Goal: Task Accomplishment & Management: Use online tool/utility

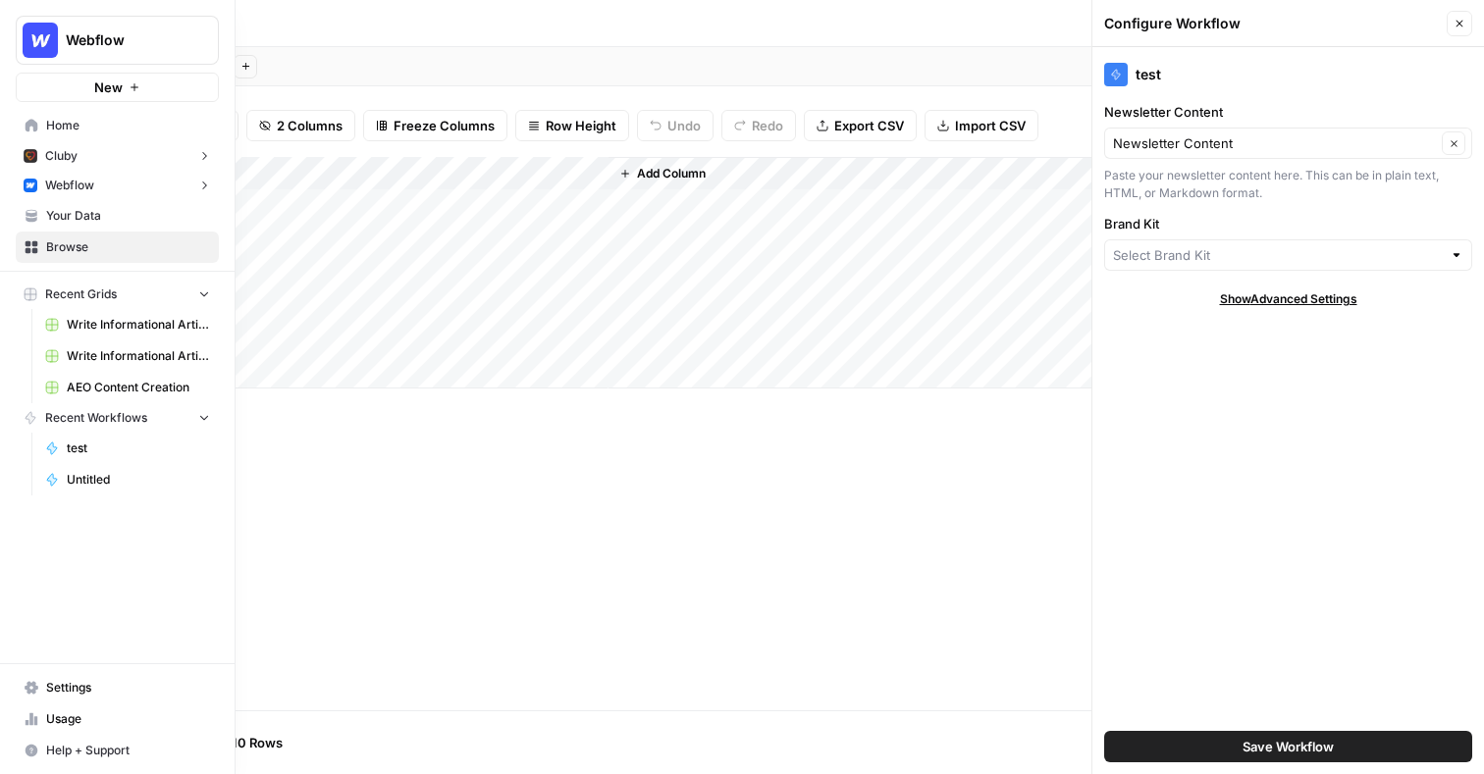
click at [68, 125] on span "Home" at bounding box center [128, 126] width 164 height 18
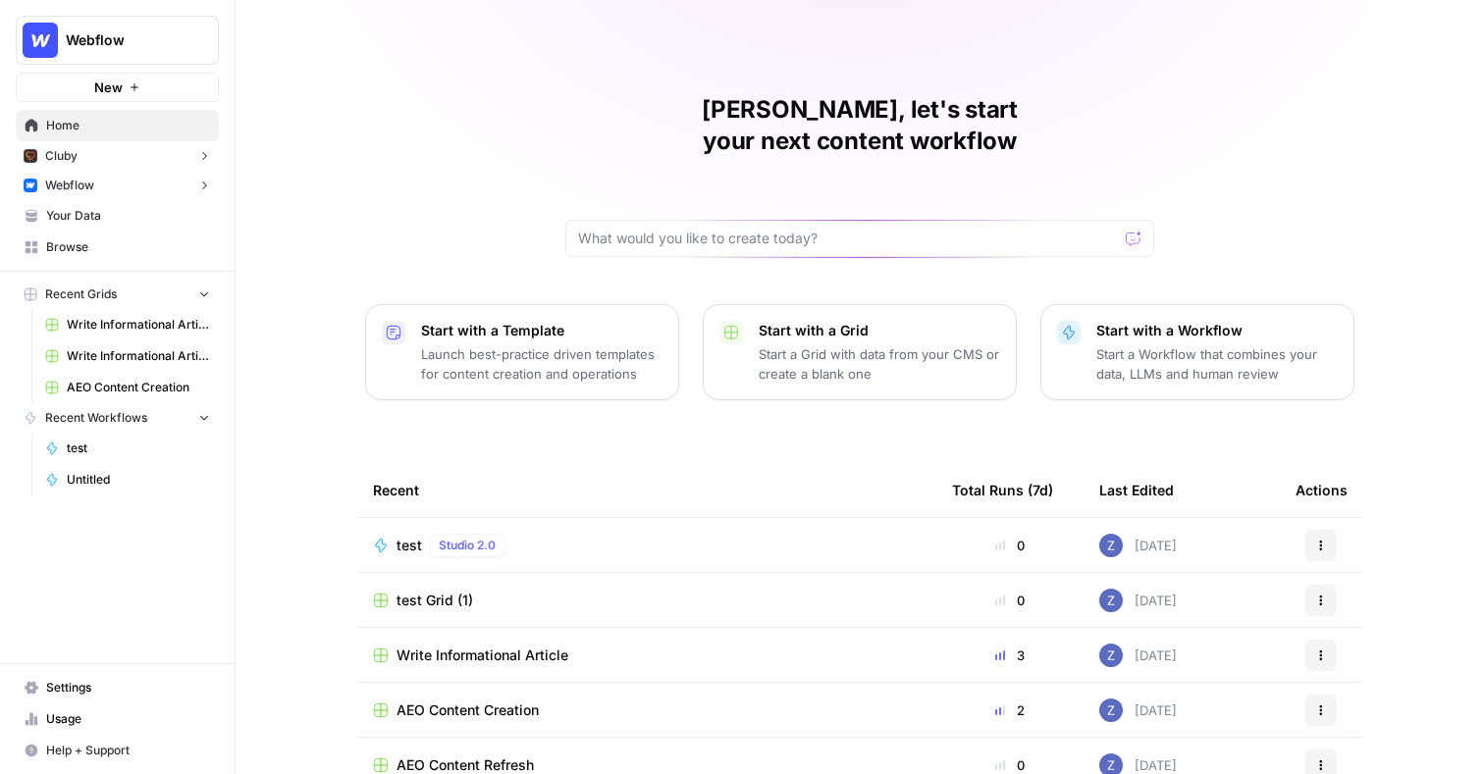
click at [137, 194] on button "Webflow" at bounding box center [117, 185] width 203 height 29
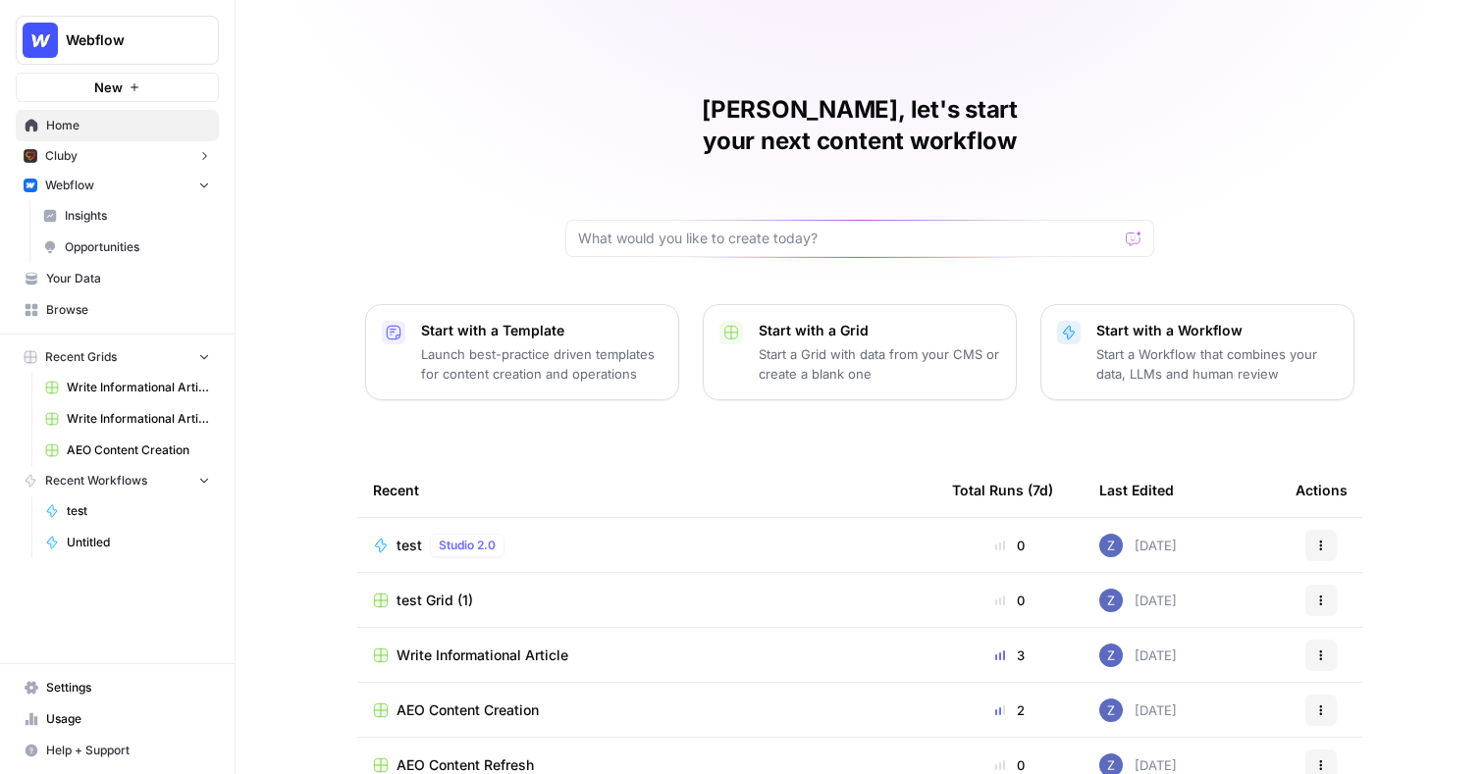
click at [135, 385] on span "Write Informational Article" at bounding box center [138, 388] width 143 height 18
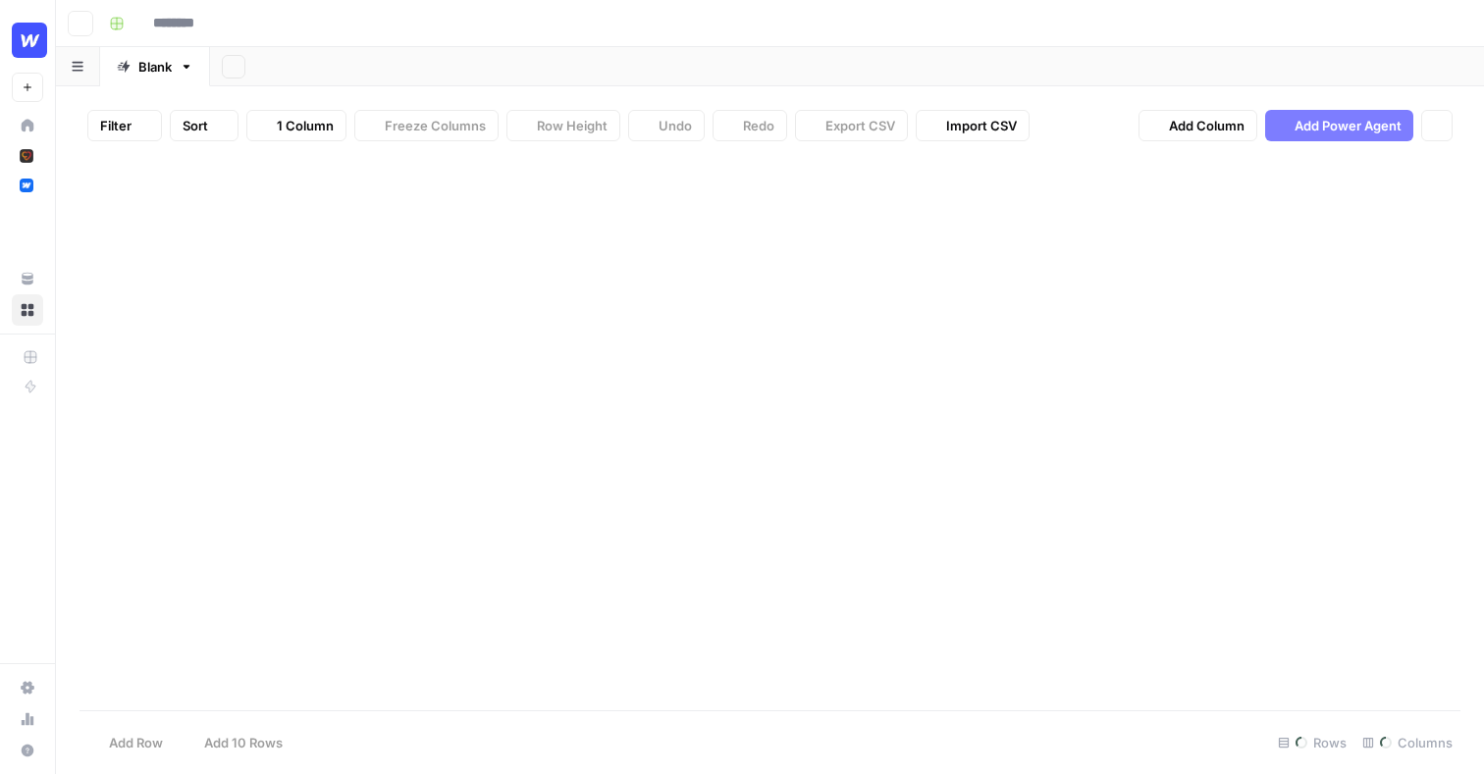
type input "**********"
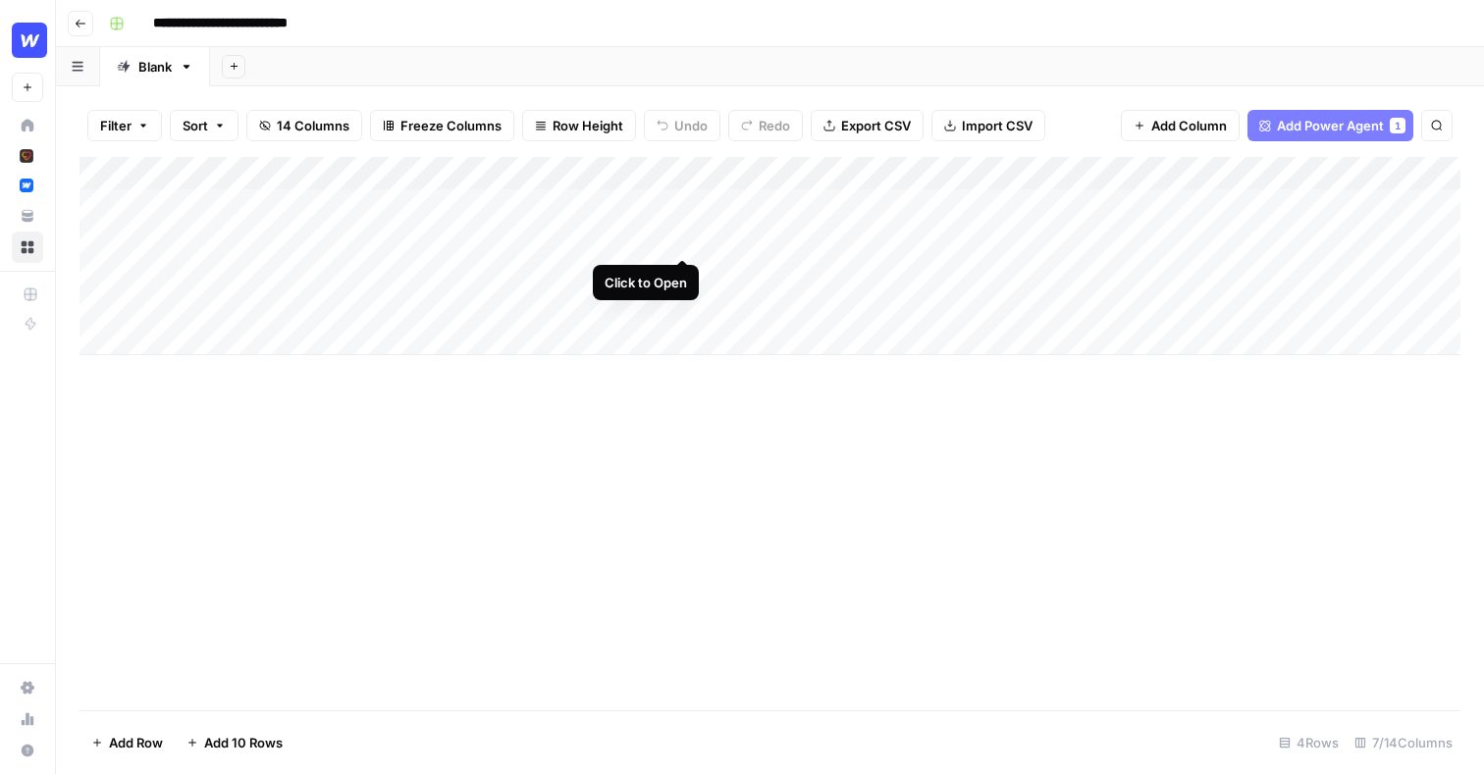
click at [683, 236] on div "Add Column" at bounding box center [769, 256] width 1381 height 198
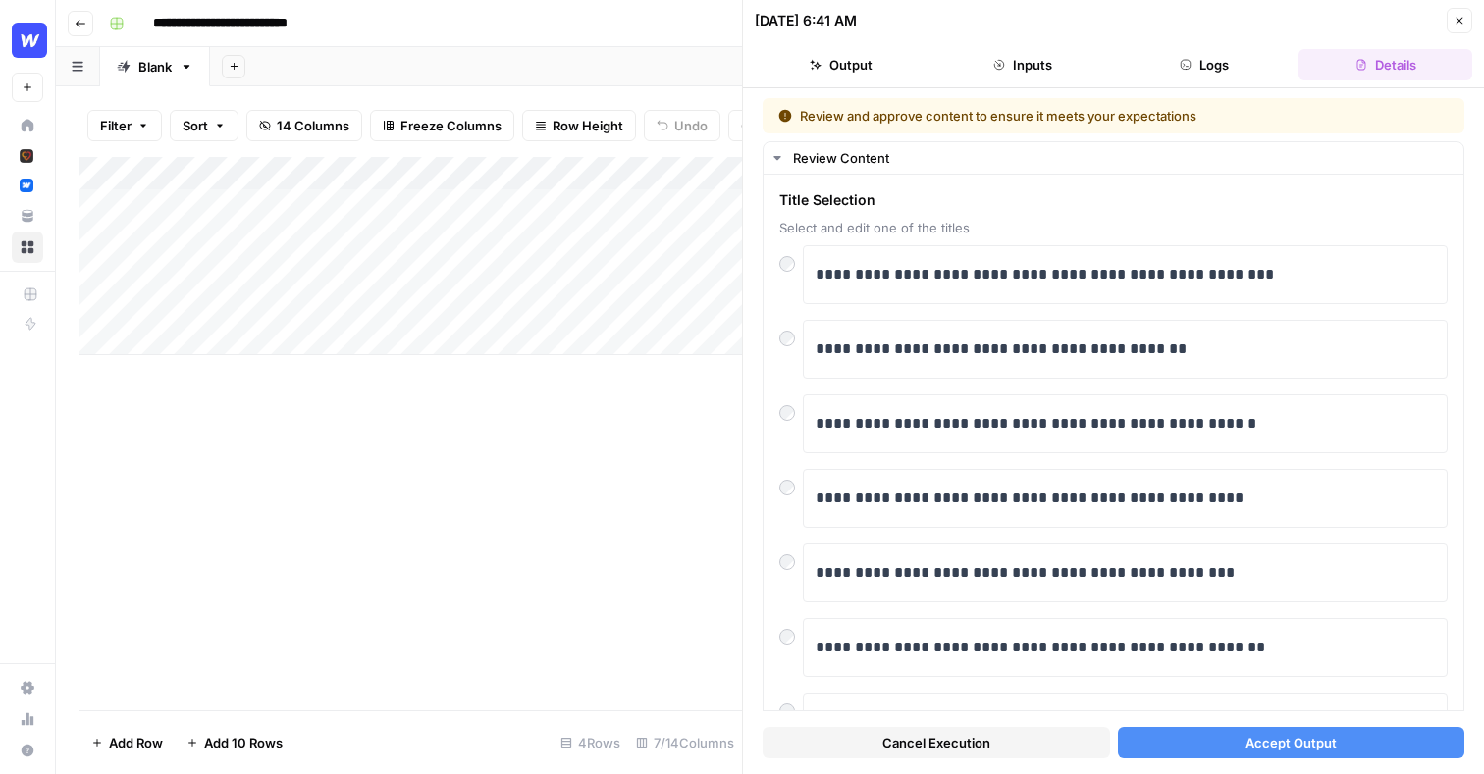
click at [1231, 746] on button "Accept Output" at bounding box center [1291, 742] width 347 height 31
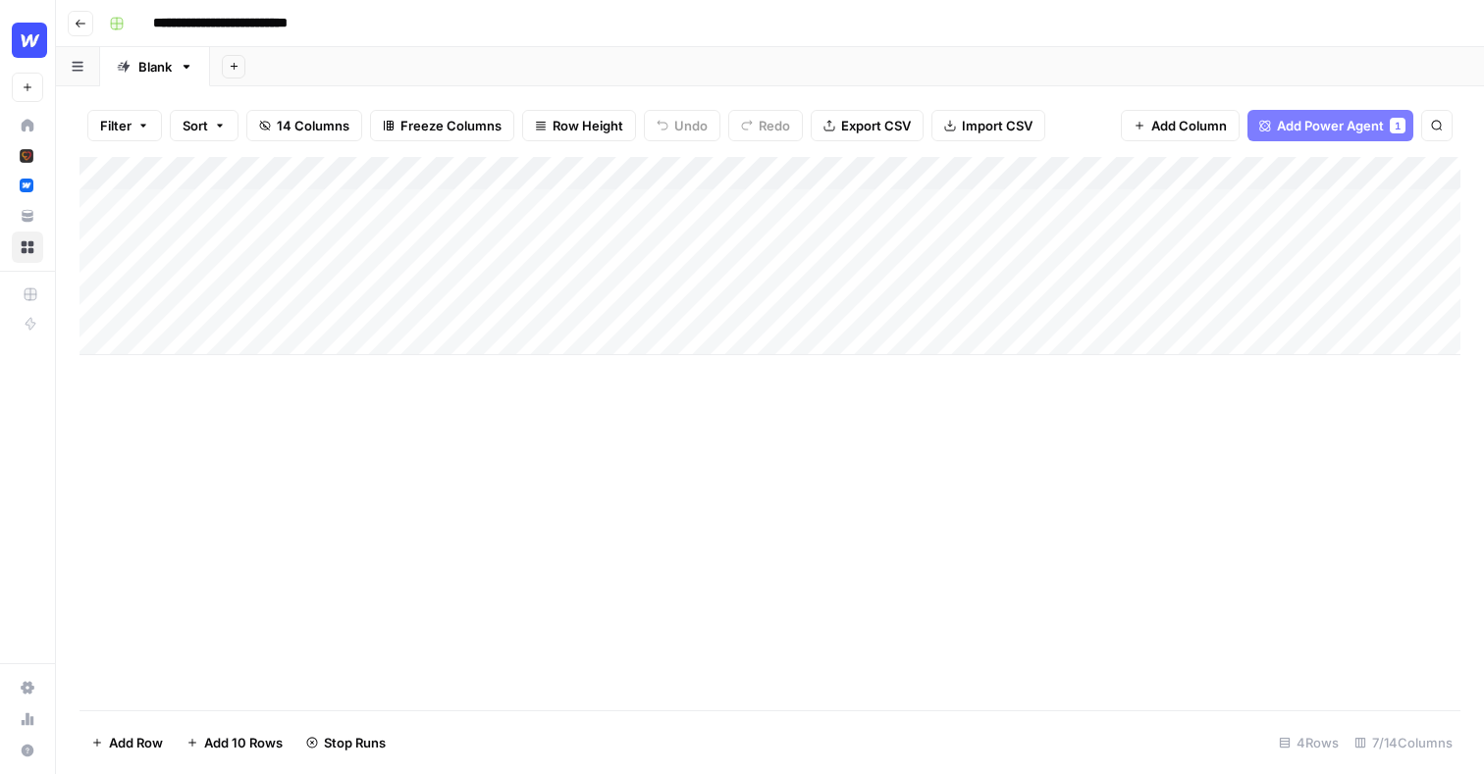
click at [547, 268] on div "Add Column" at bounding box center [769, 256] width 1381 height 198
click at [682, 271] on div "Add Column" at bounding box center [769, 256] width 1381 height 198
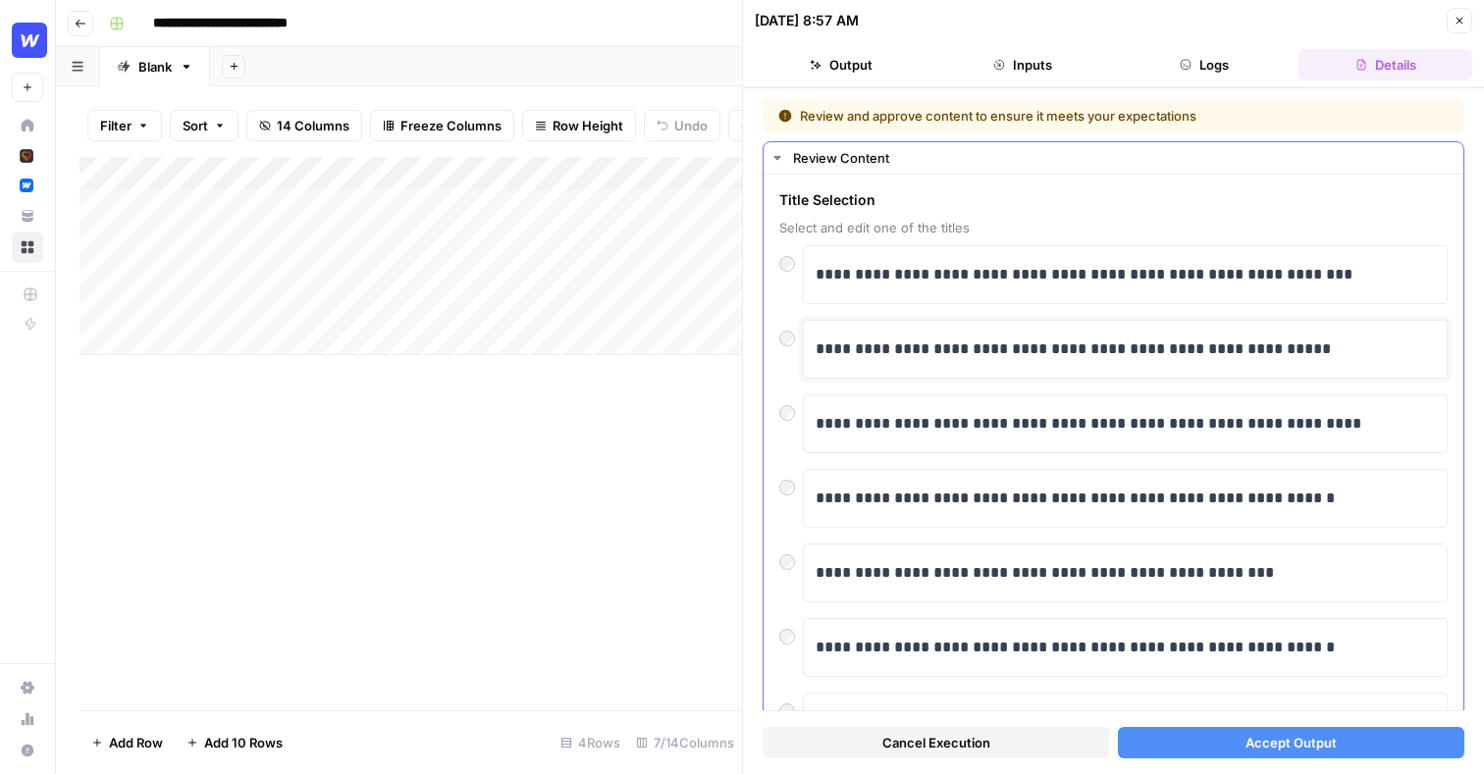
click at [976, 356] on p "**********" at bounding box center [1125, 350] width 619 height 26
click at [805, 342] on div "**********" at bounding box center [1125, 349] width 645 height 59
click at [828, 343] on p "**********" at bounding box center [1125, 350] width 619 height 26
click at [877, 352] on p "**********" at bounding box center [1125, 350] width 619 height 26
click at [903, 351] on p "**********" at bounding box center [1125, 350] width 619 height 26
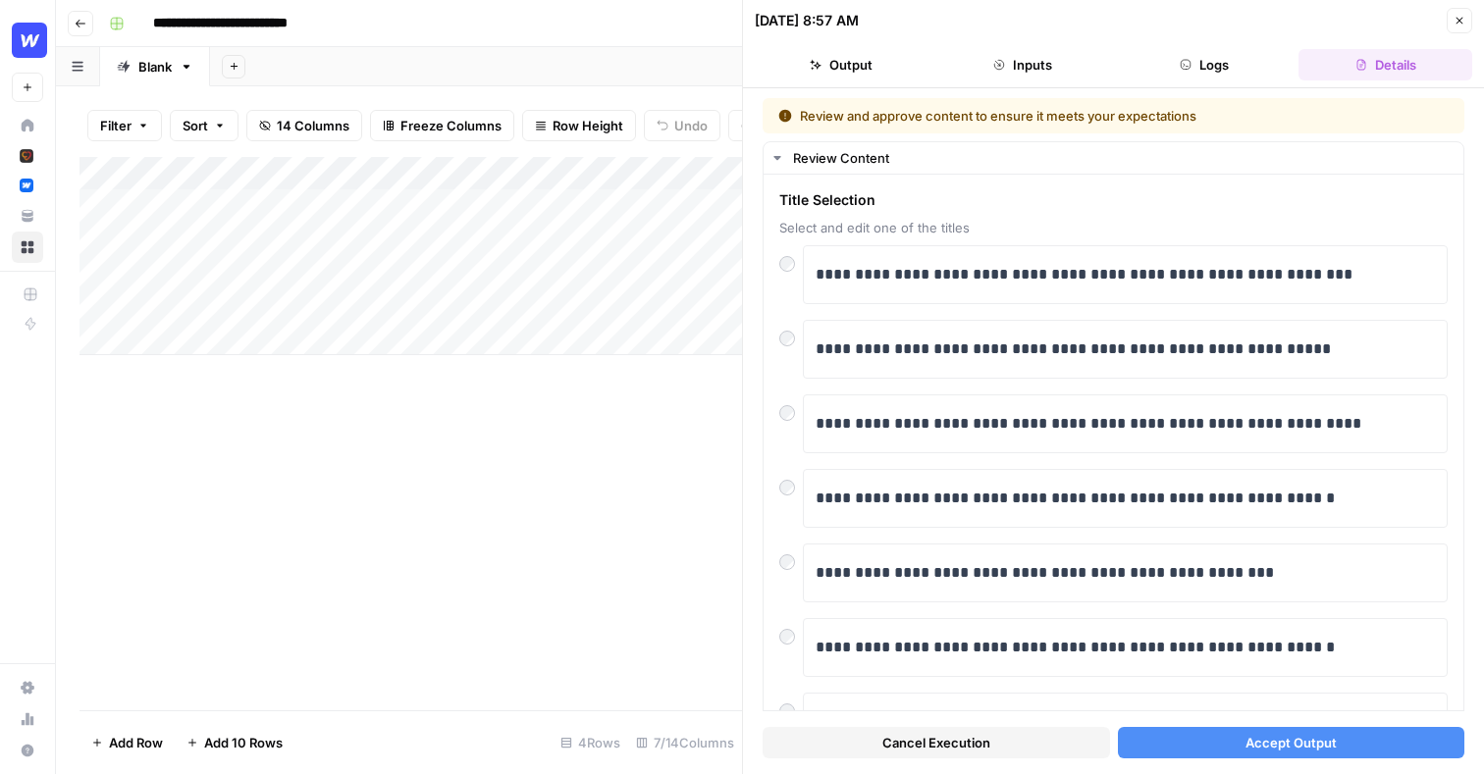
click at [1201, 740] on button "Accept Output" at bounding box center [1291, 742] width 347 height 31
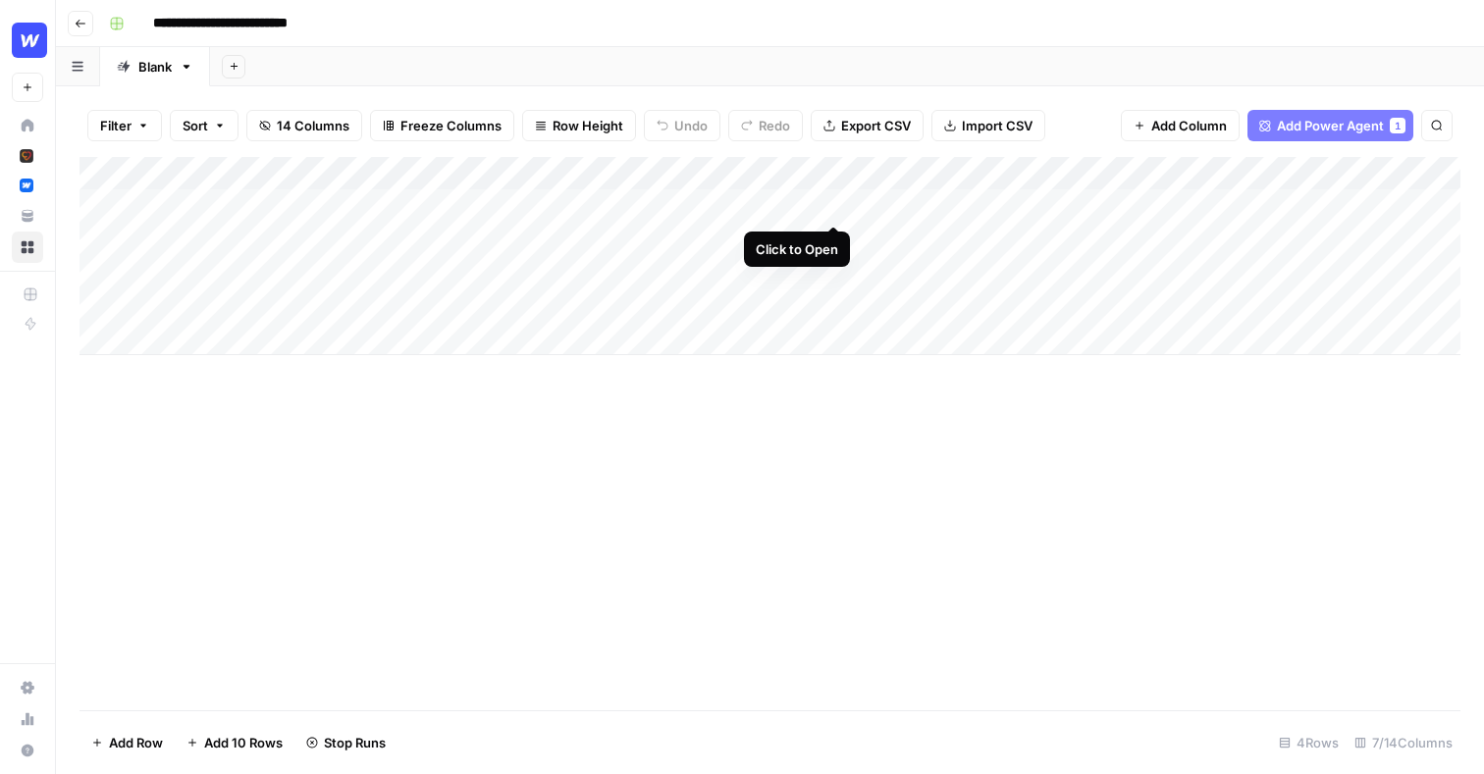
click at [834, 204] on div "Add Column" at bounding box center [769, 256] width 1381 height 198
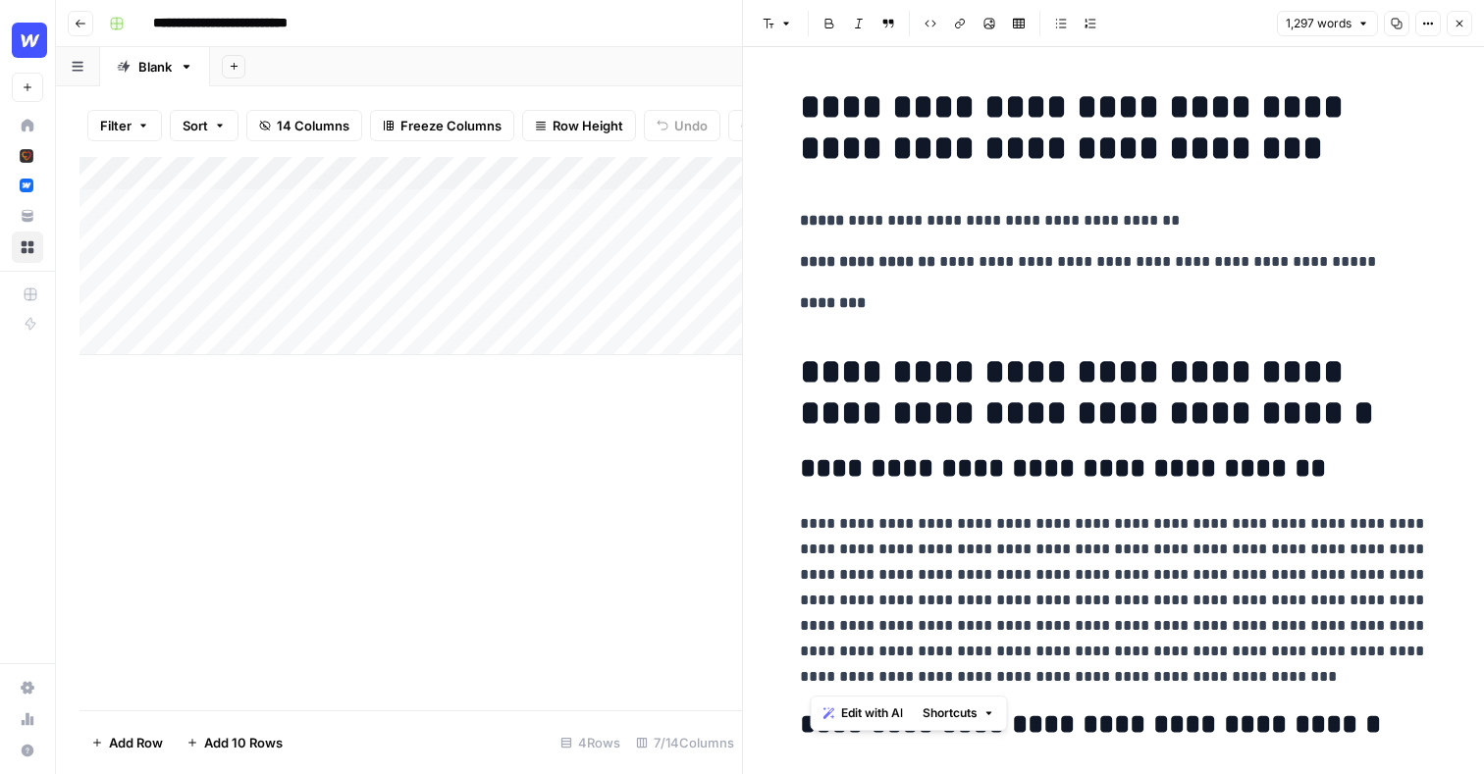
drag, startPoint x: 1273, startPoint y: 677, endPoint x: 800, endPoint y: 516, distance: 499.7
click at [800, 516] on p "**********" at bounding box center [1114, 600] width 628 height 179
click at [851, 722] on span "Edit with AI" at bounding box center [861, 714] width 62 height 18
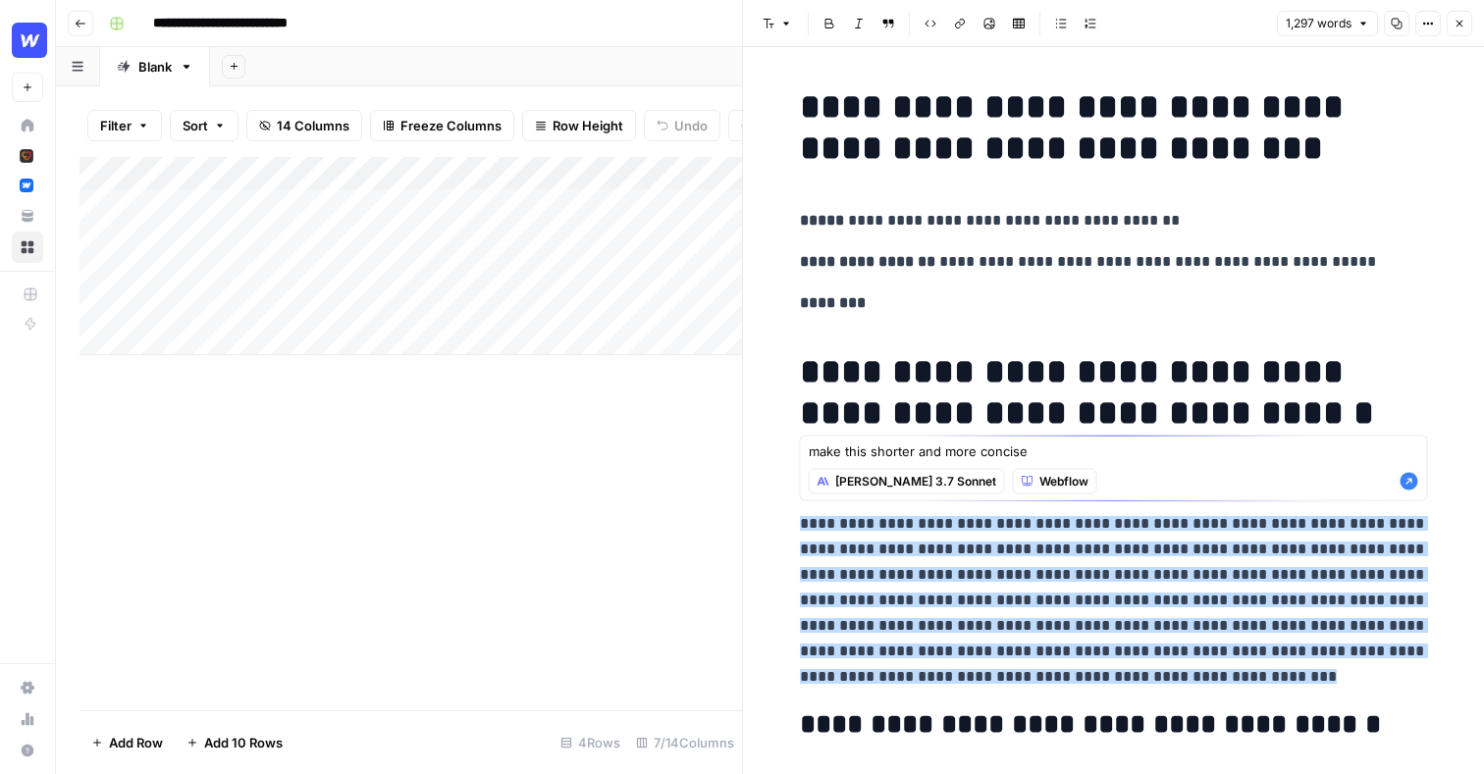
type textarea "make this shorter and more concise"
click at [1414, 473] on icon "button" at bounding box center [1409, 482] width 18 height 18
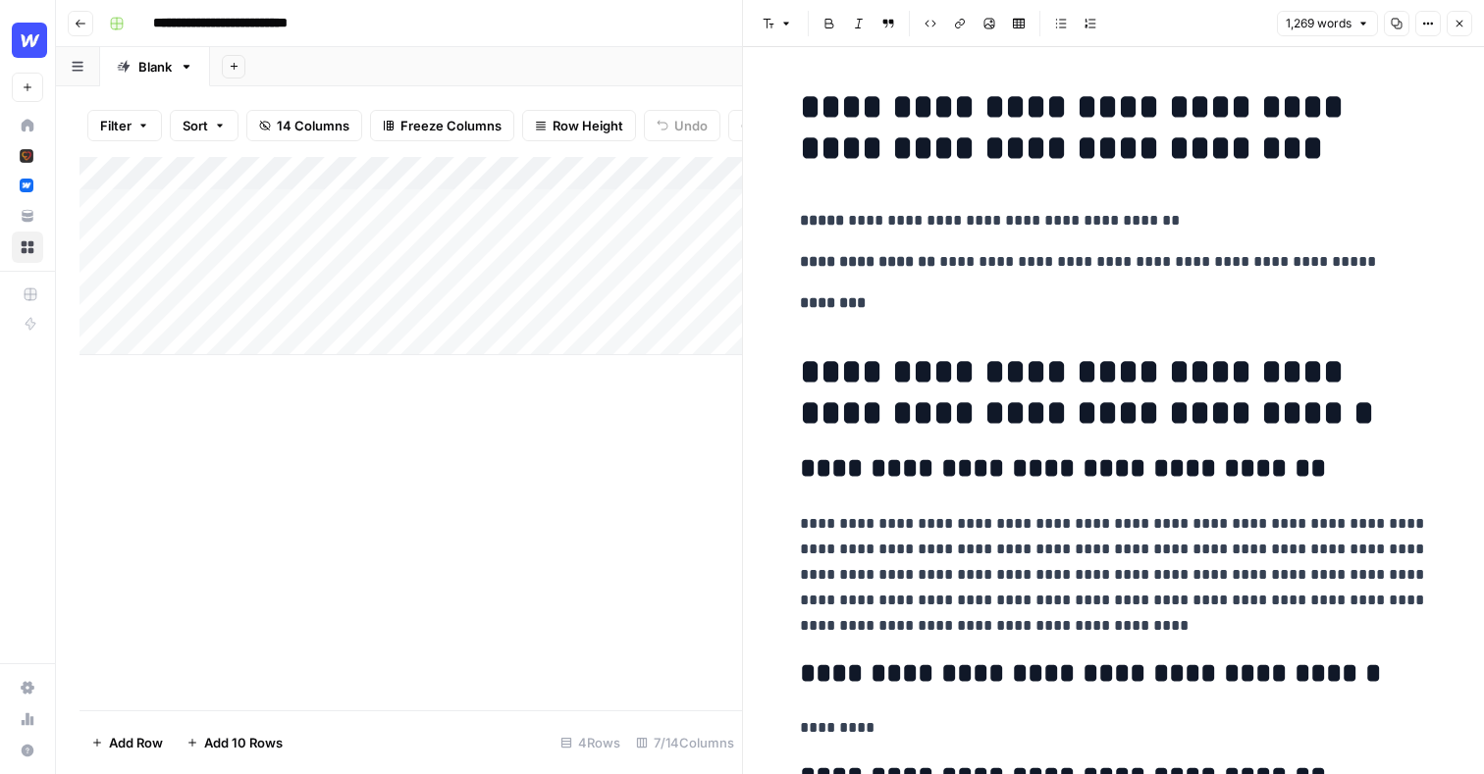
click at [659, 176] on div "Add Column" at bounding box center [410, 256] width 662 height 198
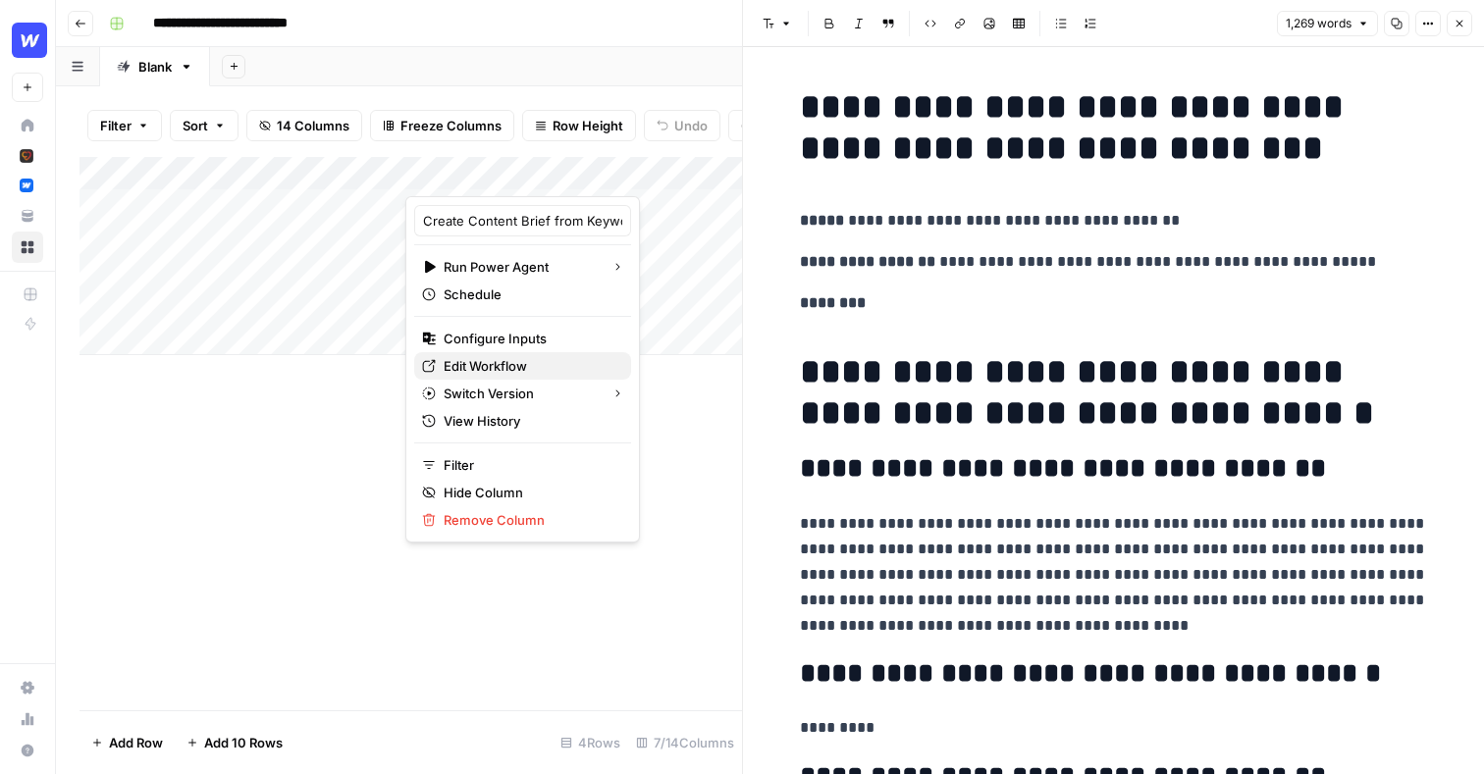
click at [489, 368] on span "Edit Workflow" at bounding box center [530, 366] width 172 height 20
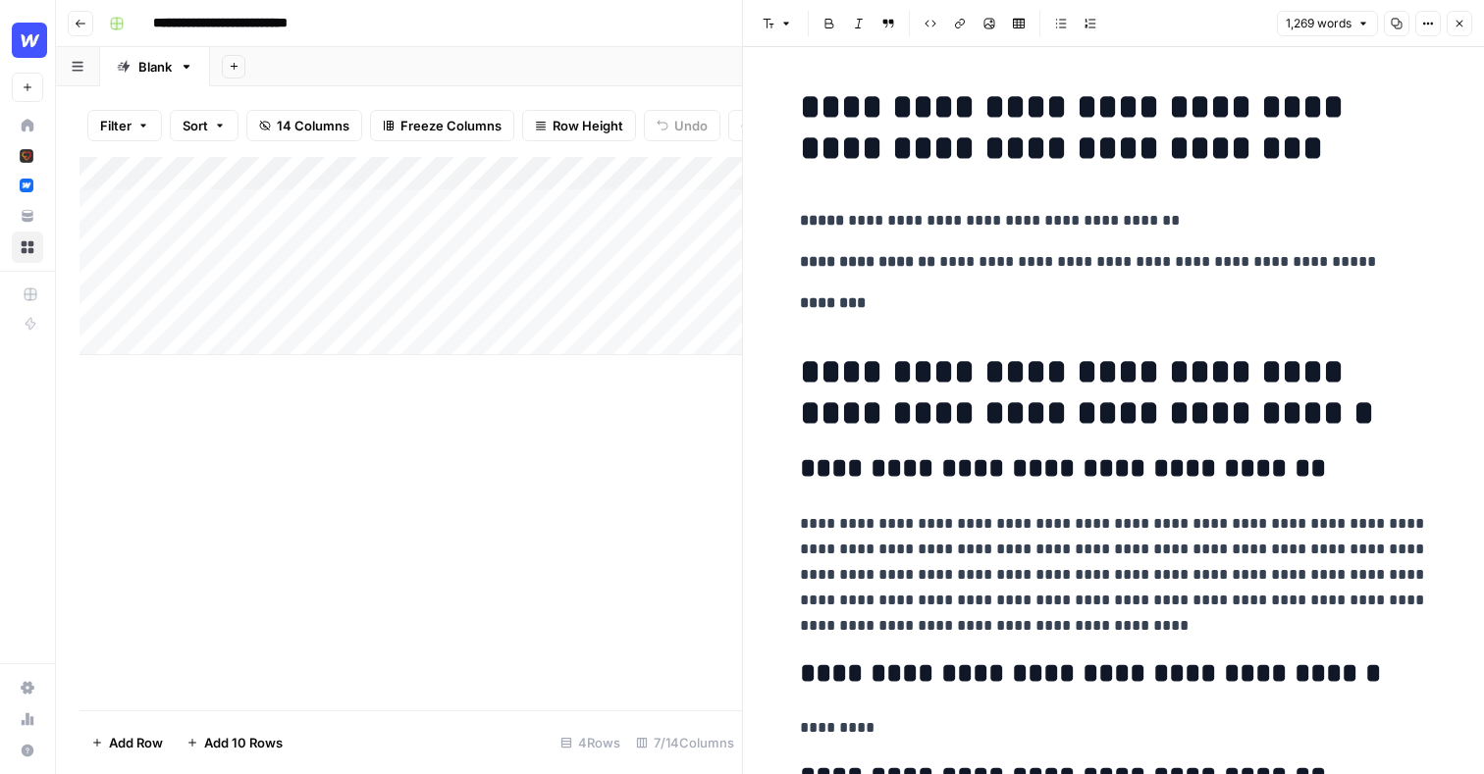
click at [1461, 21] on icon "button" at bounding box center [1459, 24] width 7 height 7
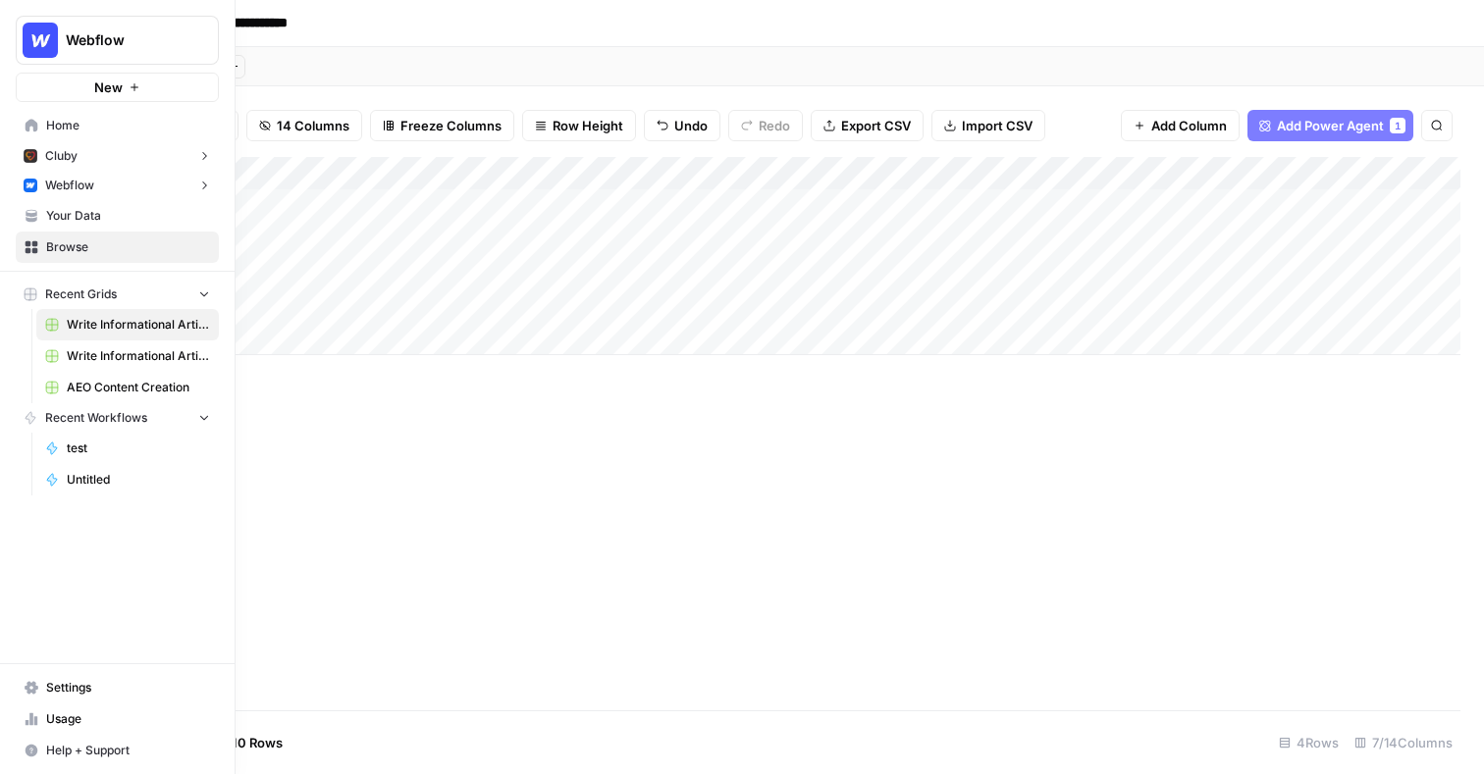
click at [63, 184] on span "Webflow" at bounding box center [69, 186] width 49 height 18
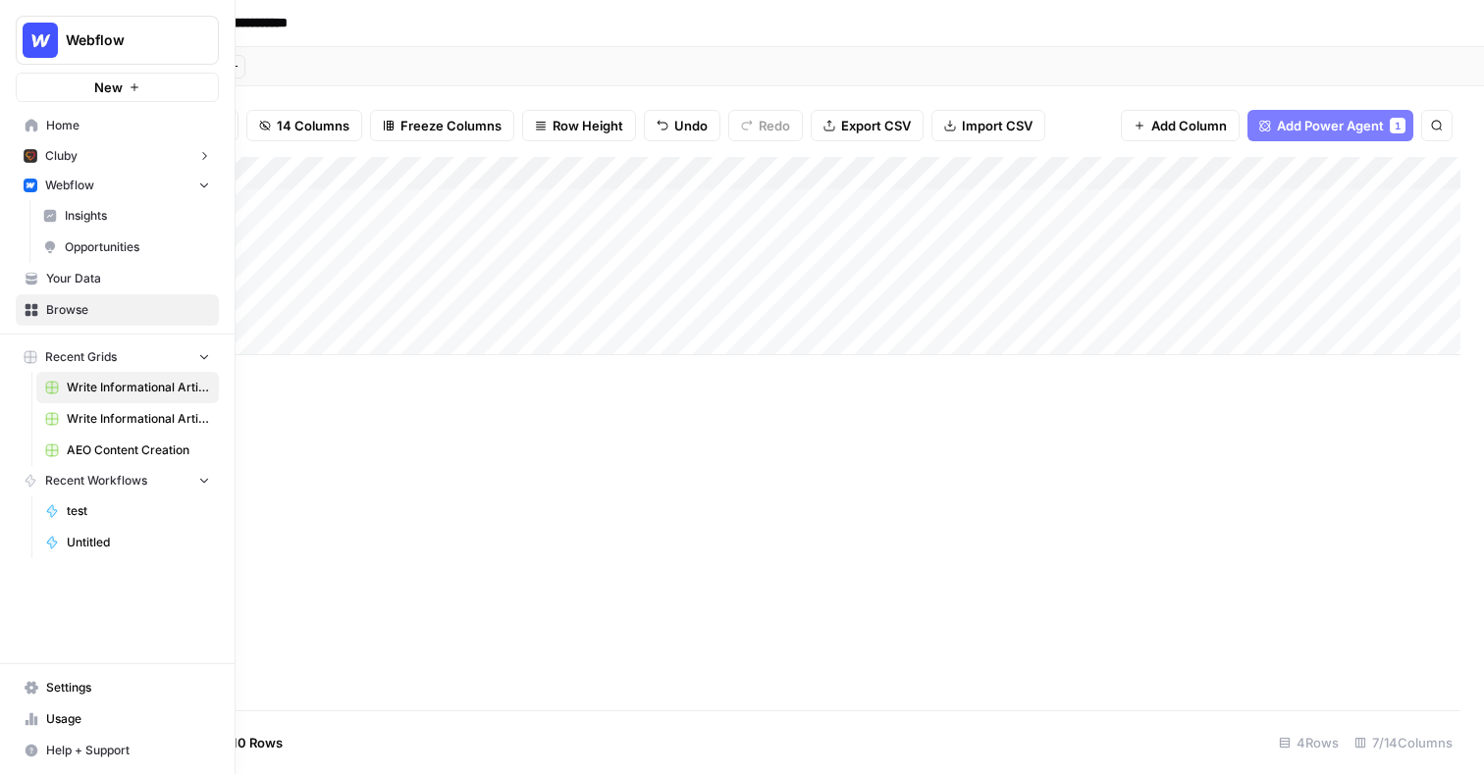
click at [84, 248] on span "Opportunities" at bounding box center [137, 247] width 145 height 18
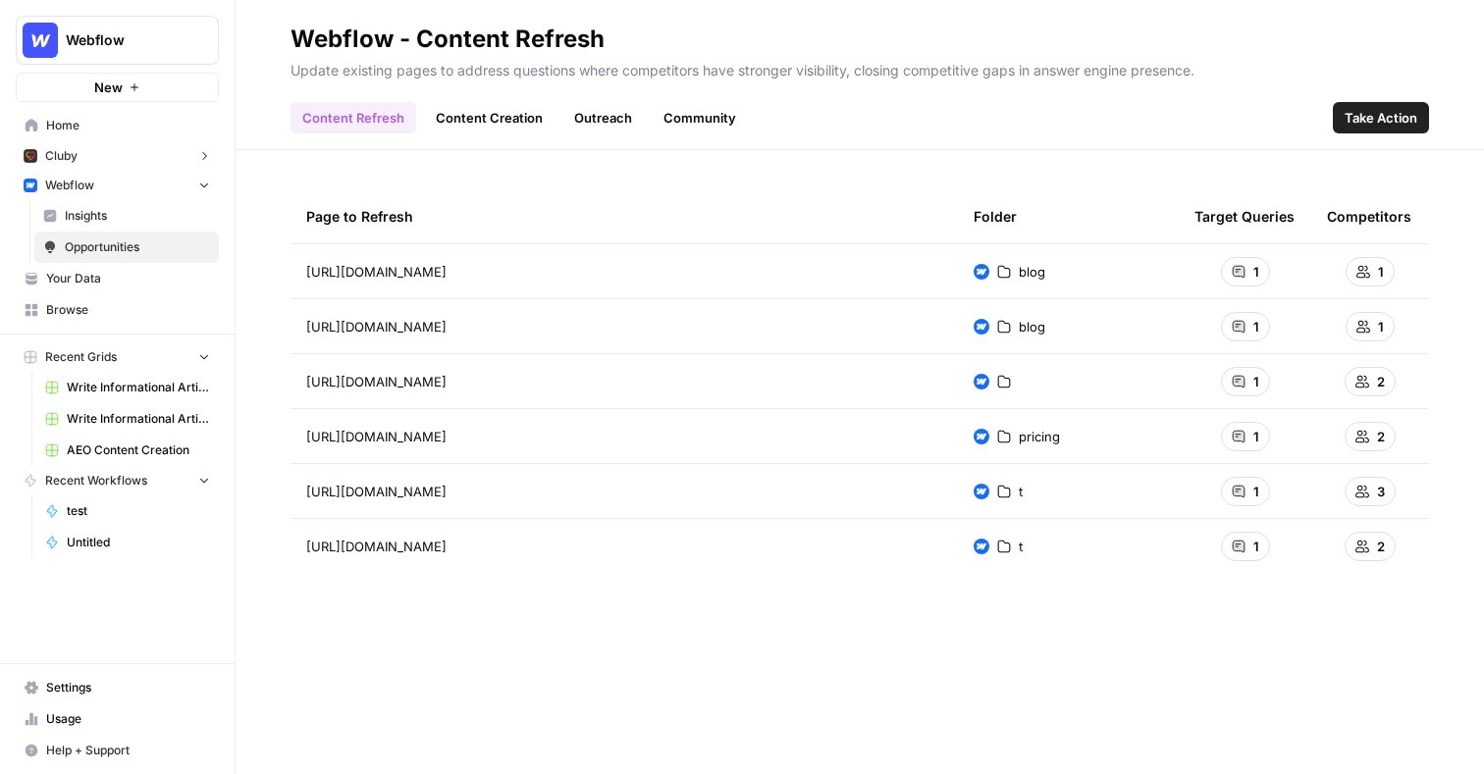
click at [1383, 117] on span "Take Action" at bounding box center [1381, 118] width 73 height 20
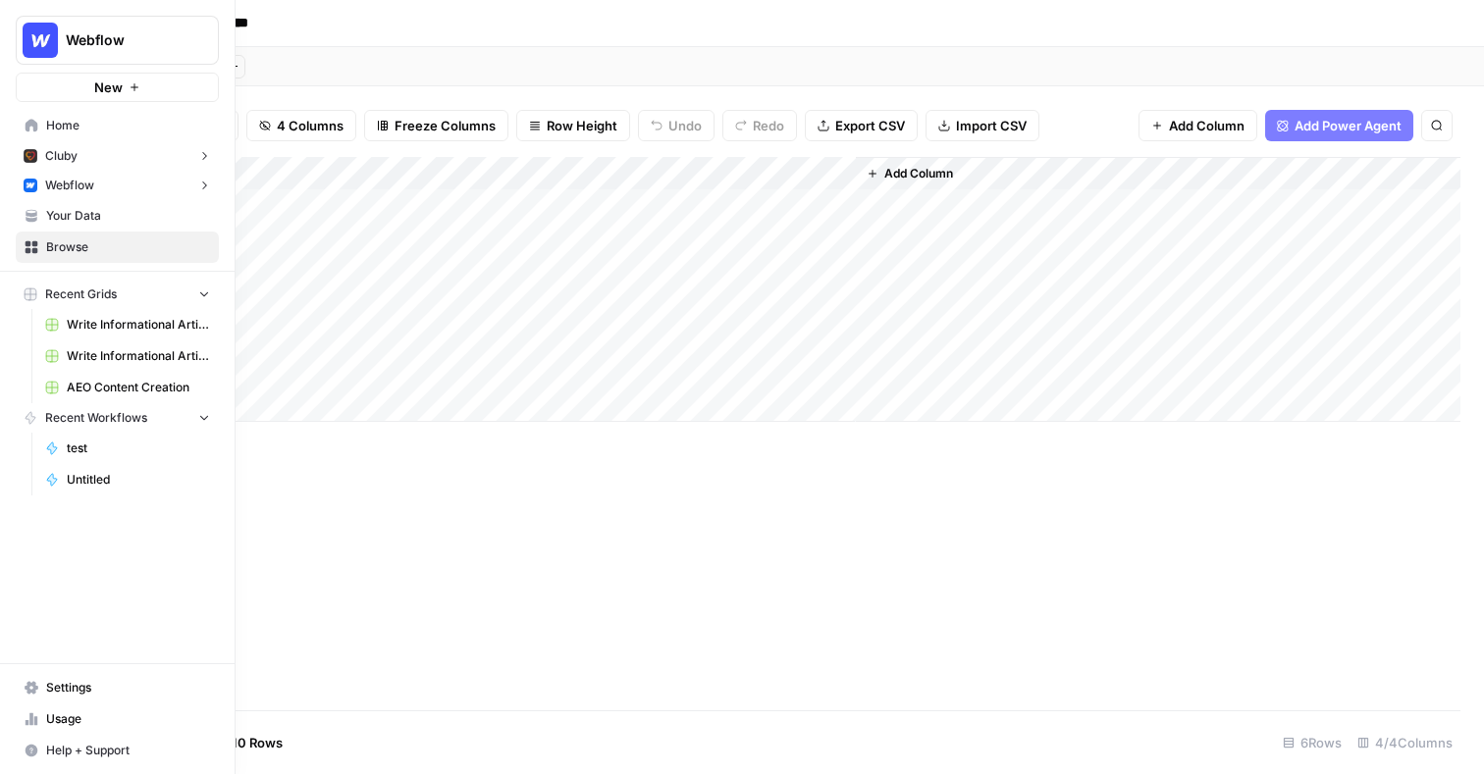
click at [103, 318] on span "Write Informational Article" at bounding box center [138, 325] width 143 height 18
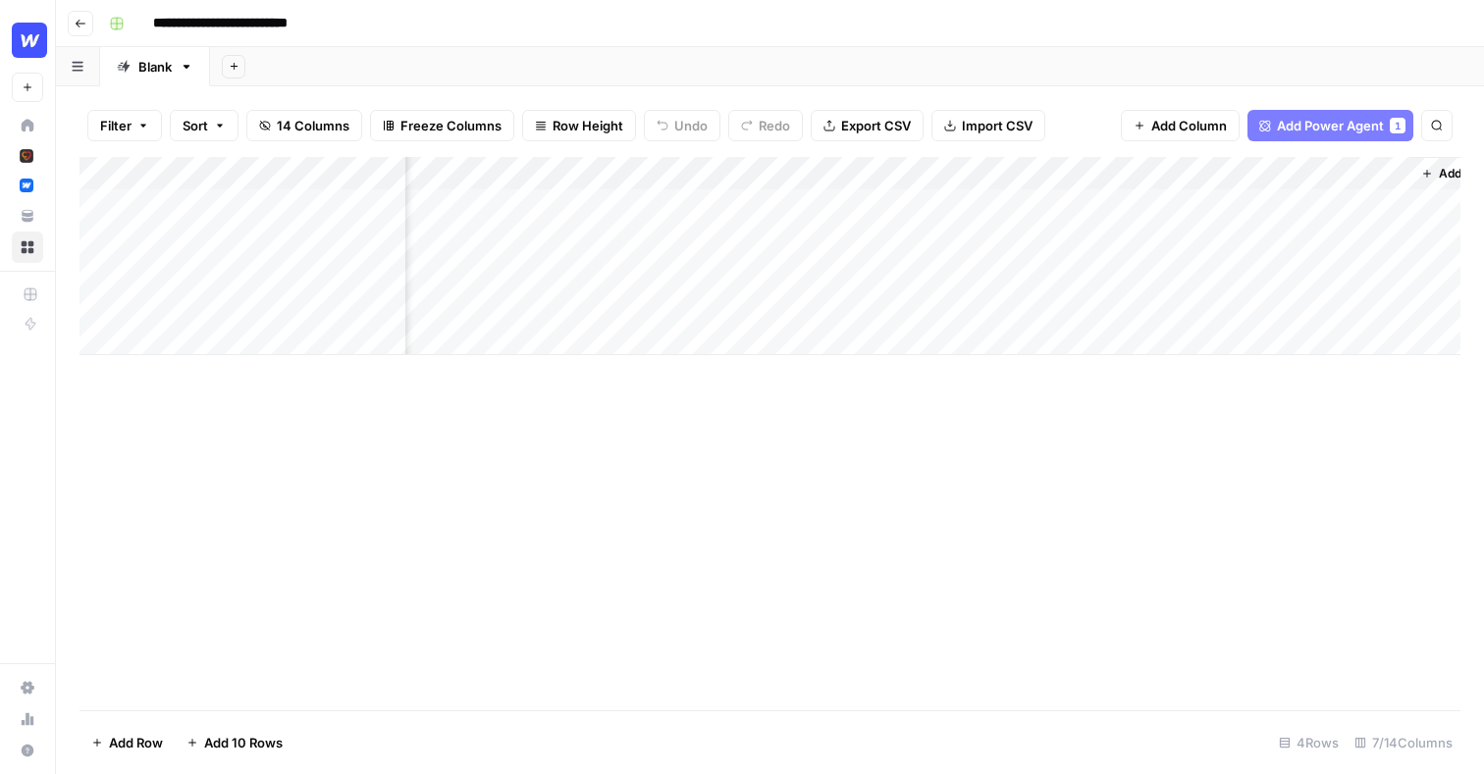
scroll to position [0, 435]
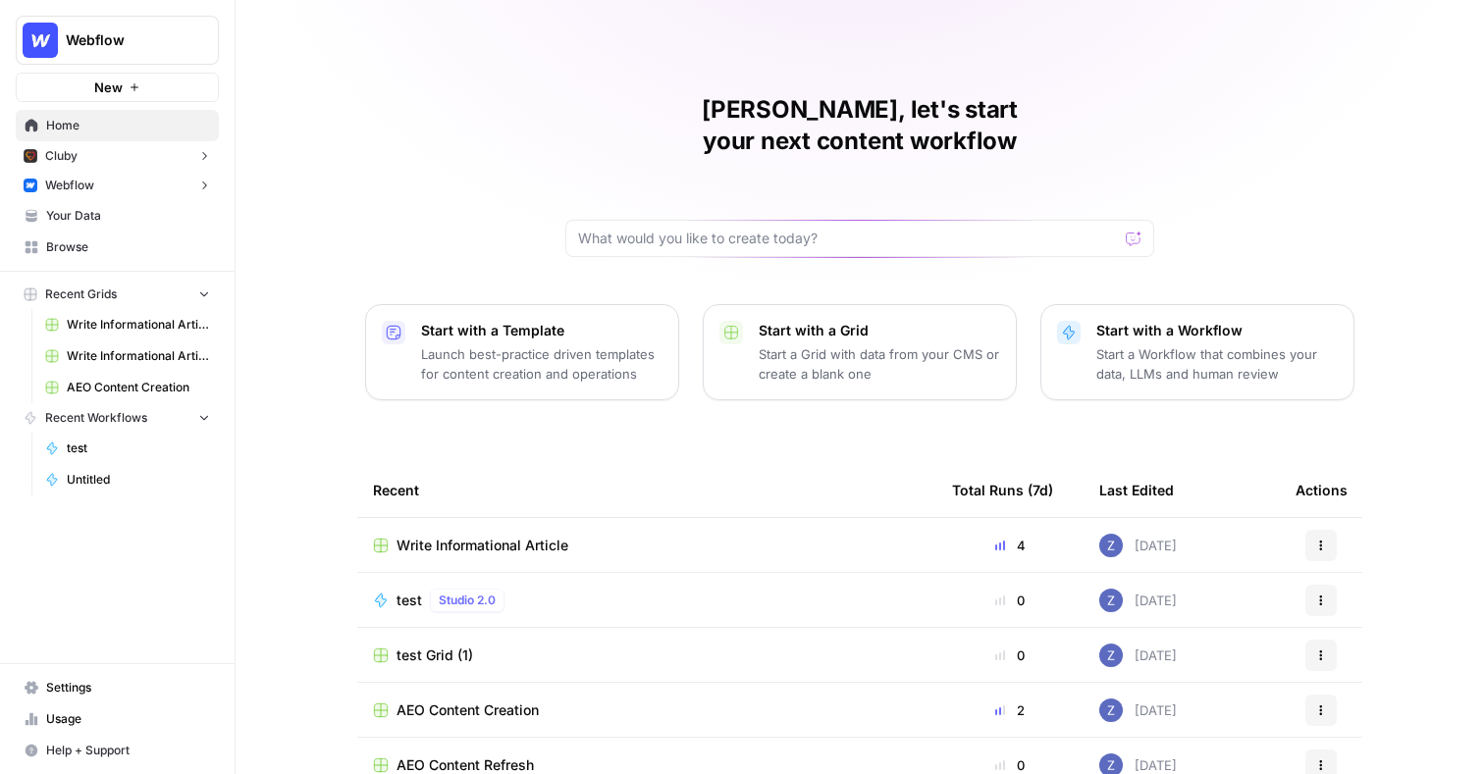
click at [89, 241] on span "Browse" at bounding box center [128, 247] width 164 height 18
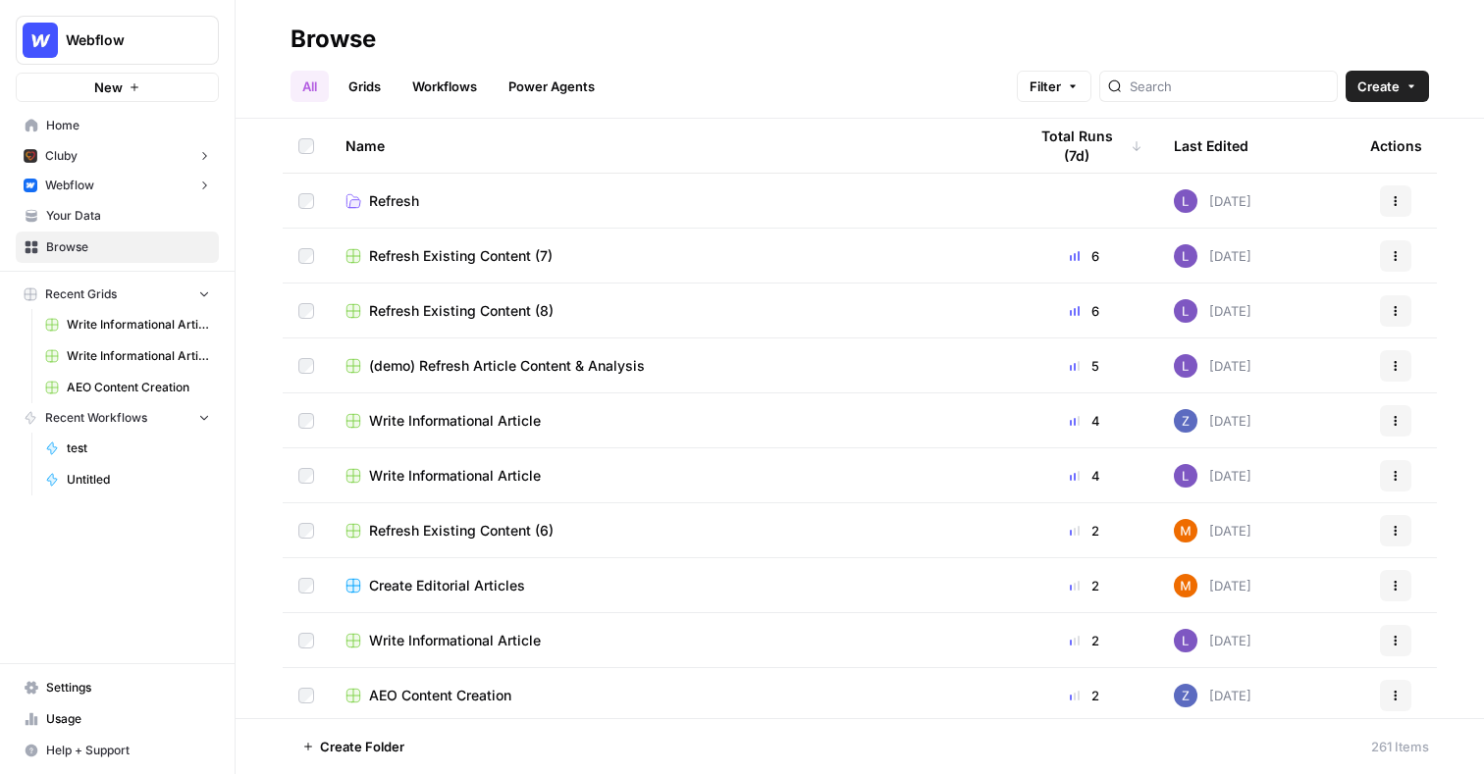
click at [470, 255] on span "Refresh Existing Content (7)" at bounding box center [461, 256] width 184 height 20
click at [434, 308] on span "Refresh Existing Content (8)" at bounding box center [461, 311] width 185 height 20
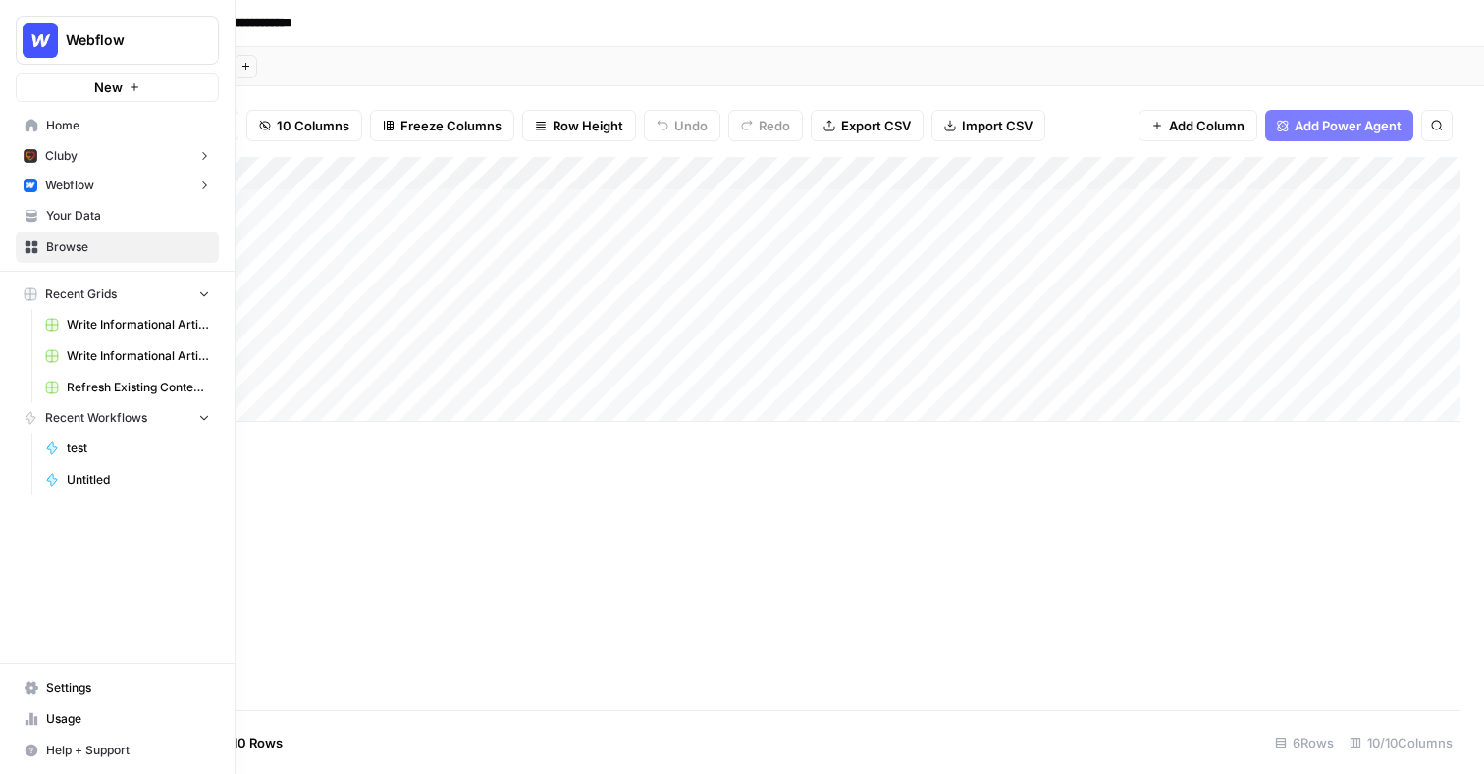
click at [94, 238] on span "Browse" at bounding box center [128, 247] width 164 height 18
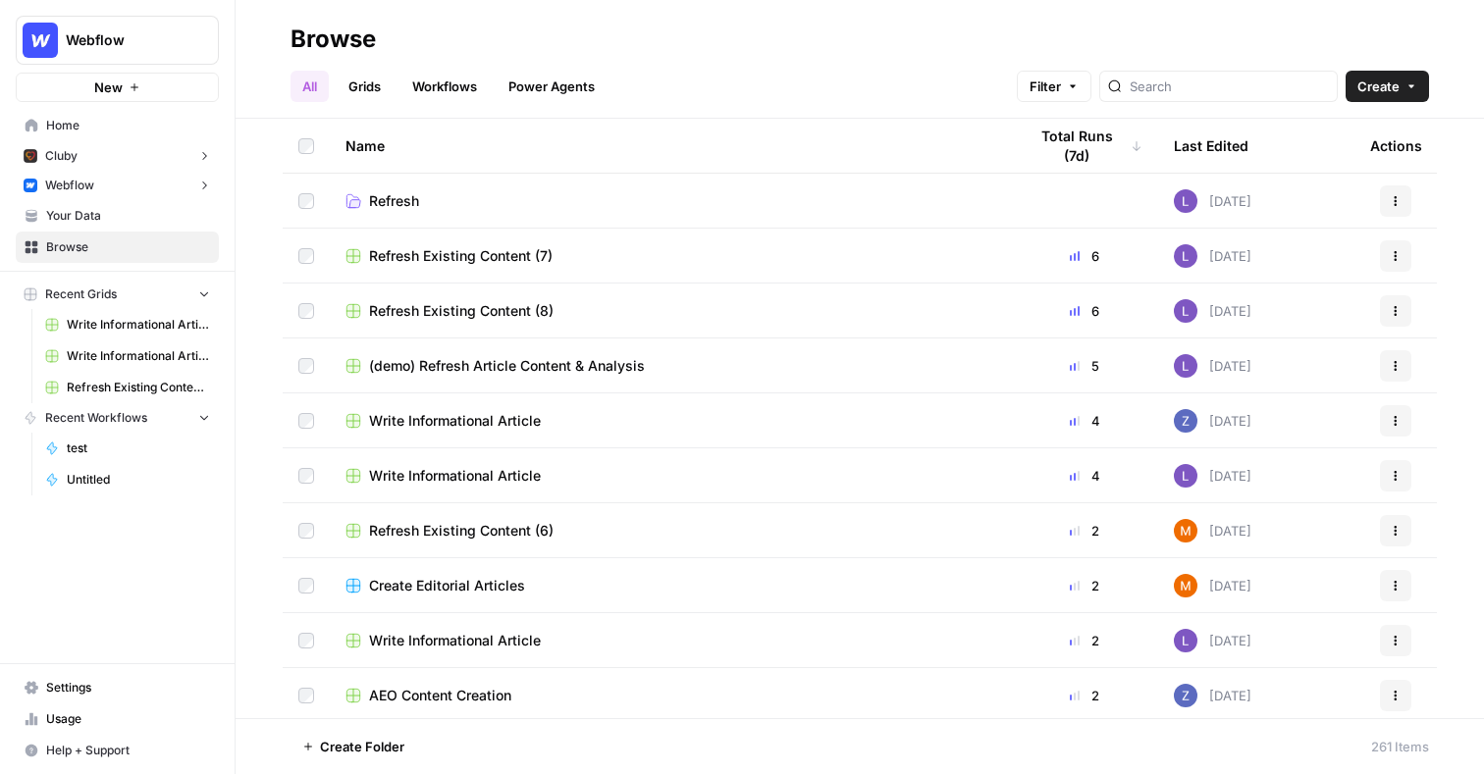
click at [446, 531] on span "Refresh Existing Content (6)" at bounding box center [461, 531] width 185 height 20
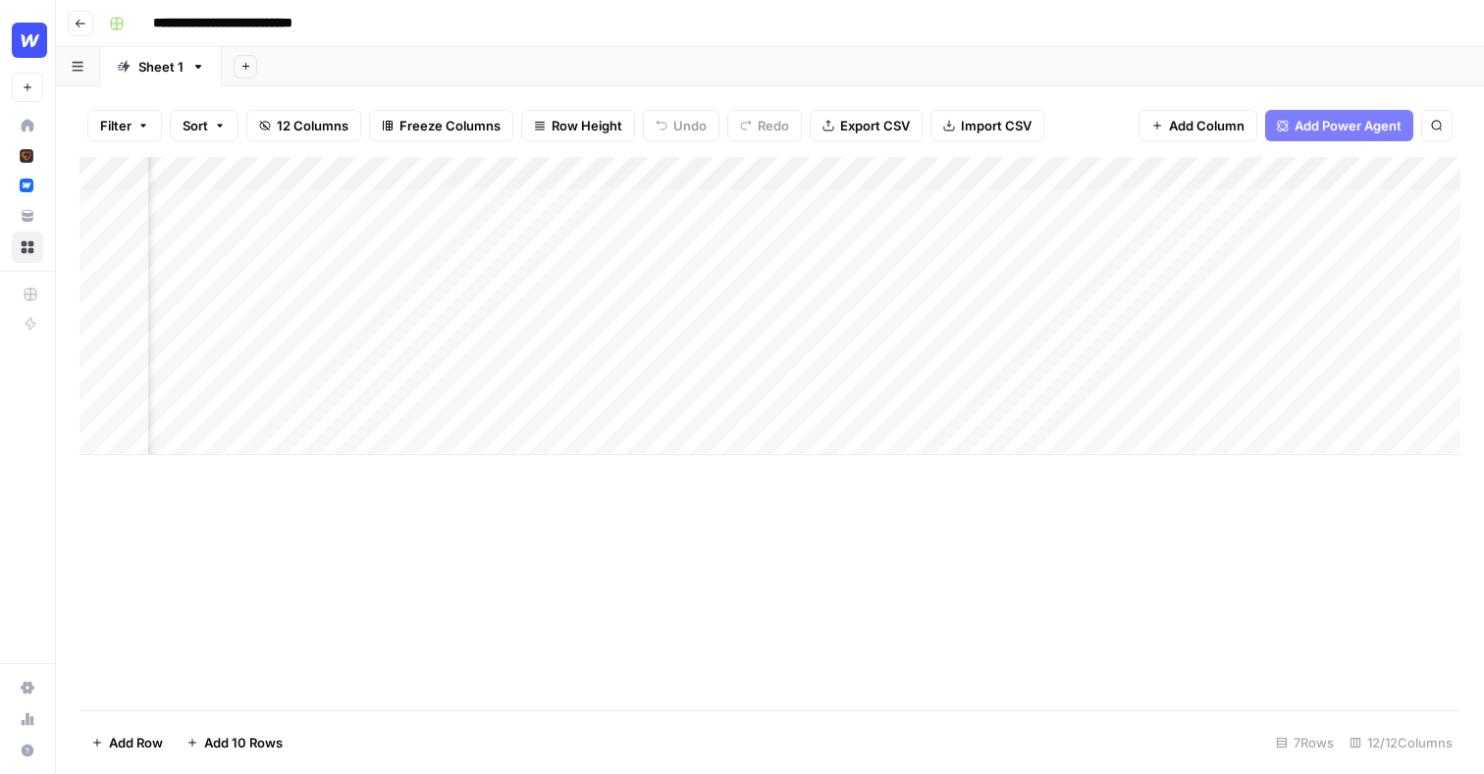
scroll to position [0, 1422]
click at [1301, 203] on div "Add Column" at bounding box center [769, 306] width 1381 height 298
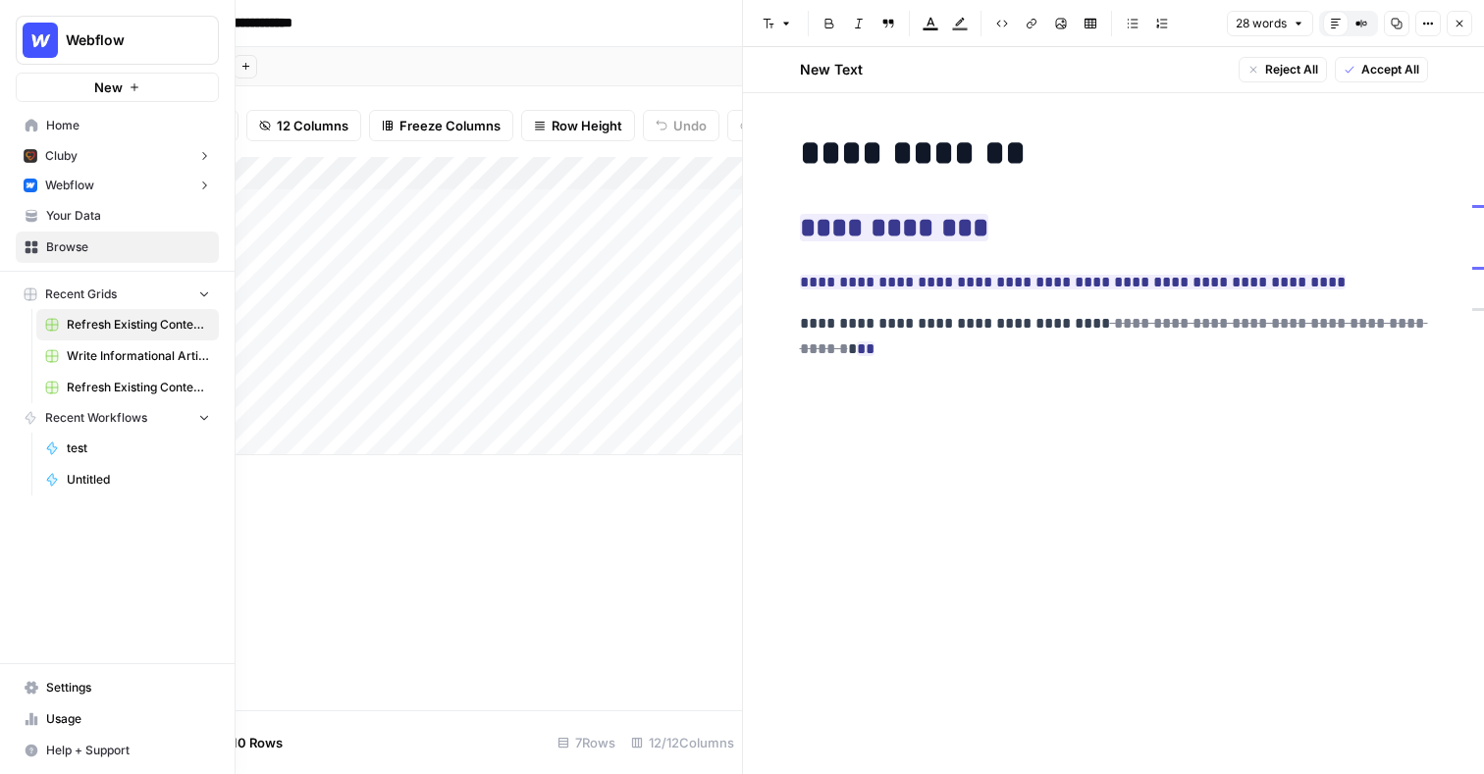
click at [71, 213] on span "Your Data" at bounding box center [128, 216] width 164 height 18
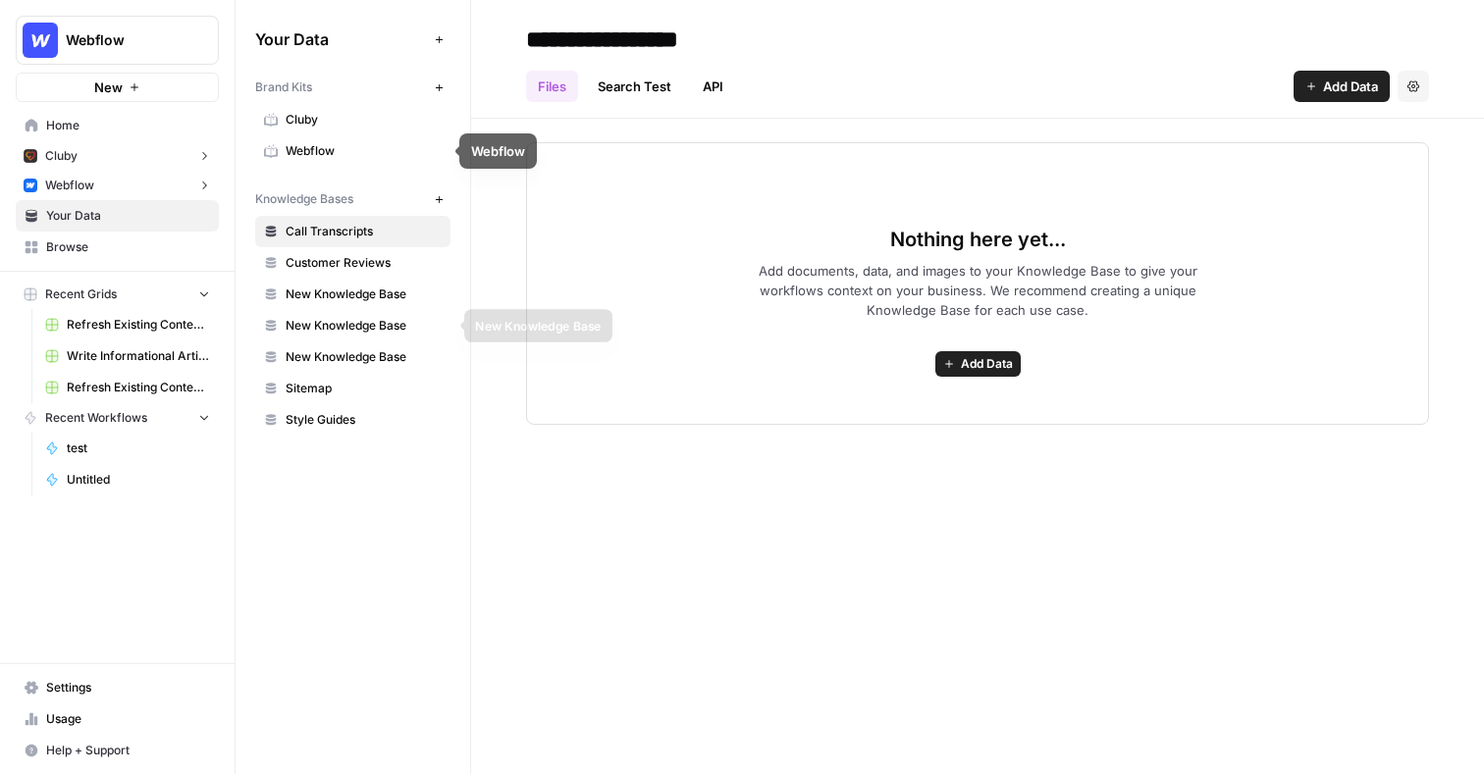
click at [376, 284] on link "New Knowledge Base" at bounding box center [352, 294] width 195 height 31
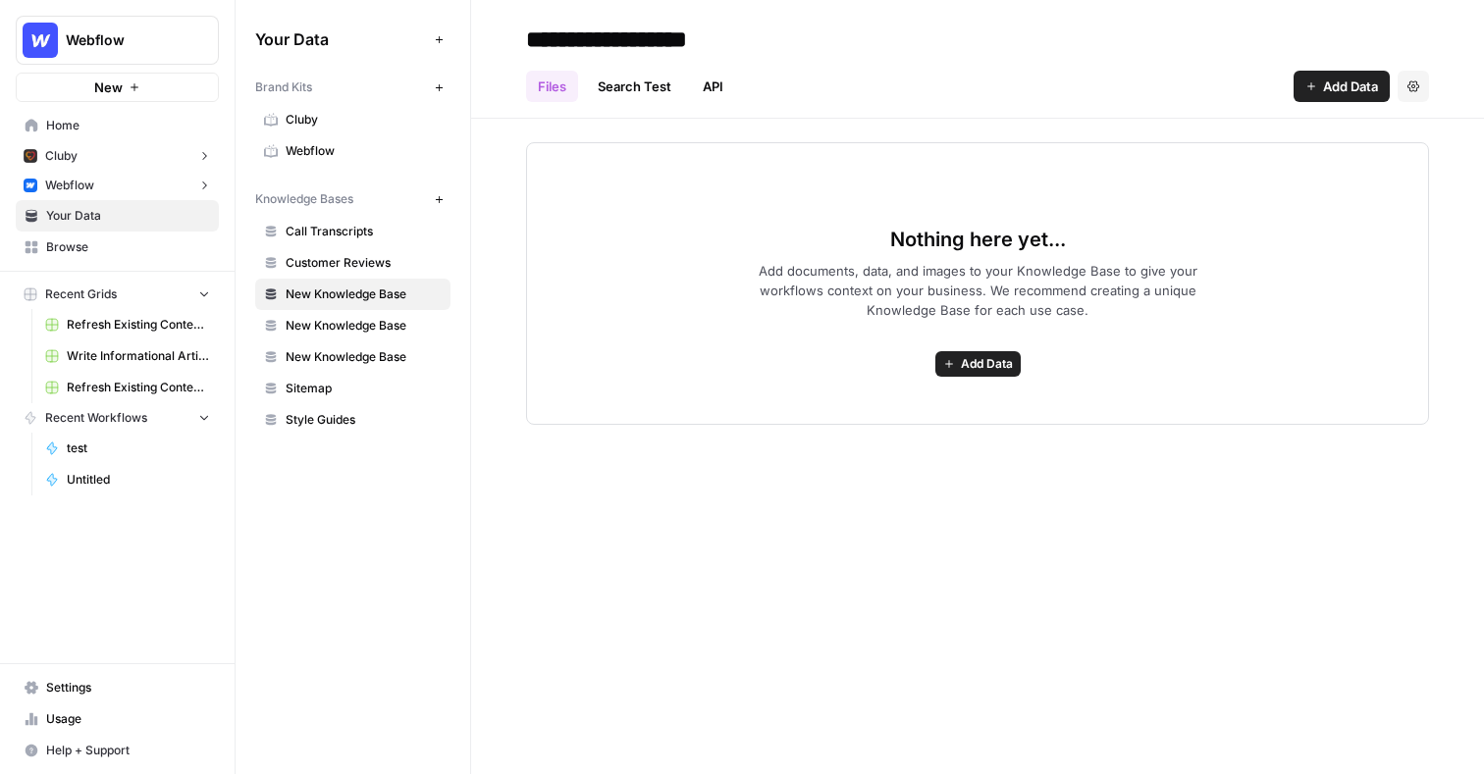
click at [1419, 89] on button "Settings" at bounding box center [1413, 86] width 31 height 31
click at [1377, 129] on span "Delete Knowledge Base" at bounding box center [1332, 133] width 145 height 20
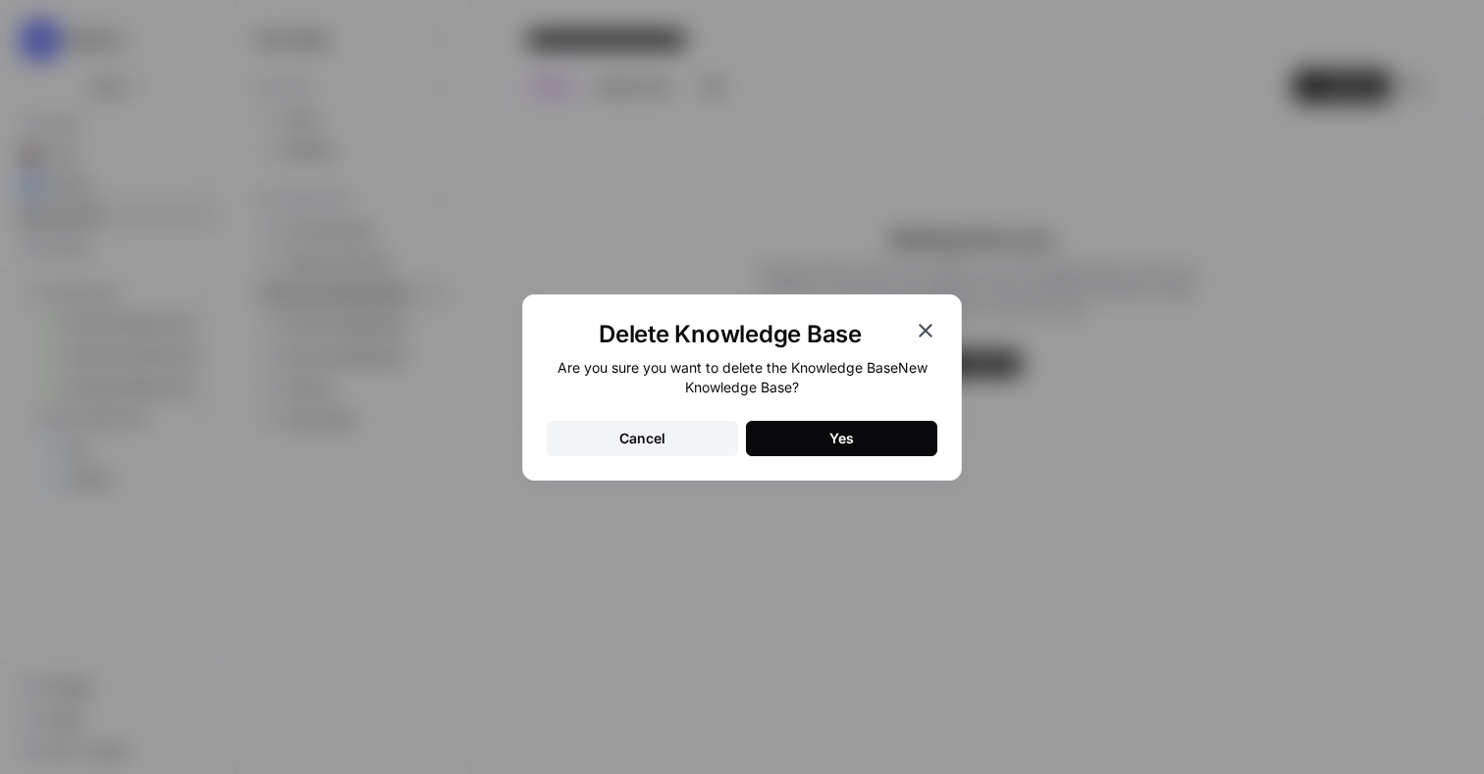
click at [815, 437] on button "Yes" at bounding box center [841, 438] width 191 height 35
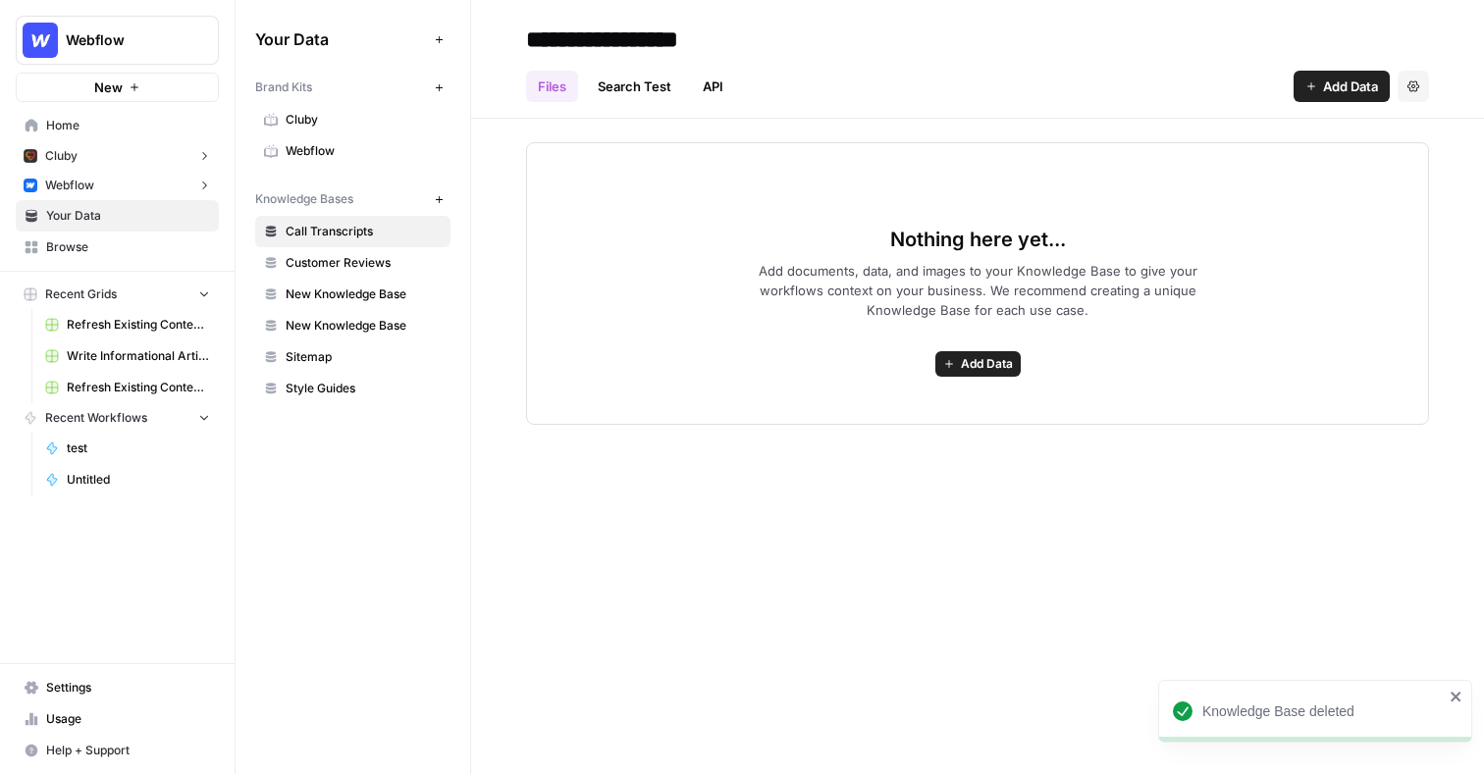
click at [367, 293] on span "New Knowledge Base" at bounding box center [364, 295] width 156 height 18
click at [1412, 84] on icon "button" at bounding box center [1413, 85] width 12 height 11
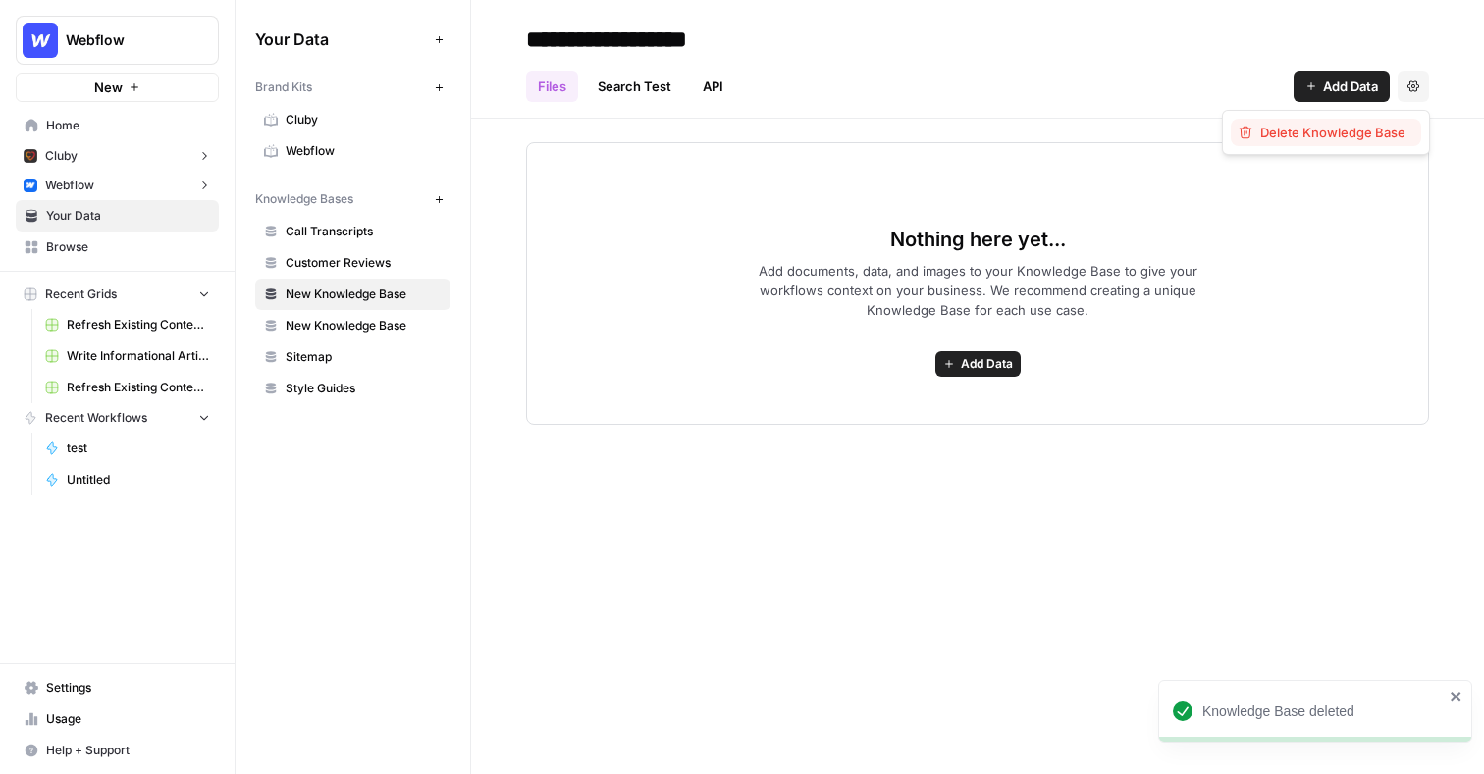
click at [1346, 133] on span "Delete Knowledge Base" at bounding box center [1332, 133] width 145 height 20
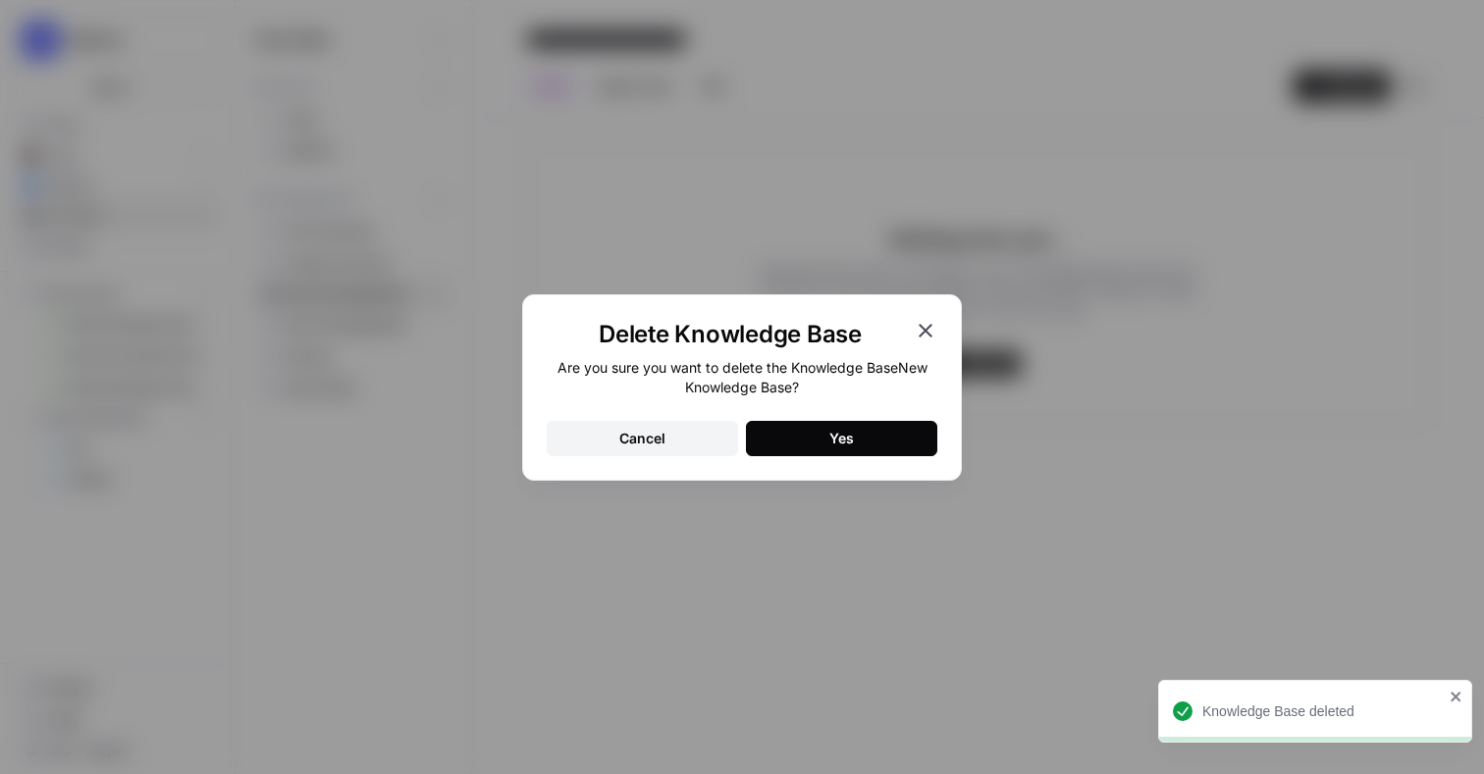
click at [834, 429] on div "Yes" at bounding box center [841, 439] width 25 height 20
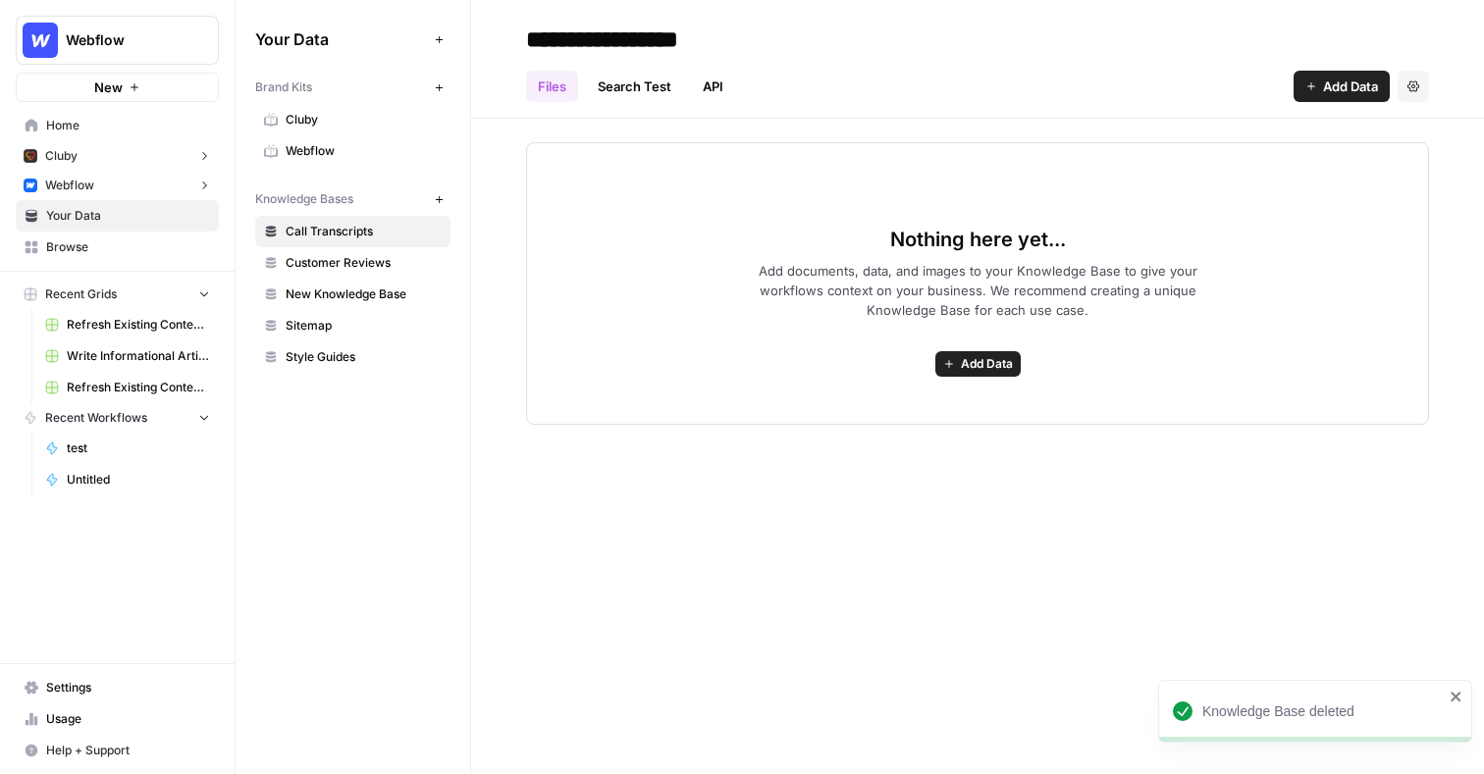
click at [309, 146] on span "Webflow" at bounding box center [364, 151] width 156 height 18
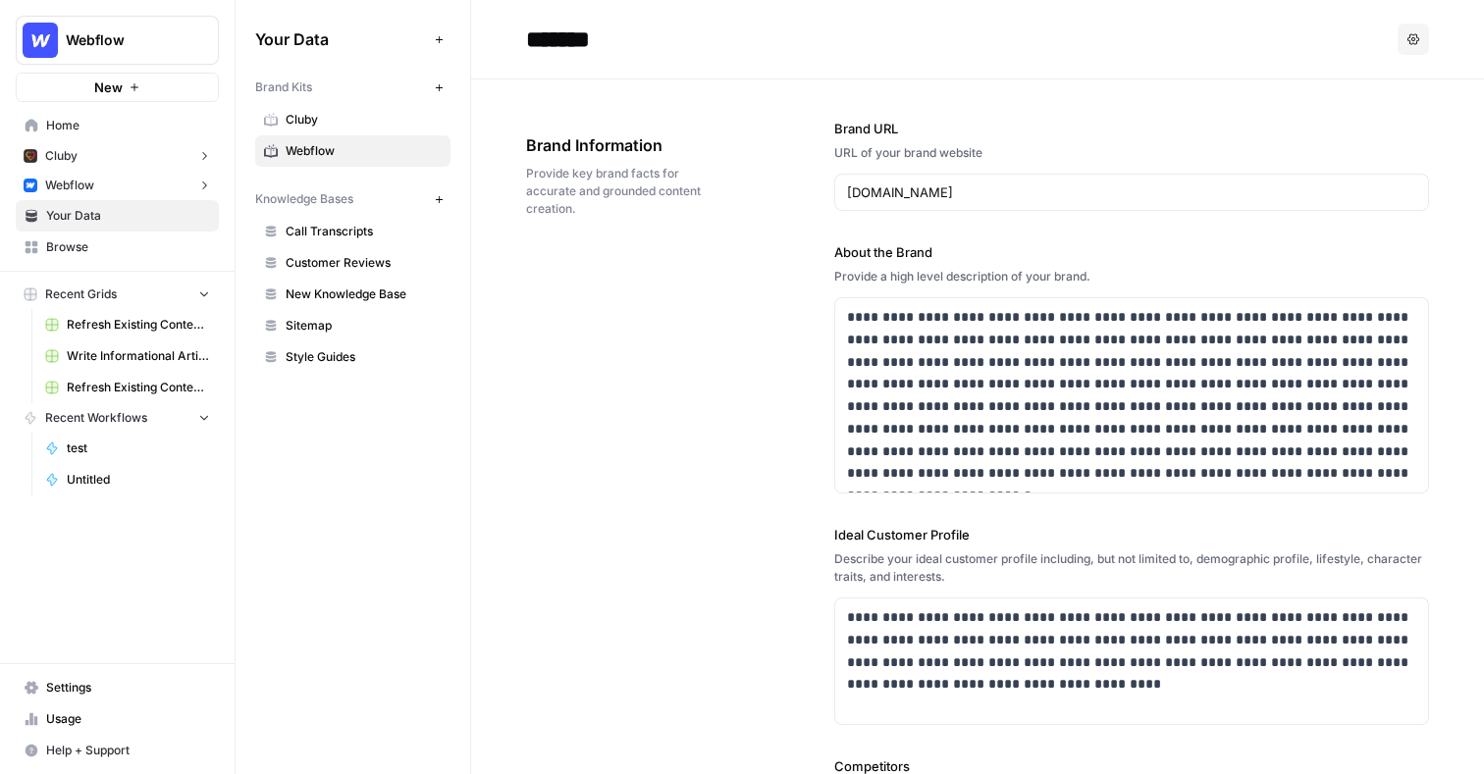
click at [199, 183] on icon "button" at bounding box center [204, 186] width 14 height 14
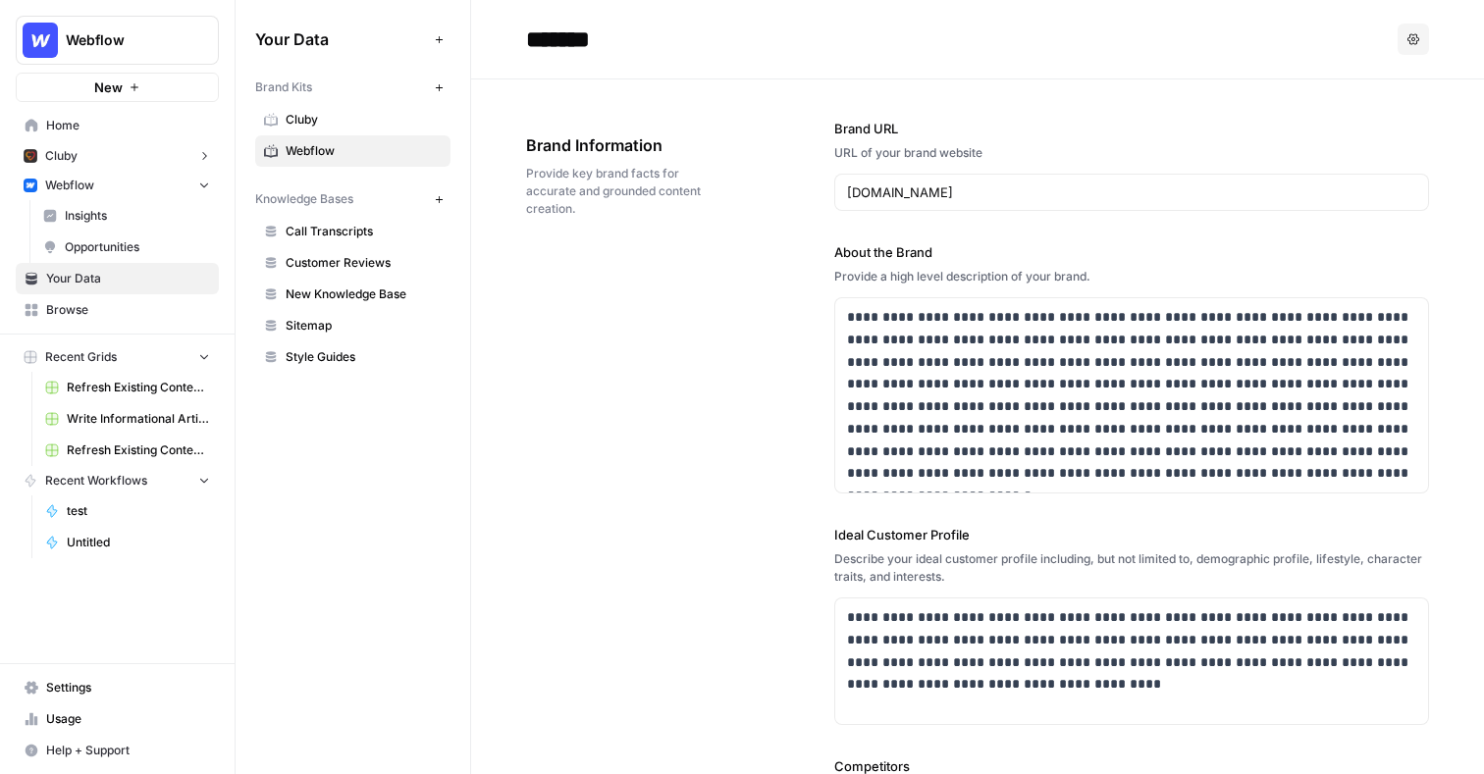
click at [198, 183] on icon "button" at bounding box center [204, 185] width 14 height 14
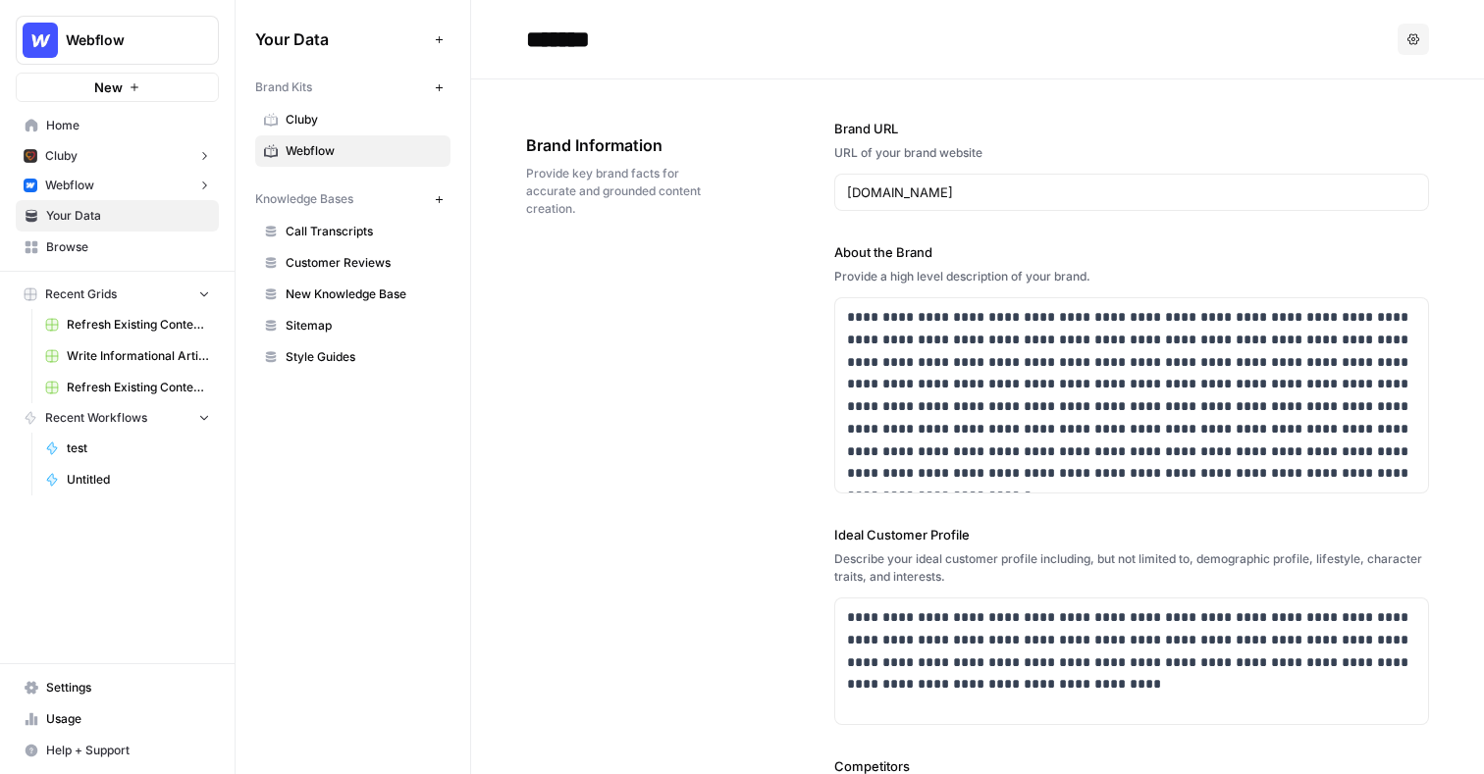
click at [128, 184] on button "Webflow" at bounding box center [117, 185] width 203 height 29
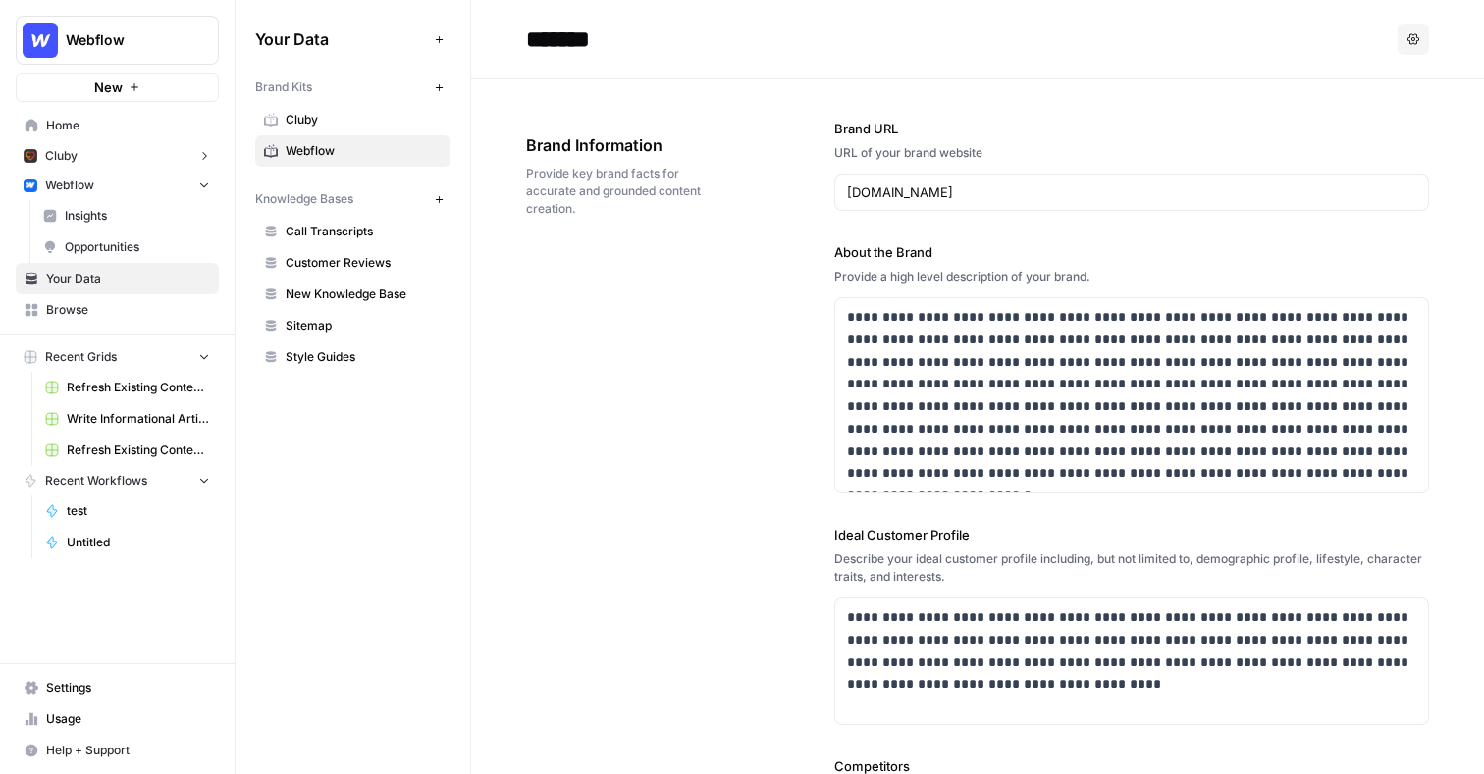
click at [147, 216] on span "Insights" at bounding box center [137, 216] width 145 height 18
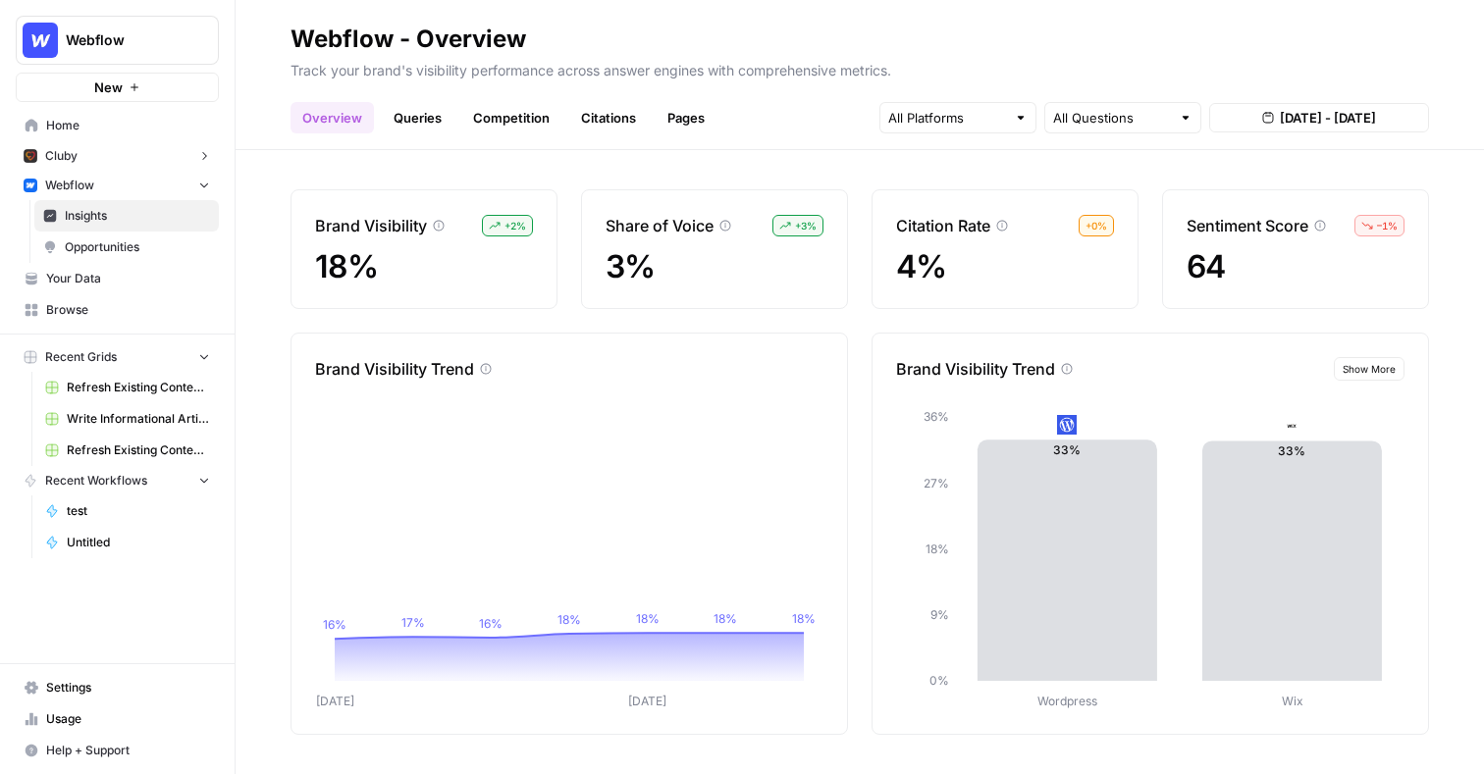
click at [421, 120] on link "Queries" at bounding box center [418, 117] width 72 height 31
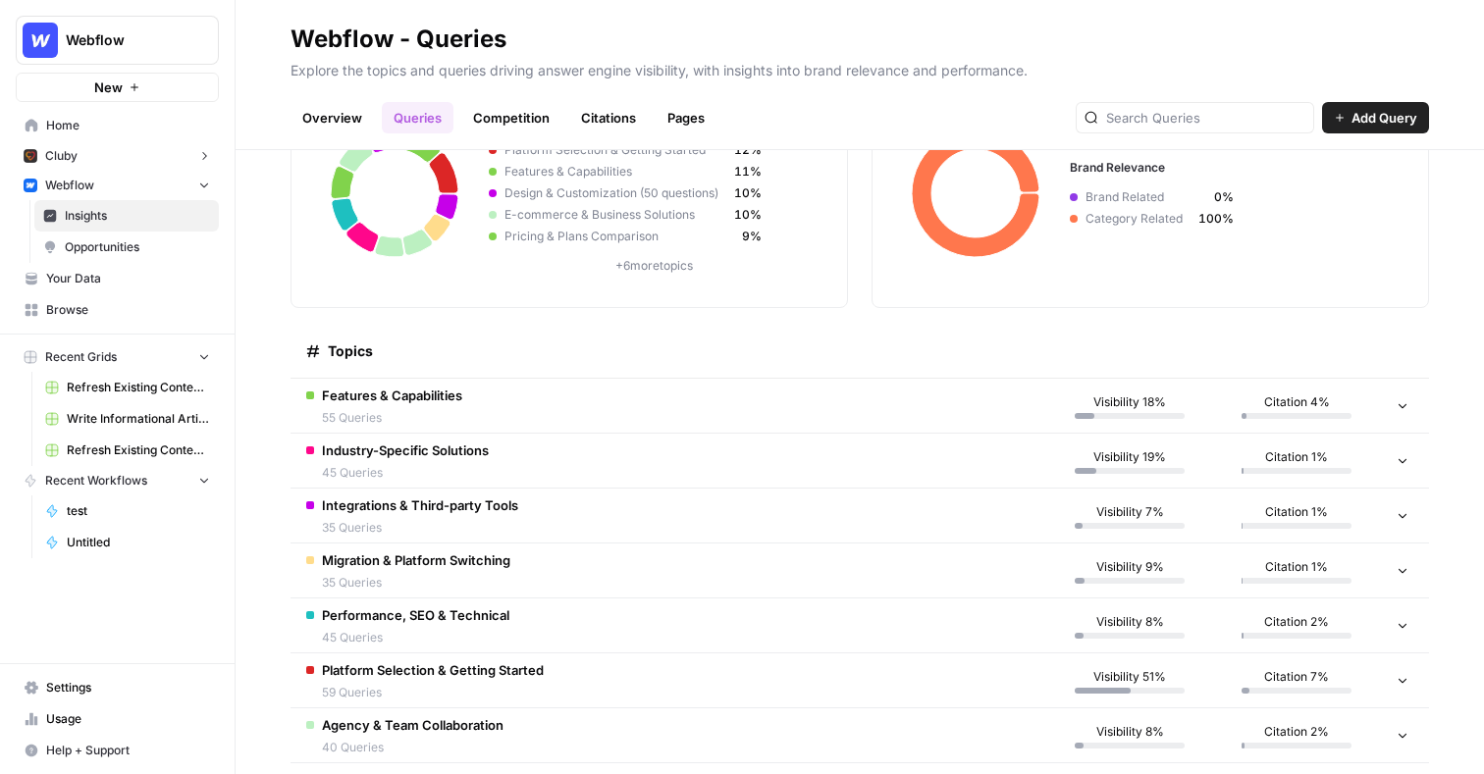
scroll to position [152, 0]
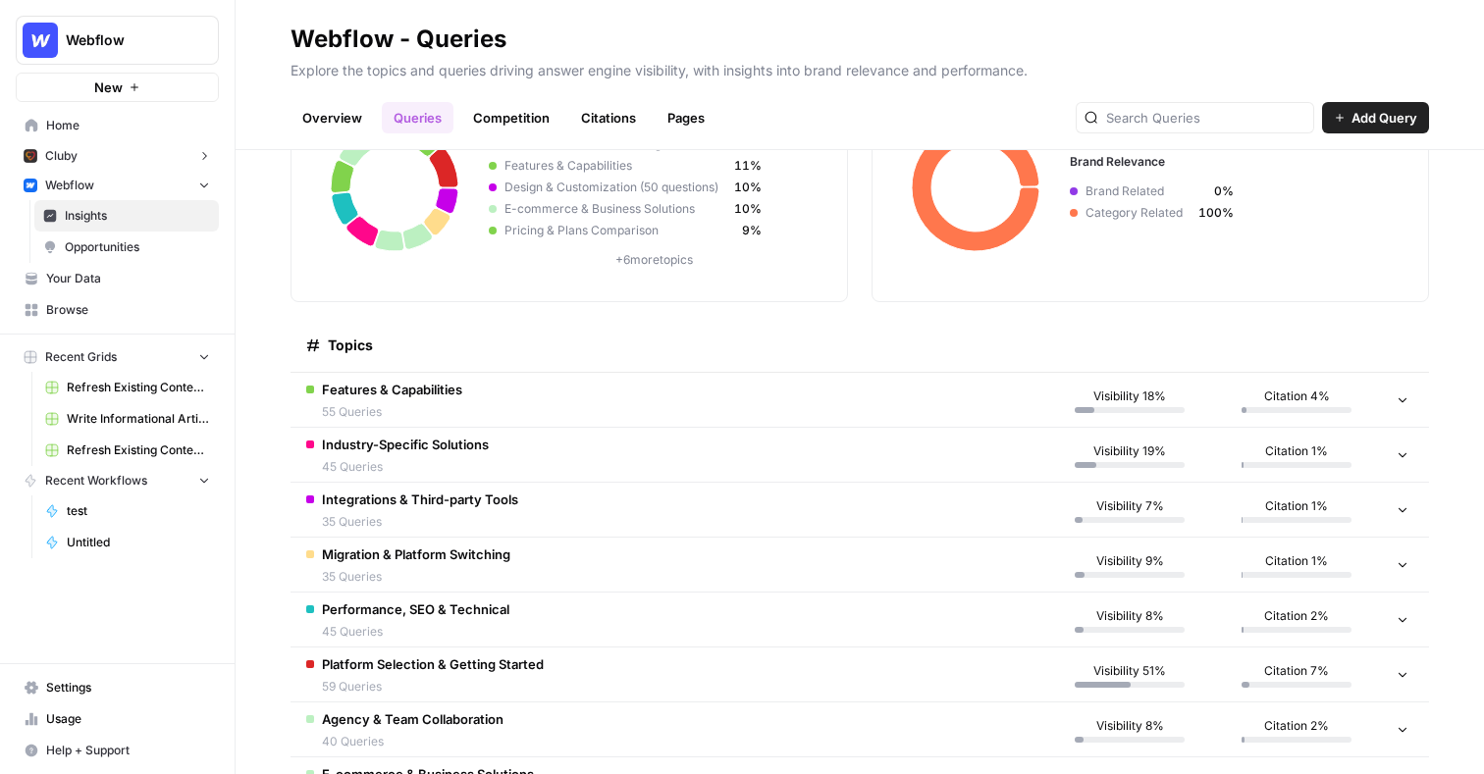
click at [738, 404] on td "Features & Capabilities 55 Queries" at bounding box center [668, 400] width 756 height 54
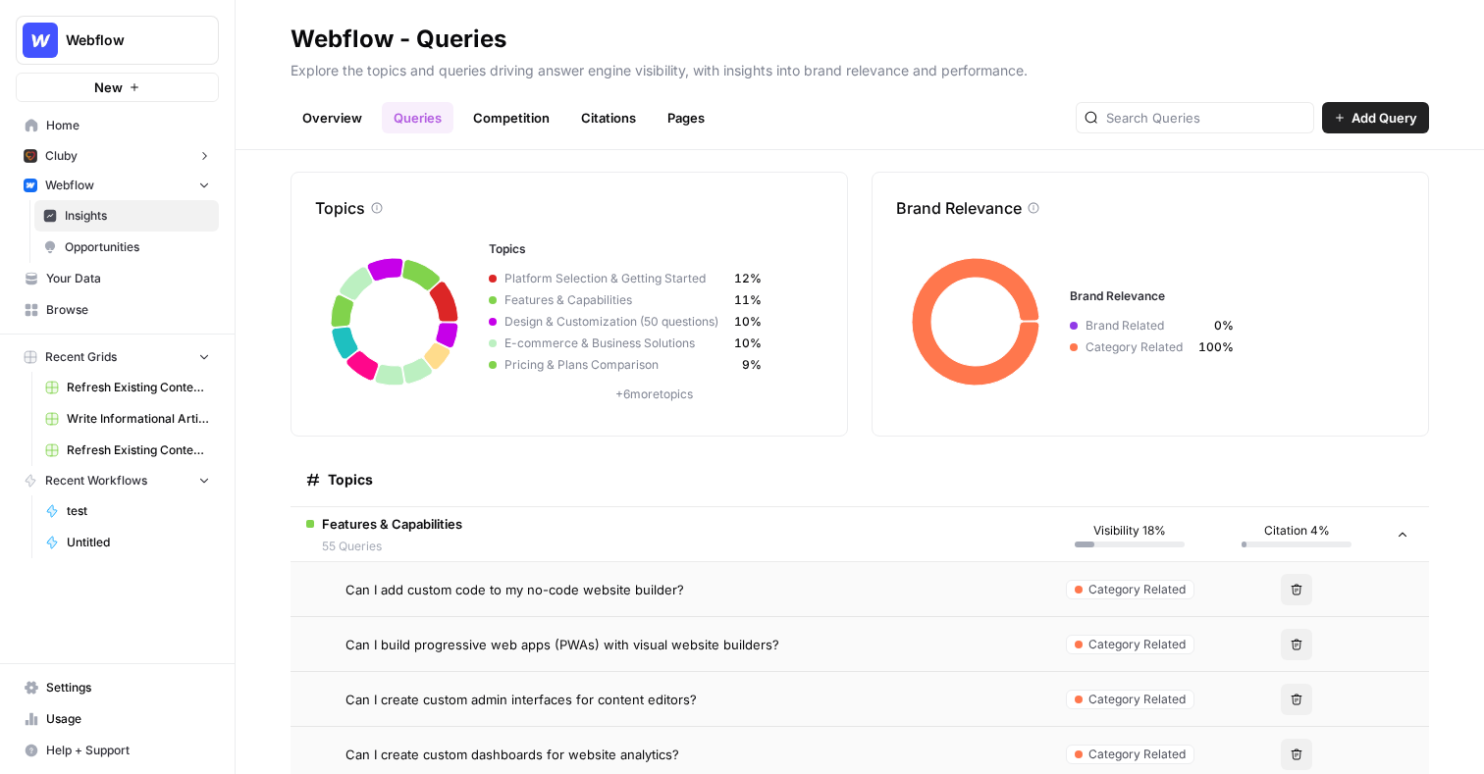
scroll to position [0, 0]
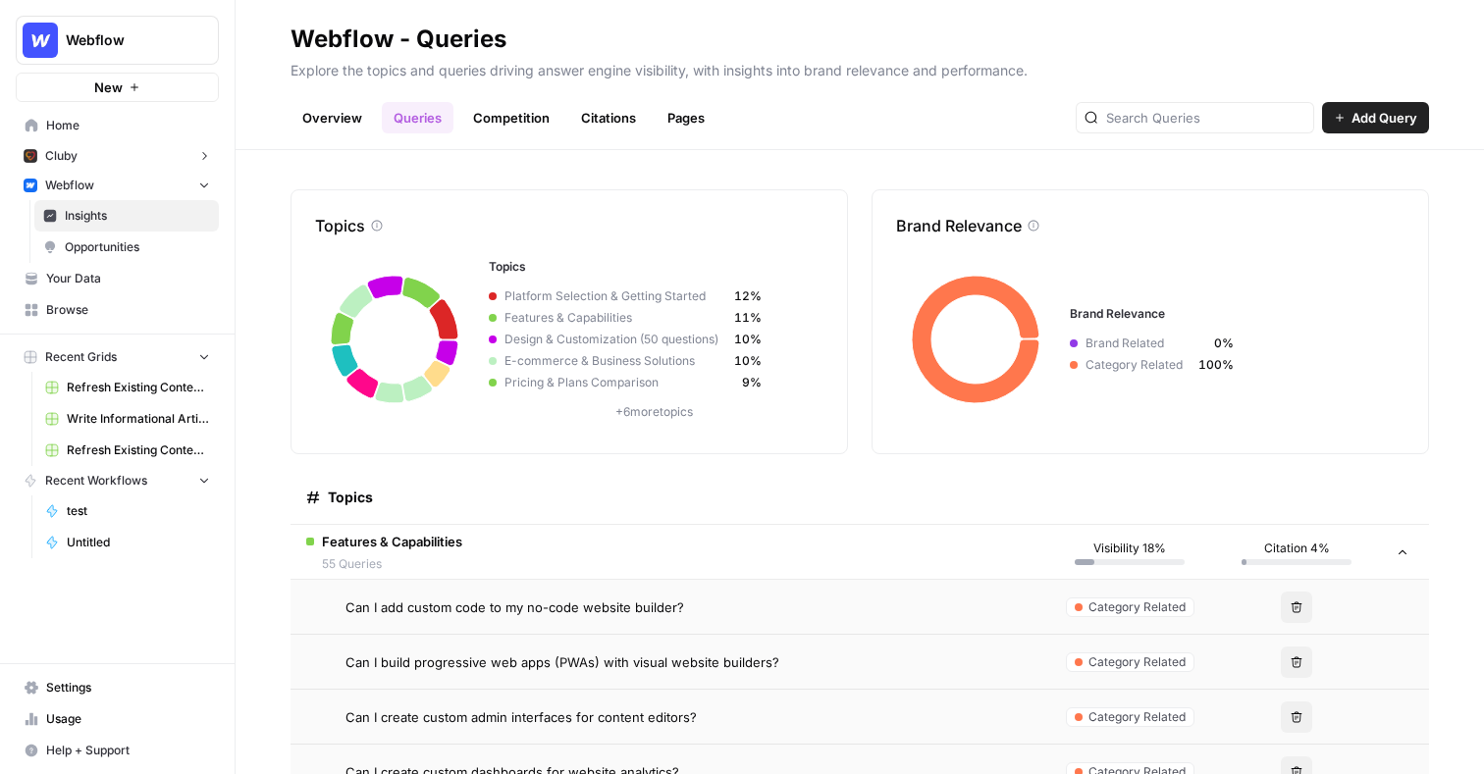
click at [608, 118] on link "Citations" at bounding box center [608, 117] width 79 height 31
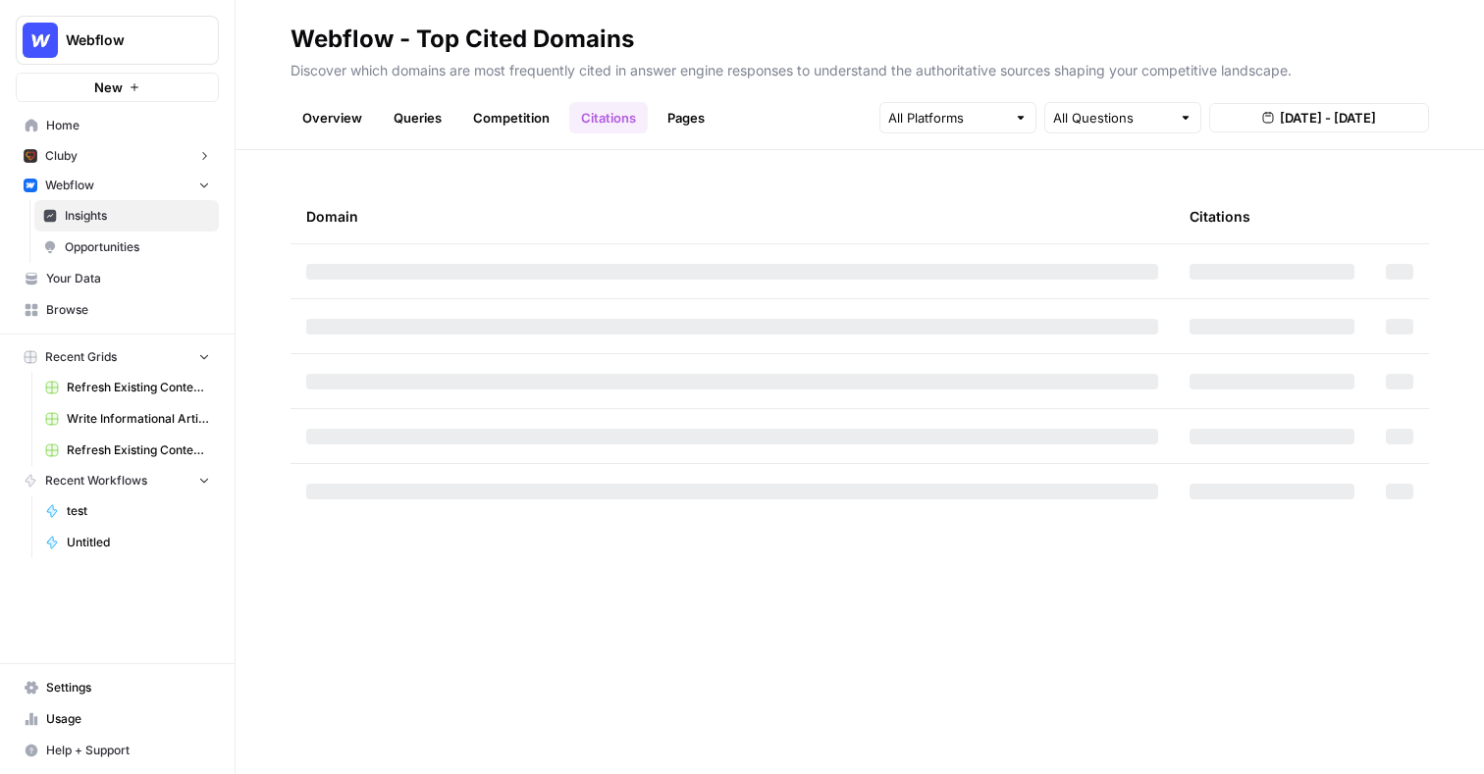
click at [962, 128] on div at bounding box center [957, 117] width 157 height 31
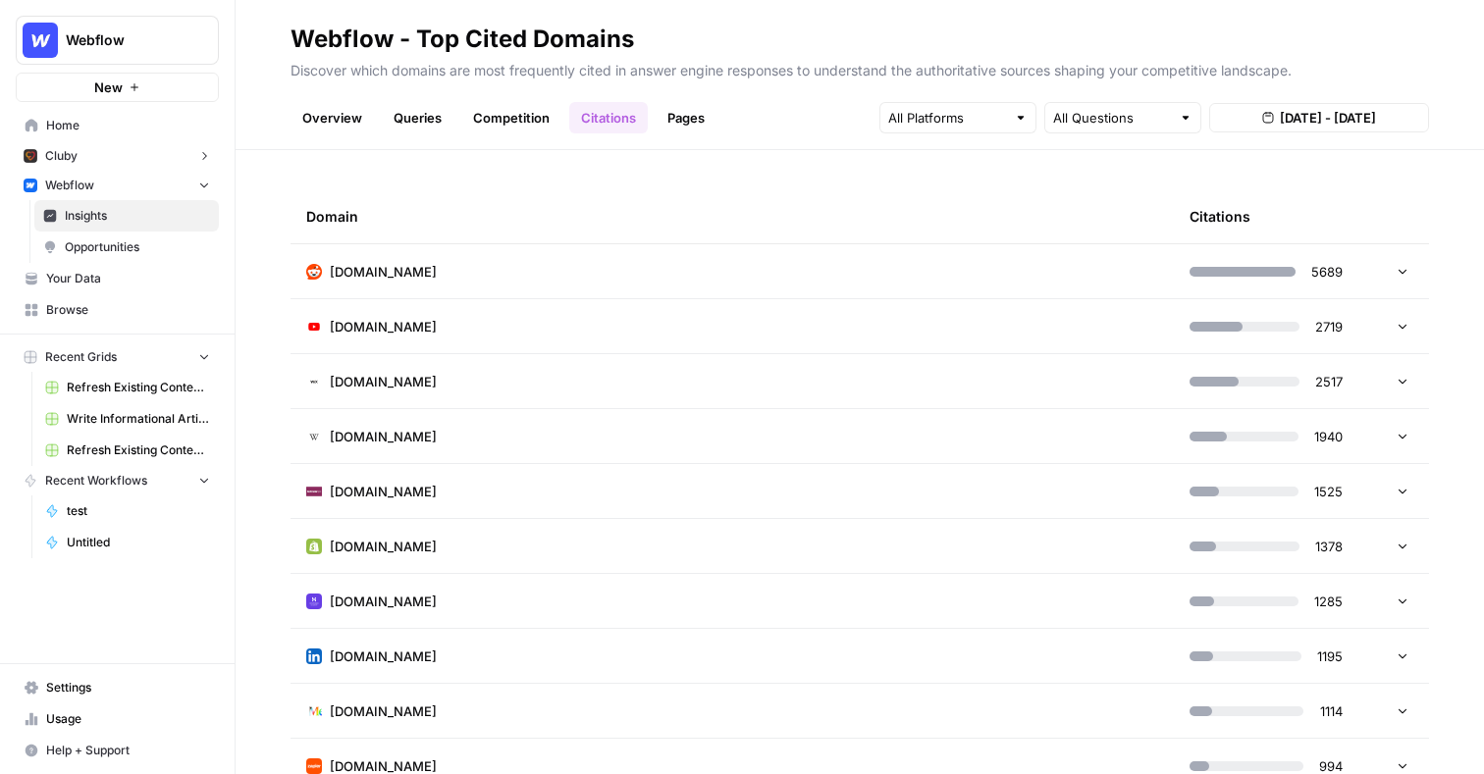
click at [687, 118] on link "Pages" at bounding box center [686, 117] width 61 height 31
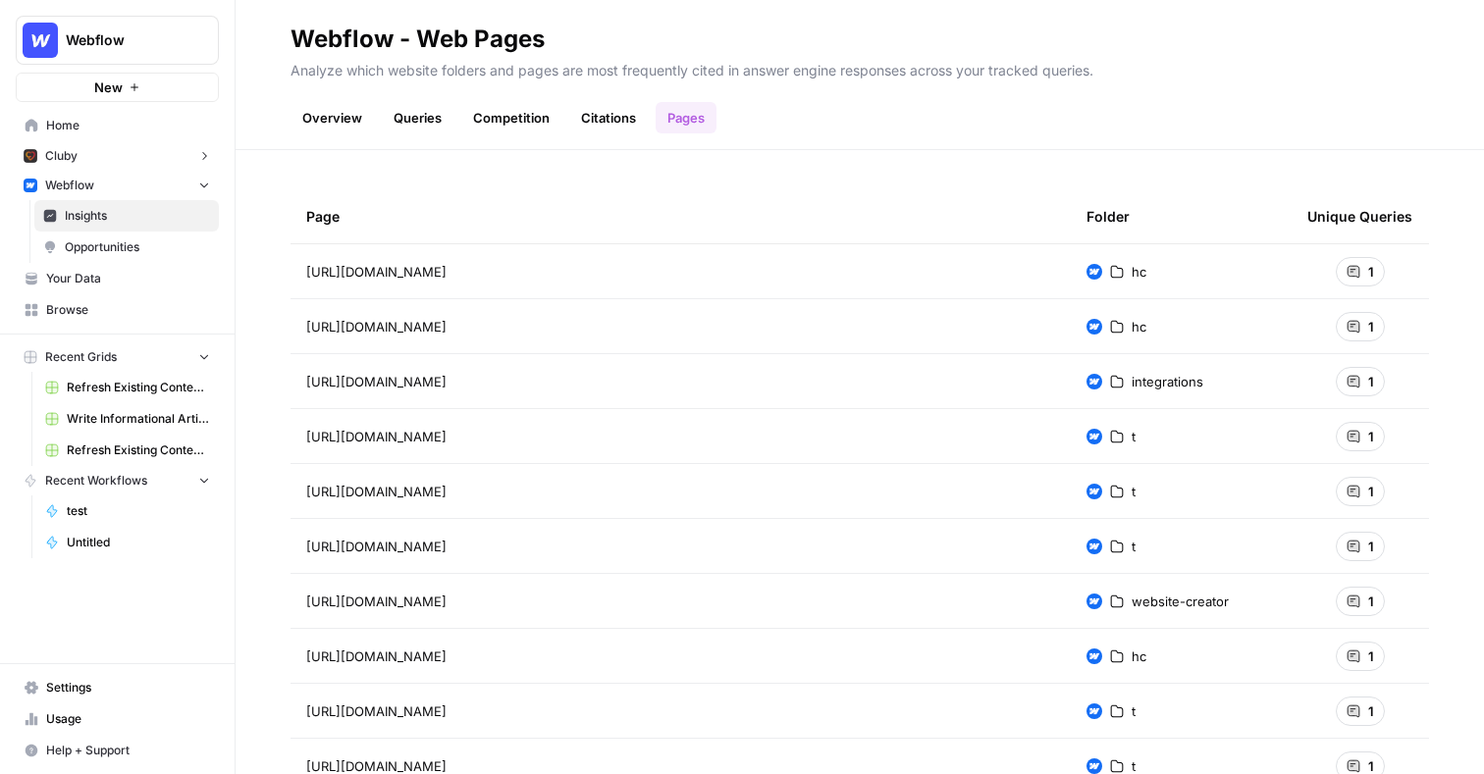
click at [141, 248] on span "Opportunities" at bounding box center [137, 247] width 145 height 18
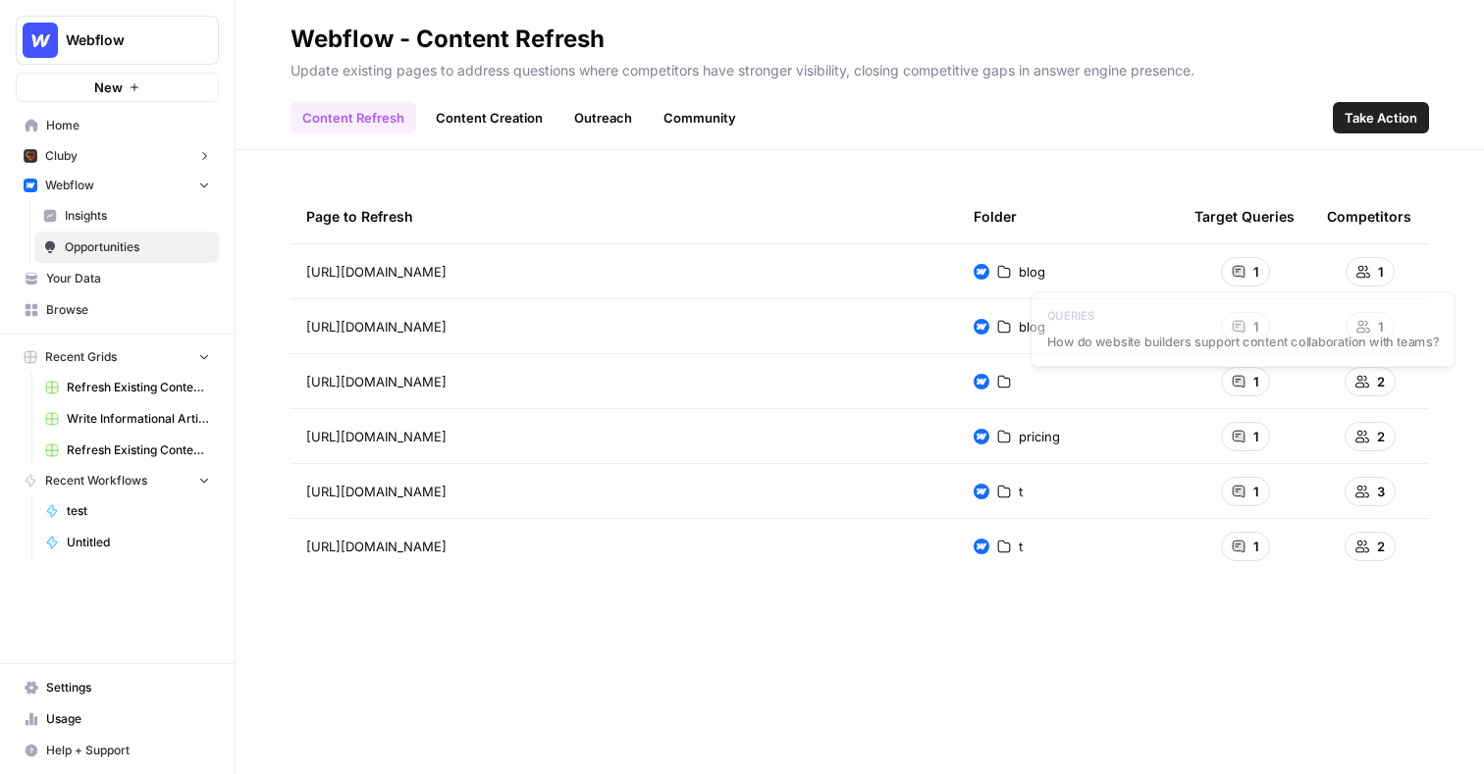
click at [1243, 277] on icon at bounding box center [1239, 272] width 14 height 14
click at [1245, 270] on div "1" at bounding box center [1245, 271] width 49 height 29
click at [534, 123] on link "Content Creation" at bounding box center [489, 117] width 131 height 31
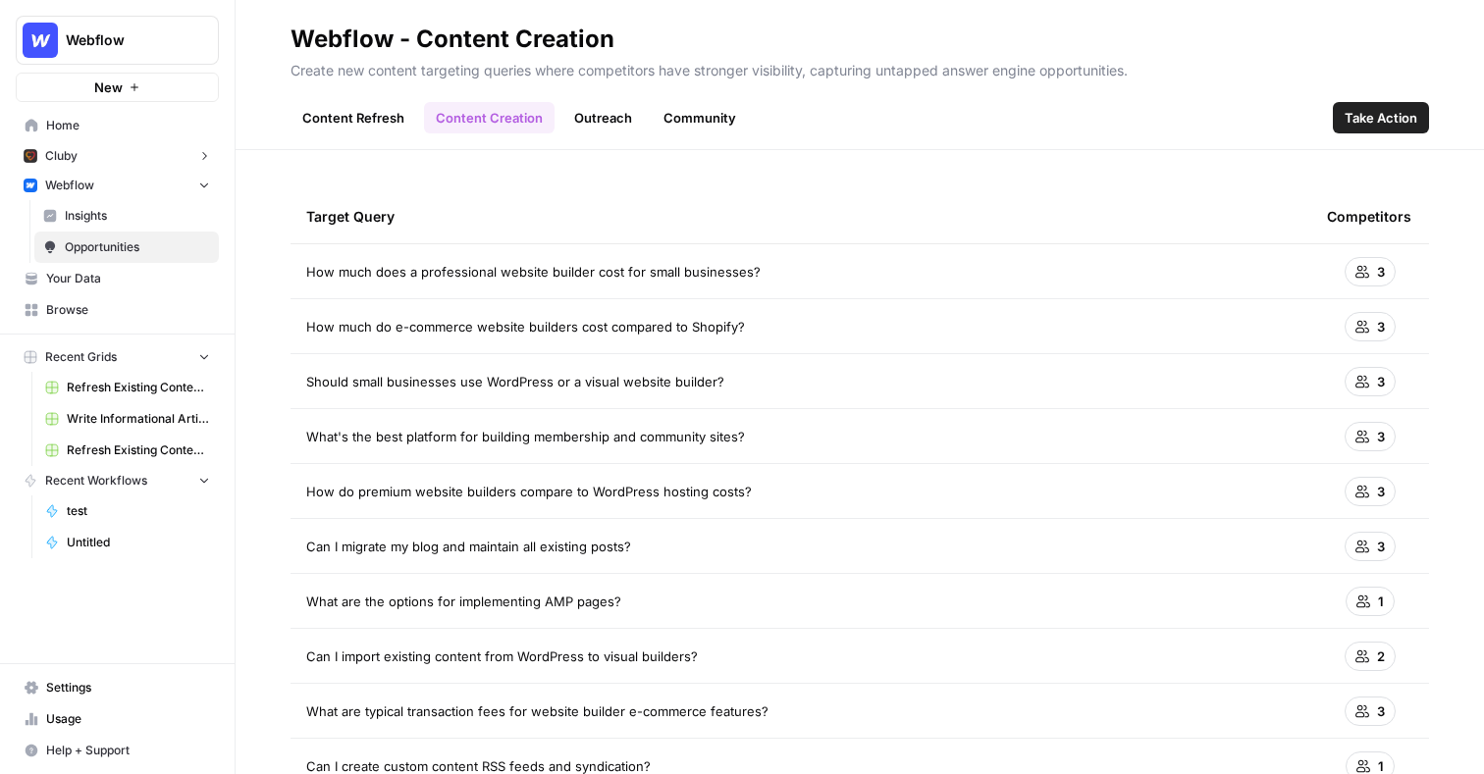
click at [602, 119] on link "Outreach" at bounding box center [602, 117] width 81 height 31
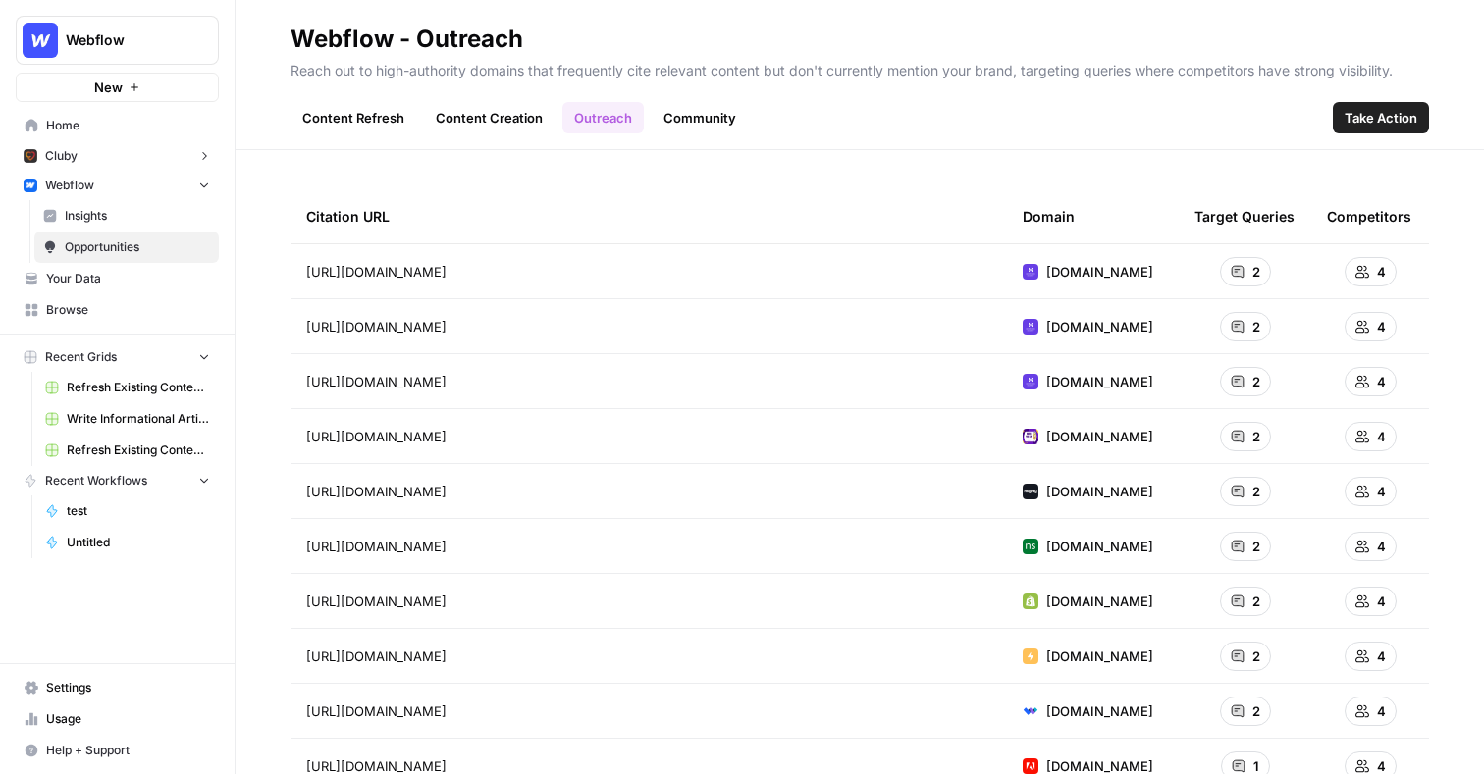
click at [687, 128] on link "Community" at bounding box center [700, 117] width 96 height 31
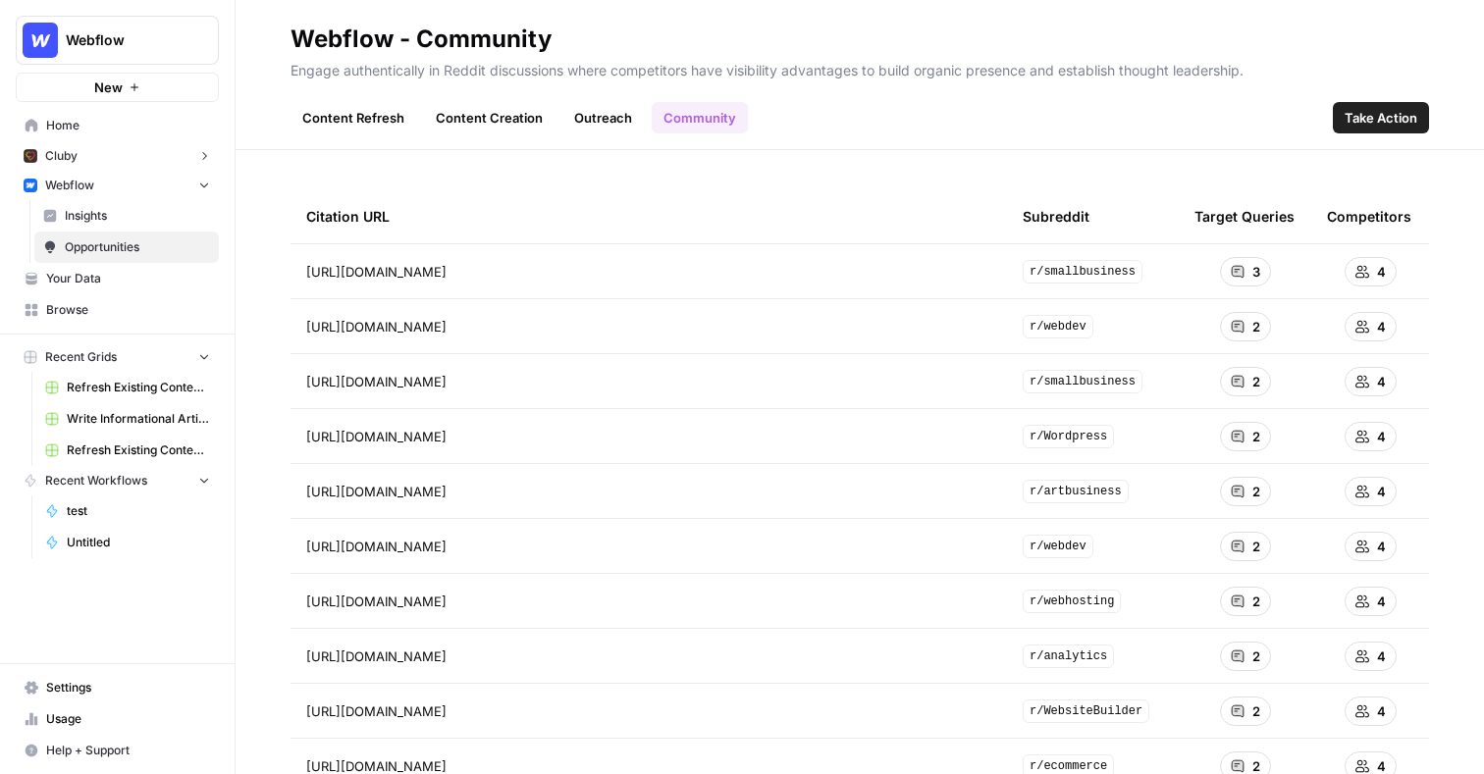
click at [1369, 122] on span "Take Action" at bounding box center [1381, 118] width 73 height 20
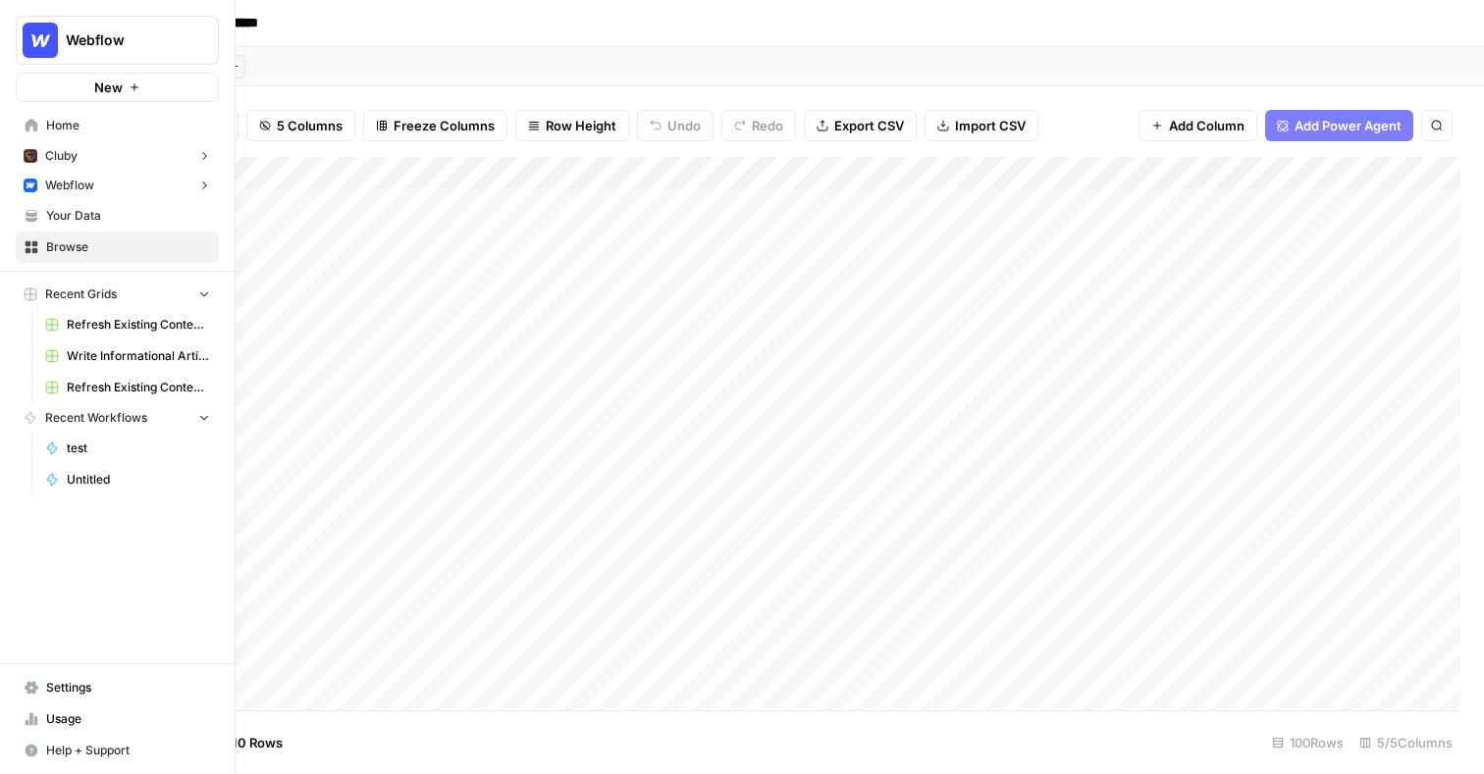
click at [79, 186] on span "Webflow" at bounding box center [69, 186] width 49 height 18
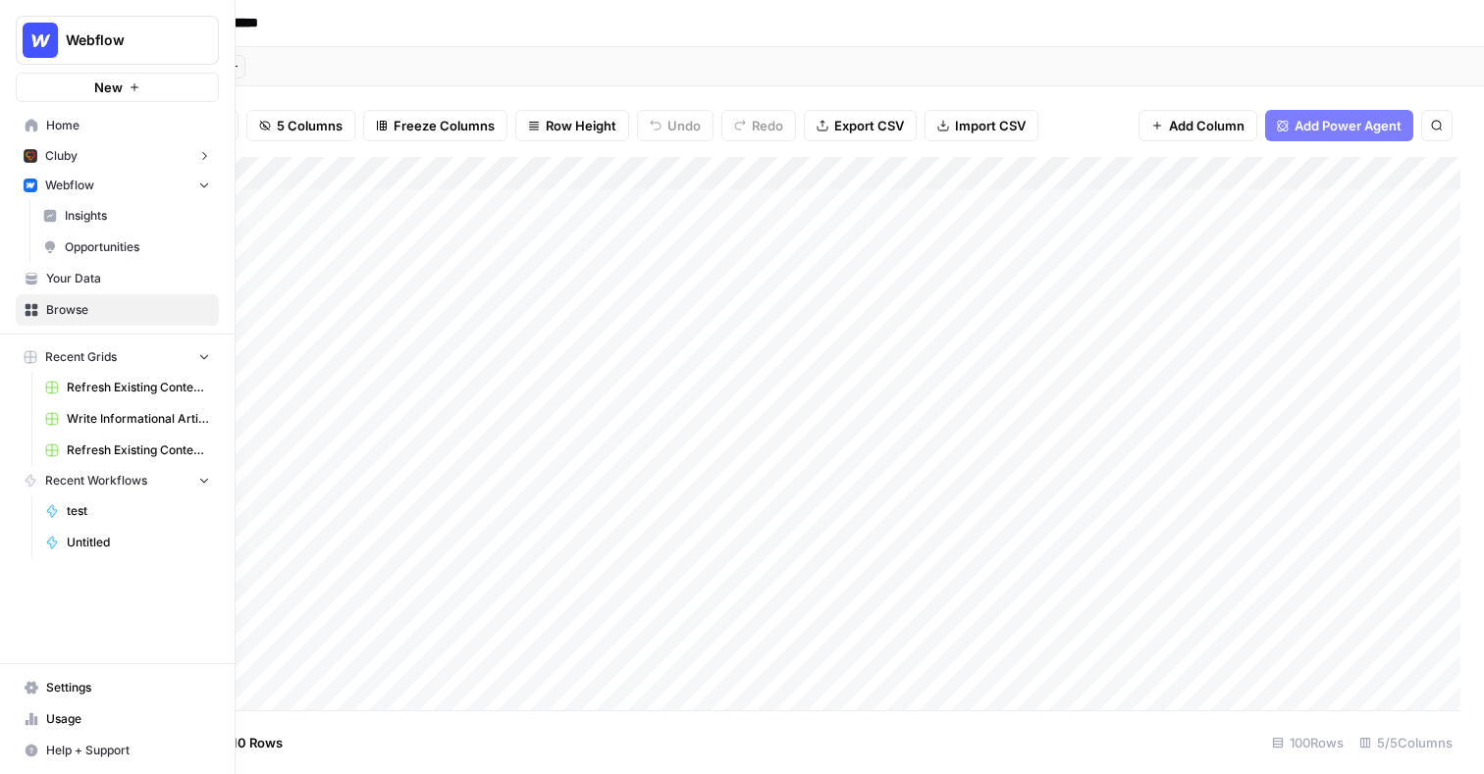
click at [91, 277] on span "Your Data" at bounding box center [128, 279] width 164 height 18
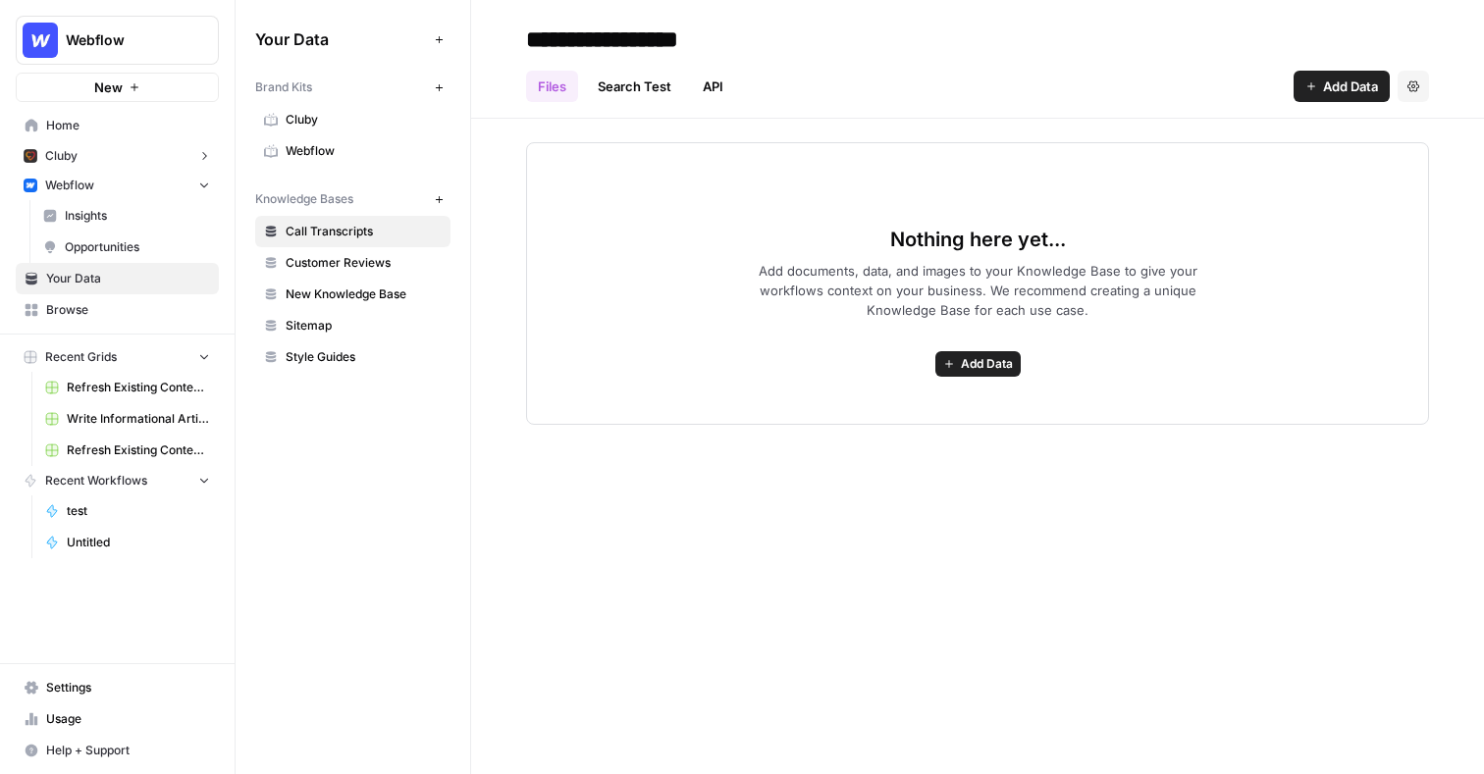
click at [321, 146] on span "Webflow" at bounding box center [364, 151] width 156 height 18
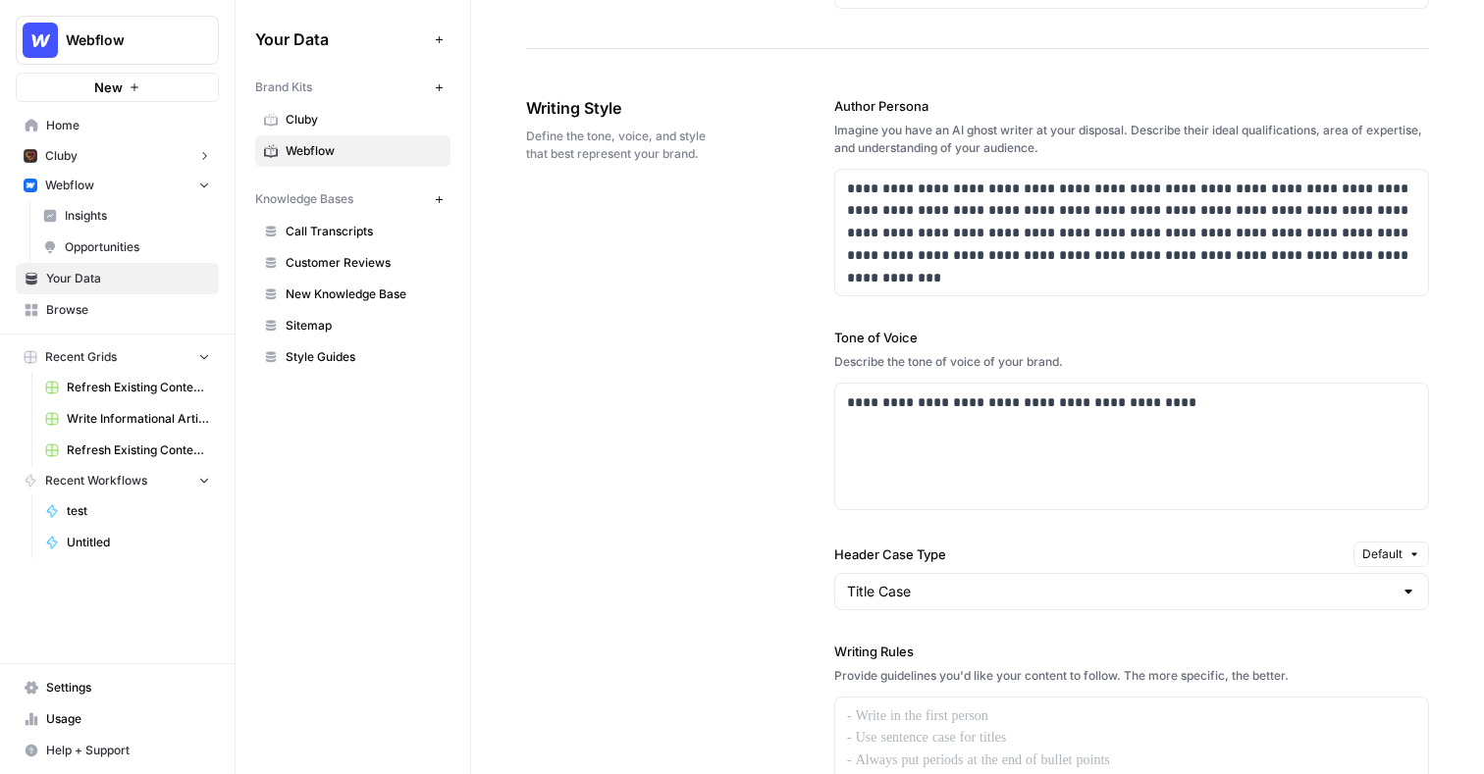
scroll to position [1147, 0]
click at [1063, 233] on p "**********" at bounding box center [1131, 221] width 569 height 89
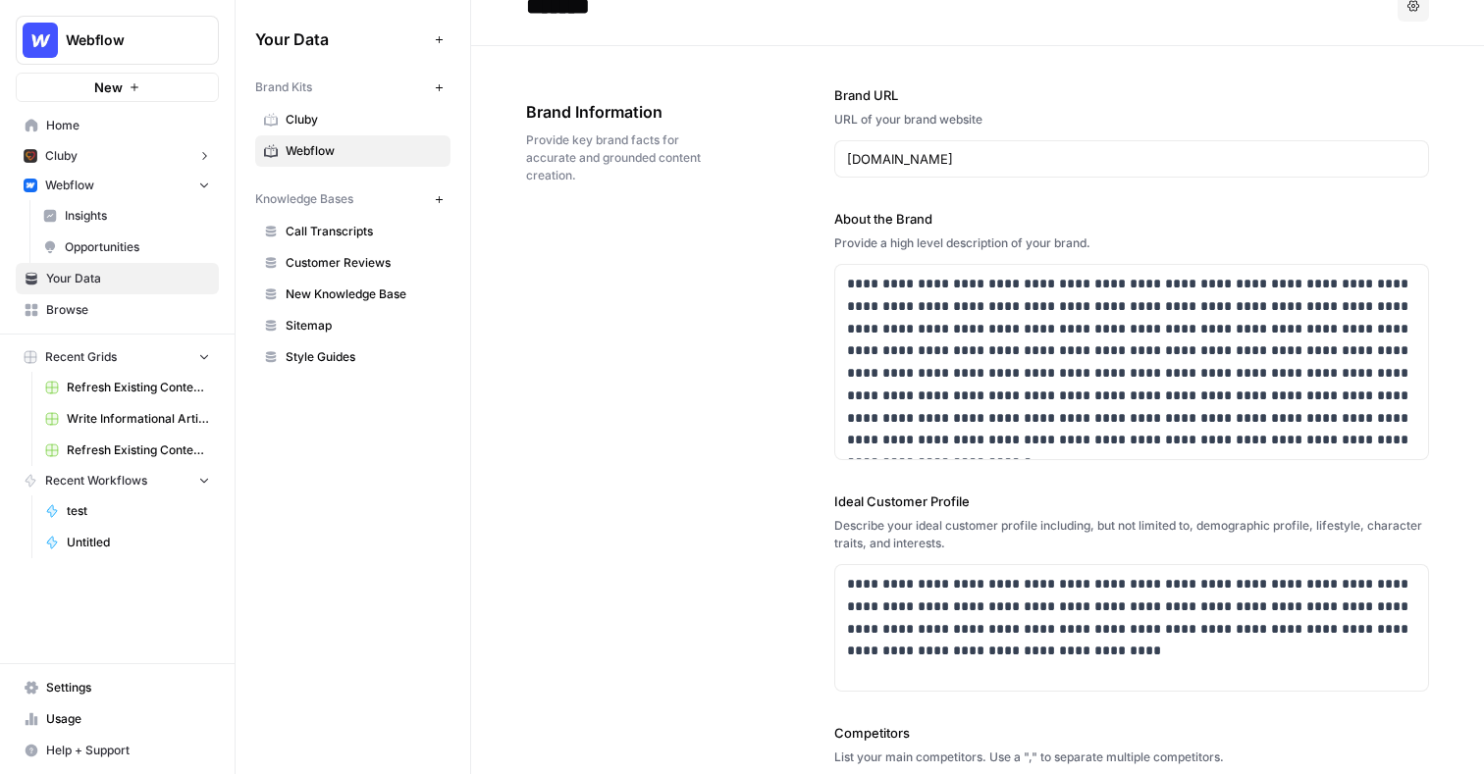
scroll to position [0, 0]
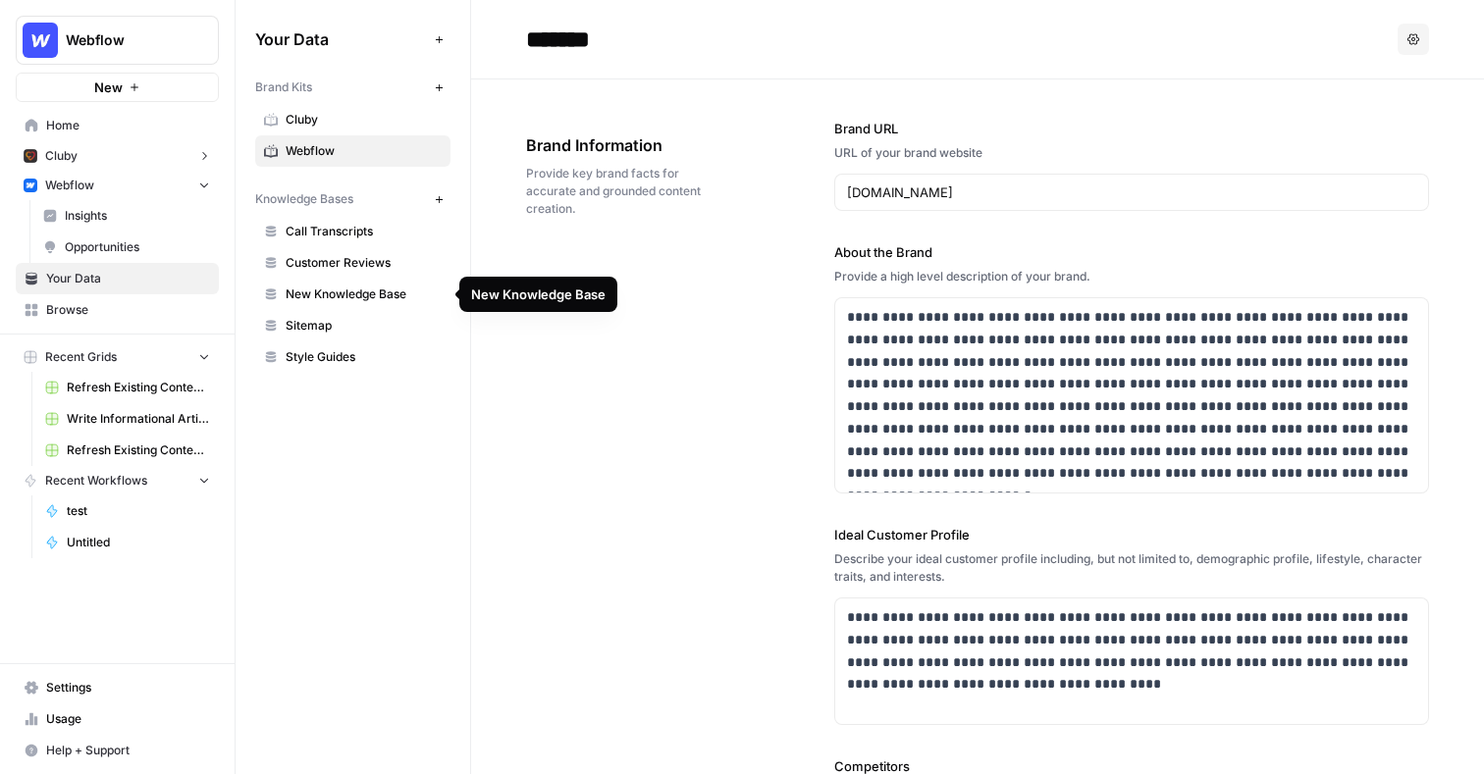
click at [391, 299] on span "New Knowledge Base" at bounding box center [364, 295] width 156 height 18
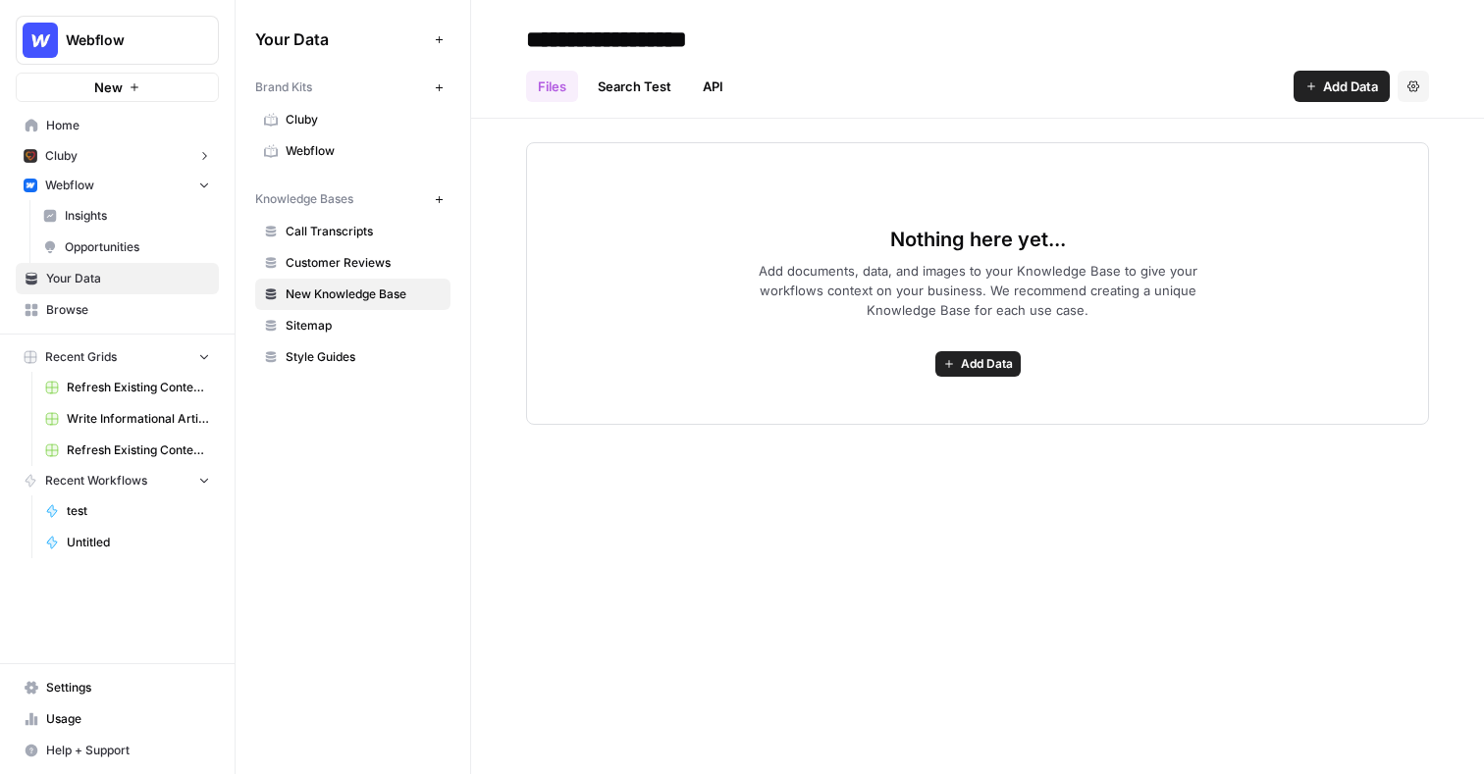
click at [1308, 86] on icon "button" at bounding box center [1311, 86] width 8 height 8
click at [1061, 81] on div "Files Search Test API Add Data Settings" at bounding box center [977, 78] width 903 height 47
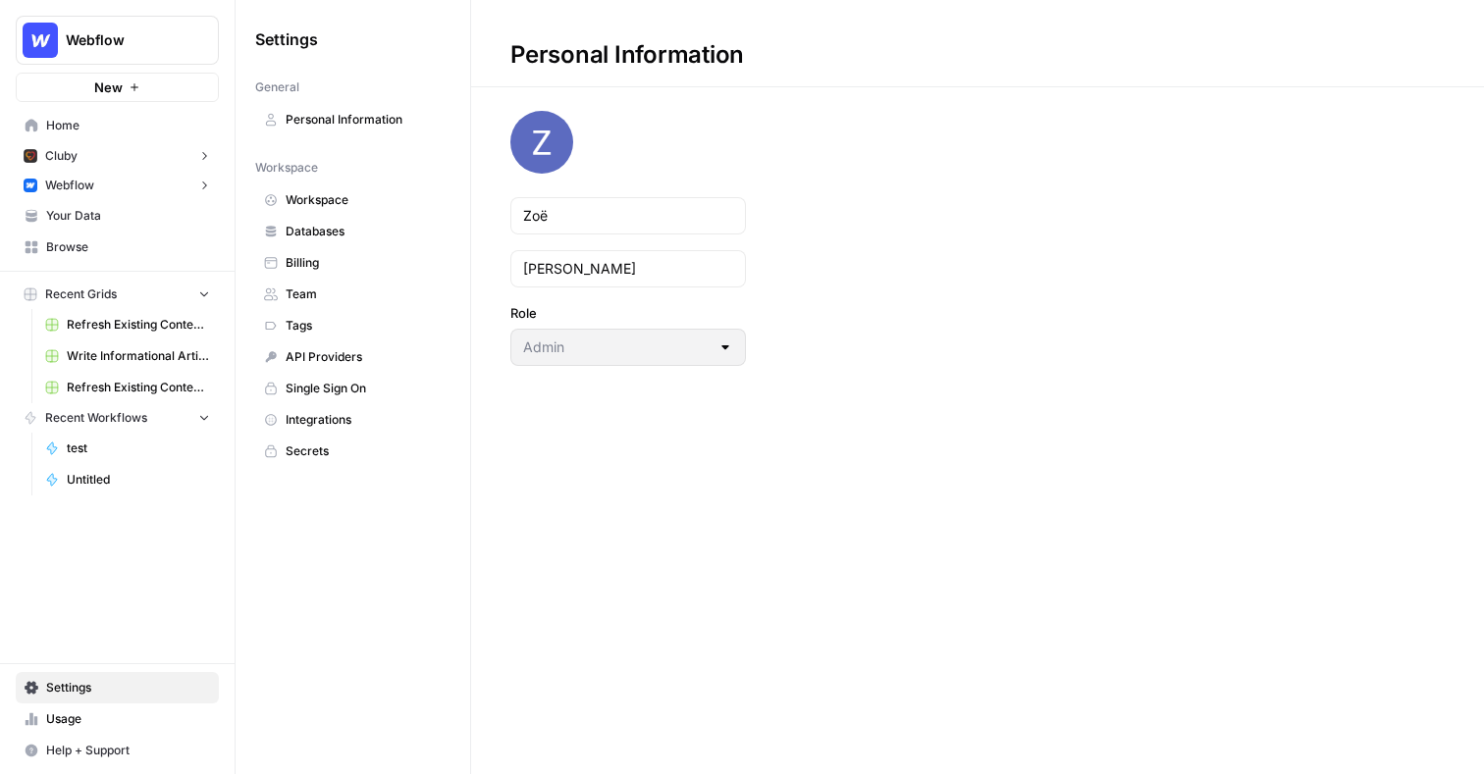
click at [339, 421] on span "Integrations" at bounding box center [364, 420] width 156 height 18
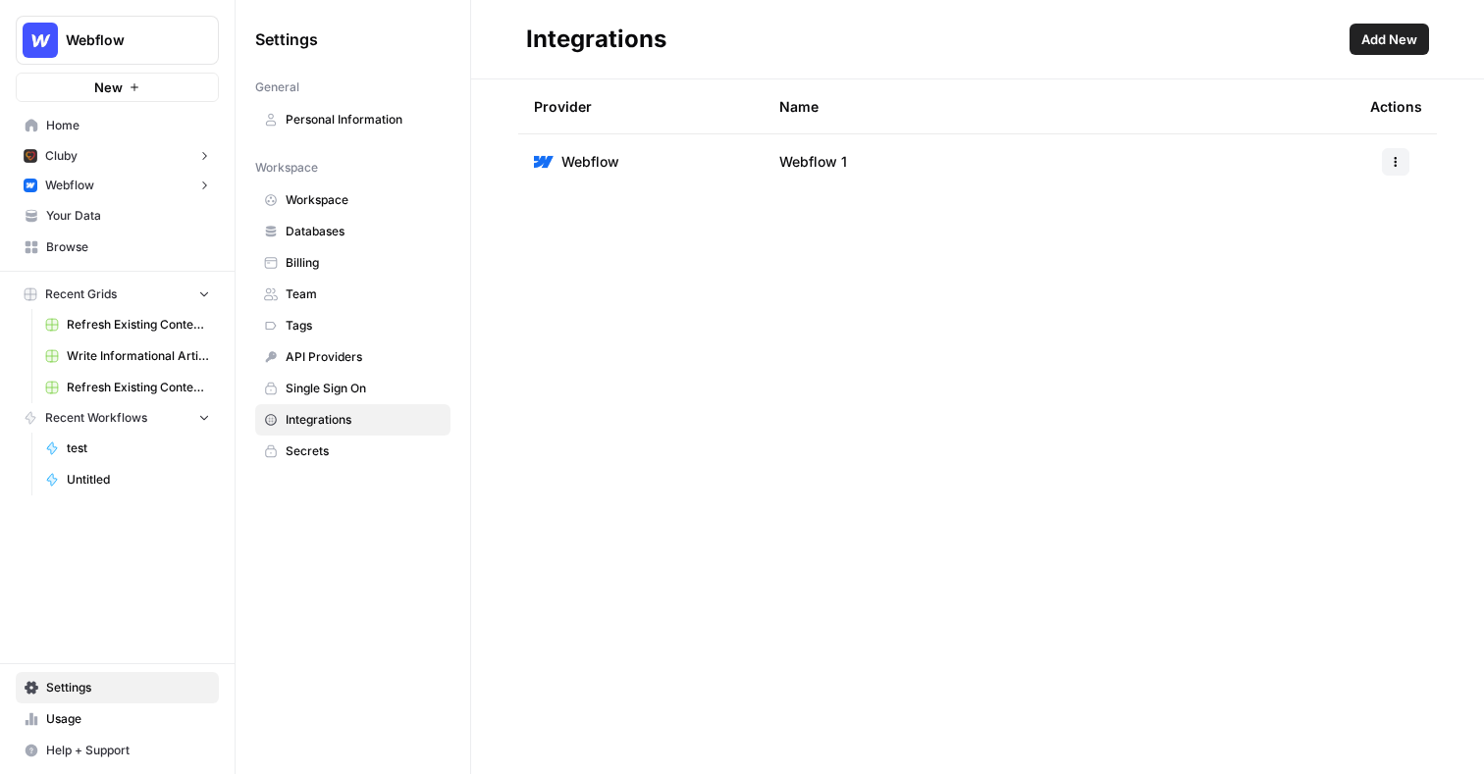
click at [1407, 43] on span "Add New" at bounding box center [1389, 39] width 56 height 20
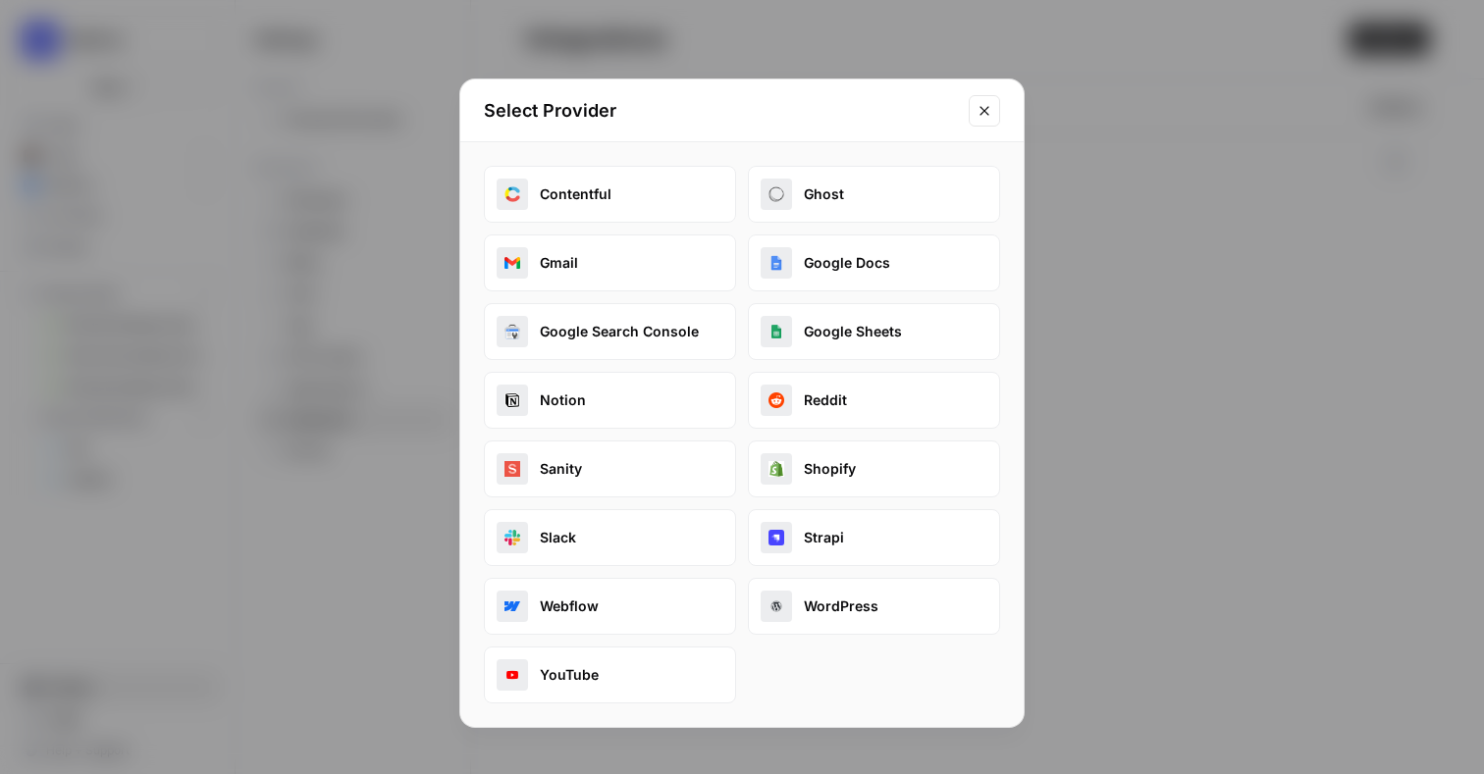
click at [981, 110] on icon "Close modal" at bounding box center [984, 111] width 16 height 16
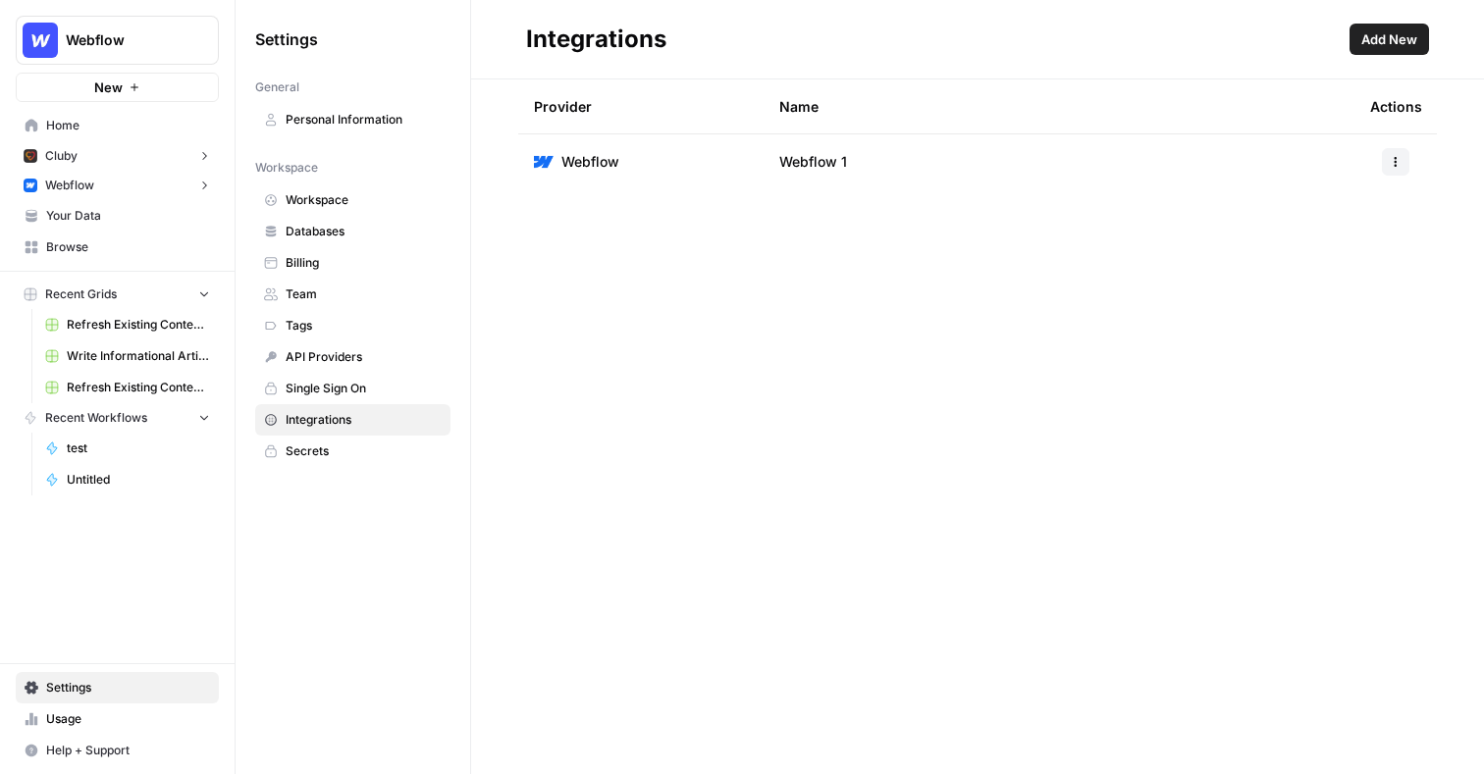
click at [116, 225] on link "Your Data" at bounding box center [117, 215] width 203 height 31
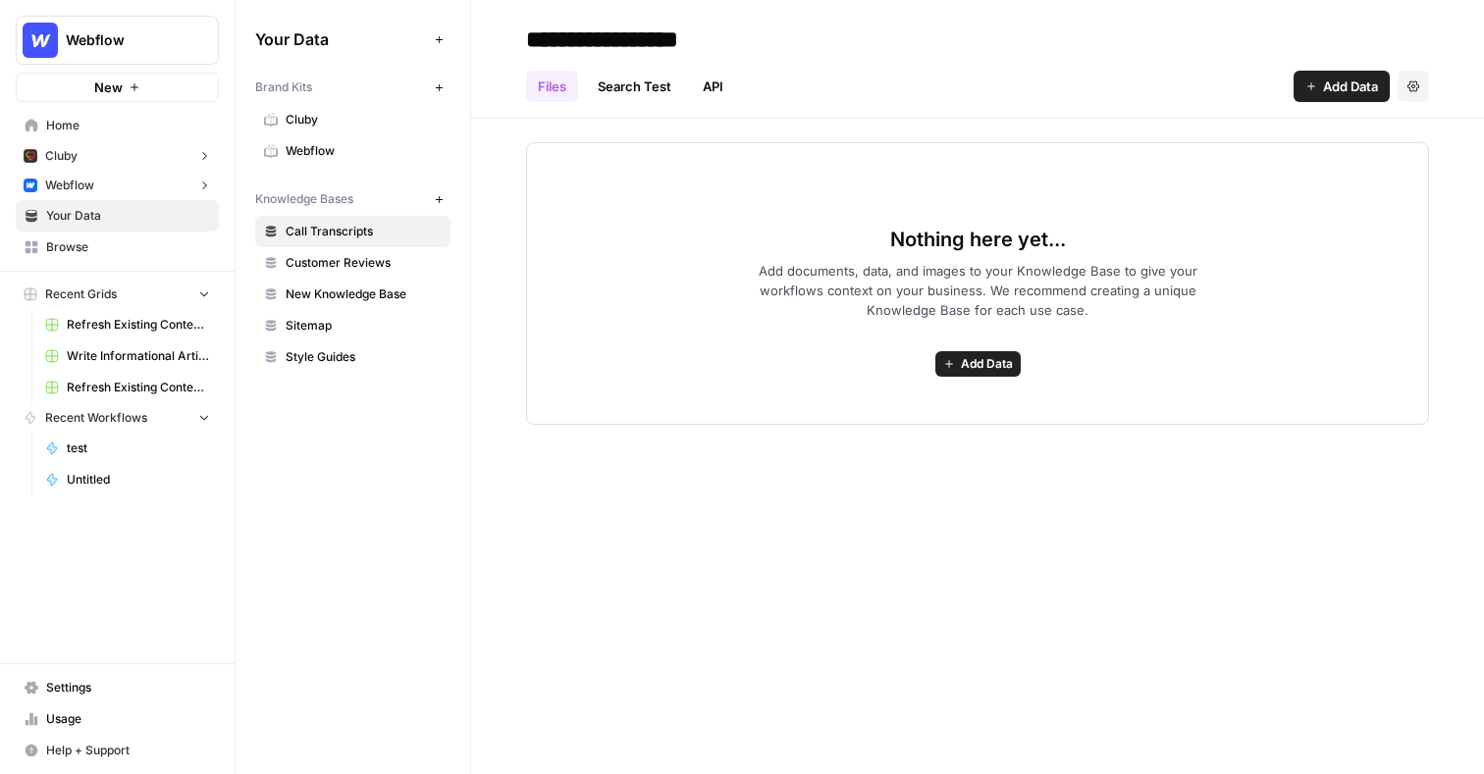
click at [358, 152] on span "Webflow" at bounding box center [364, 151] width 156 height 18
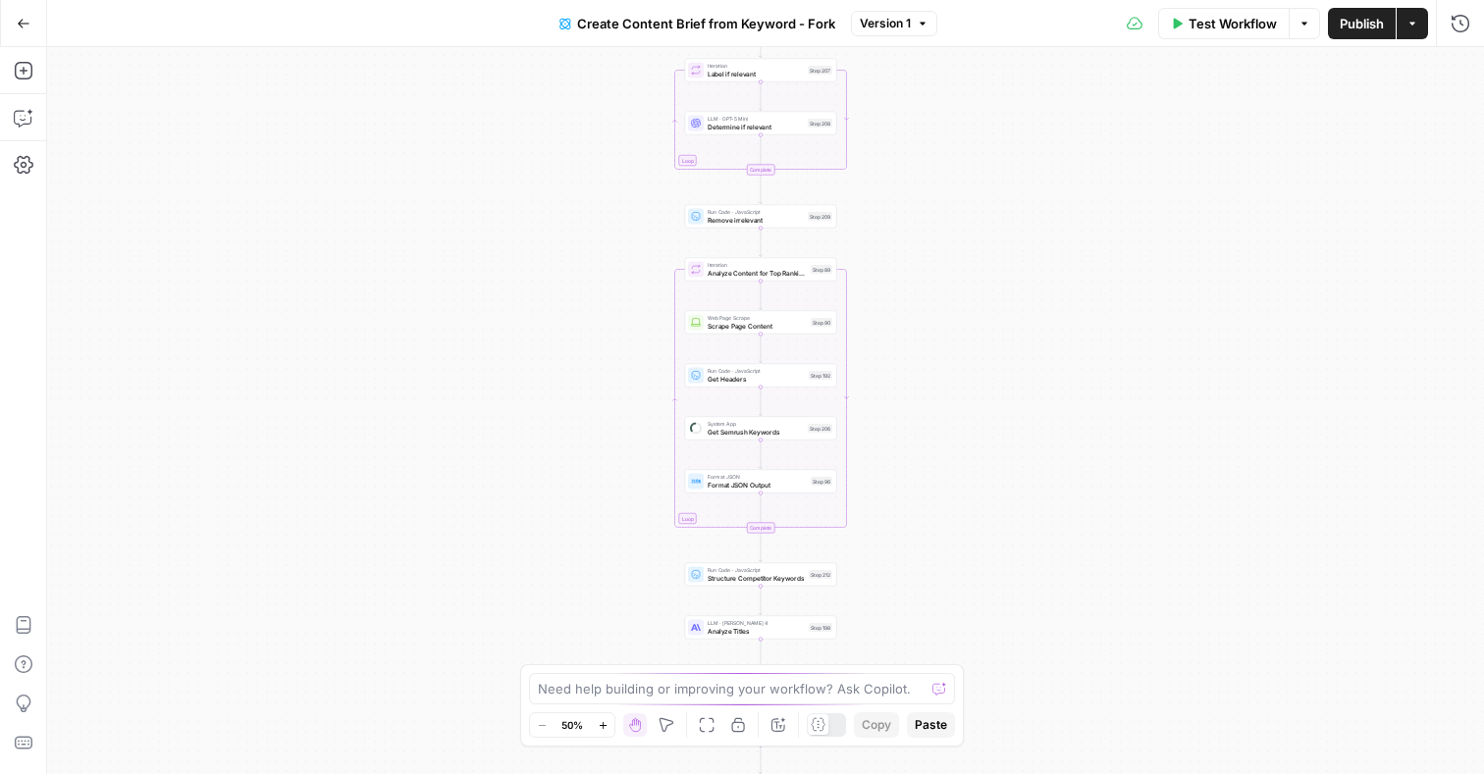
drag, startPoint x: 900, startPoint y: 179, endPoint x: 888, endPoint y: 401, distance: 223.1
click at [888, 401] on div "Workflow Set Inputs Inputs Google Search Perform Google Search Step 51 Loop Ite…" at bounding box center [765, 410] width 1437 height 727
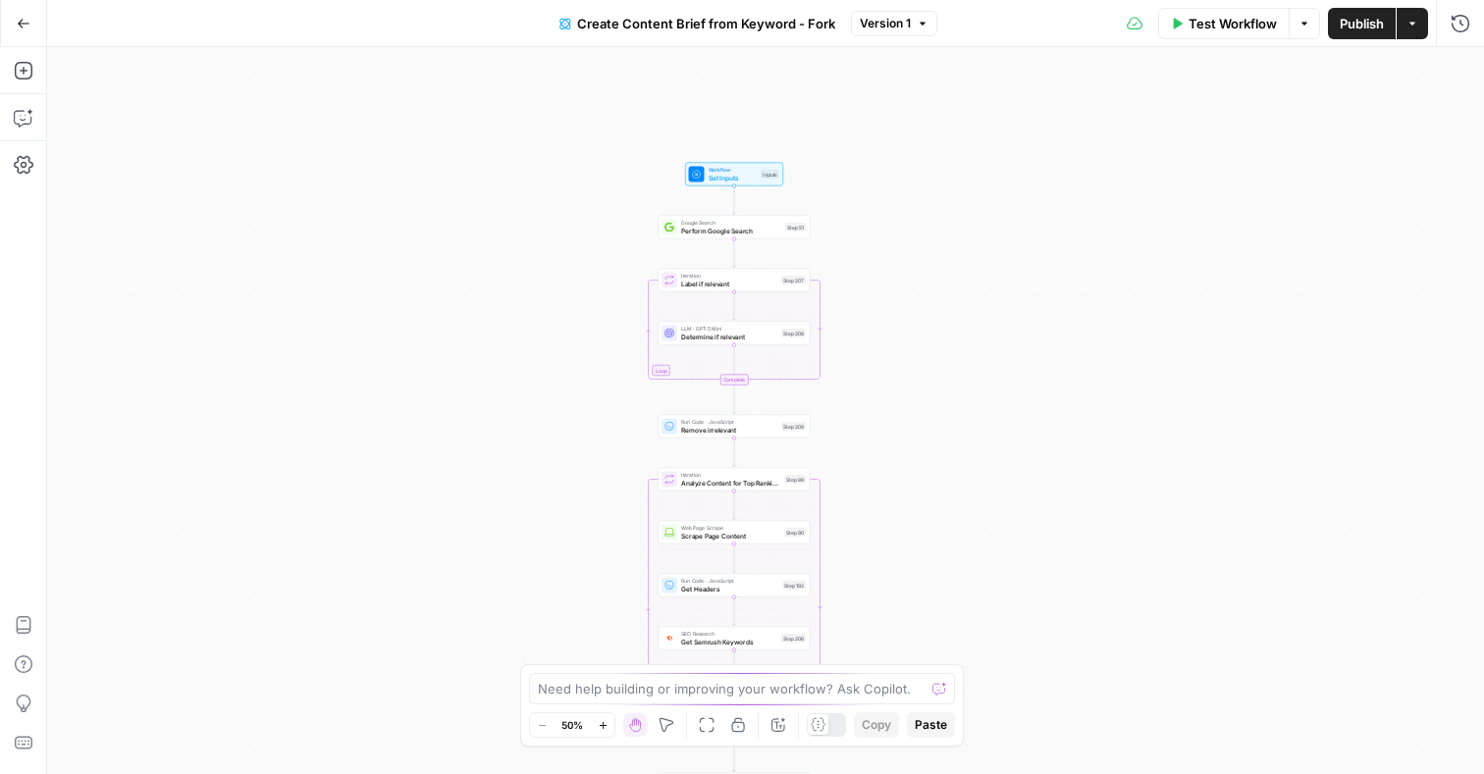
drag, startPoint x: 926, startPoint y: 243, endPoint x: 907, endPoint y: 378, distance: 135.9
click at [907, 378] on div "Workflow Set Inputs Inputs Google Search Perform Google Search Step 51 Loop Ite…" at bounding box center [765, 410] width 1437 height 727
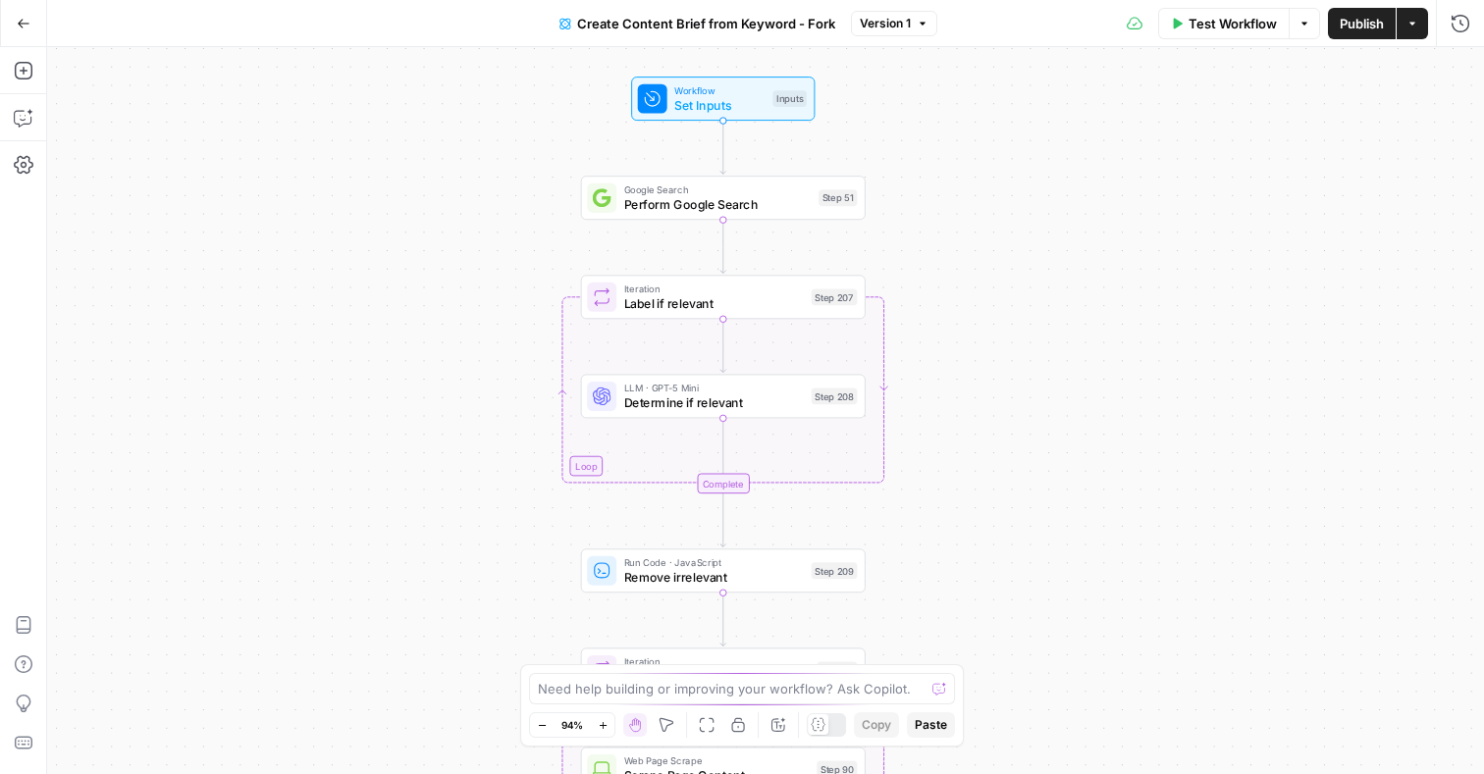
drag, startPoint x: 1026, startPoint y: 176, endPoint x: 1020, endPoint y: 192, distance: 17.7
click at [1020, 192] on div "Workflow Set Inputs Inputs Google Search Perform Google Search Step 51 Loop Ite…" at bounding box center [765, 410] width 1437 height 727
click at [736, 108] on span "Set Inputs" at bounding box center [719, 105] width 91 height 19
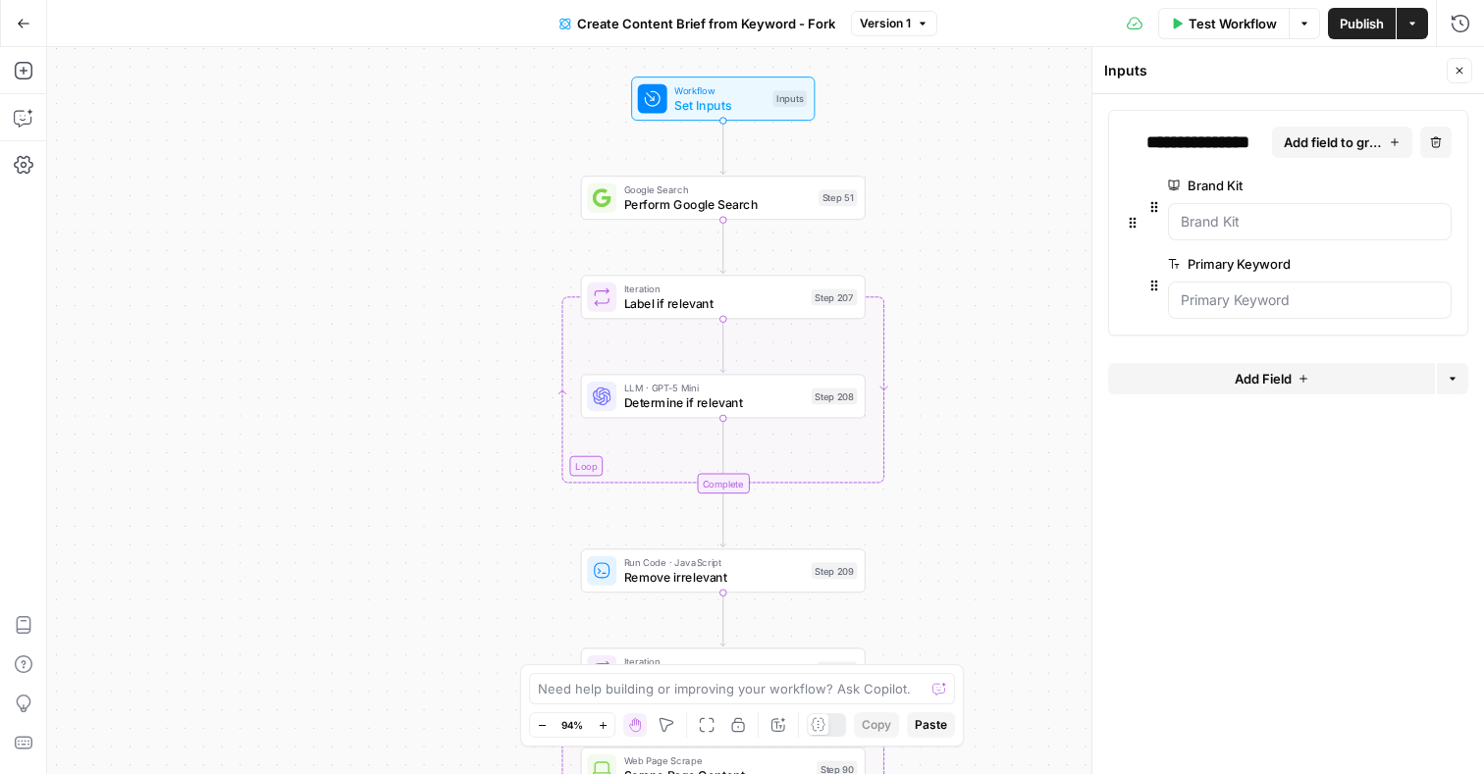
click at [945, 239] on div "Workflow Set Inputs Inputs Google Search Perform Google Search Step 51 Loop Ite…" at bounding box center [765, 410] width 1437 height 727
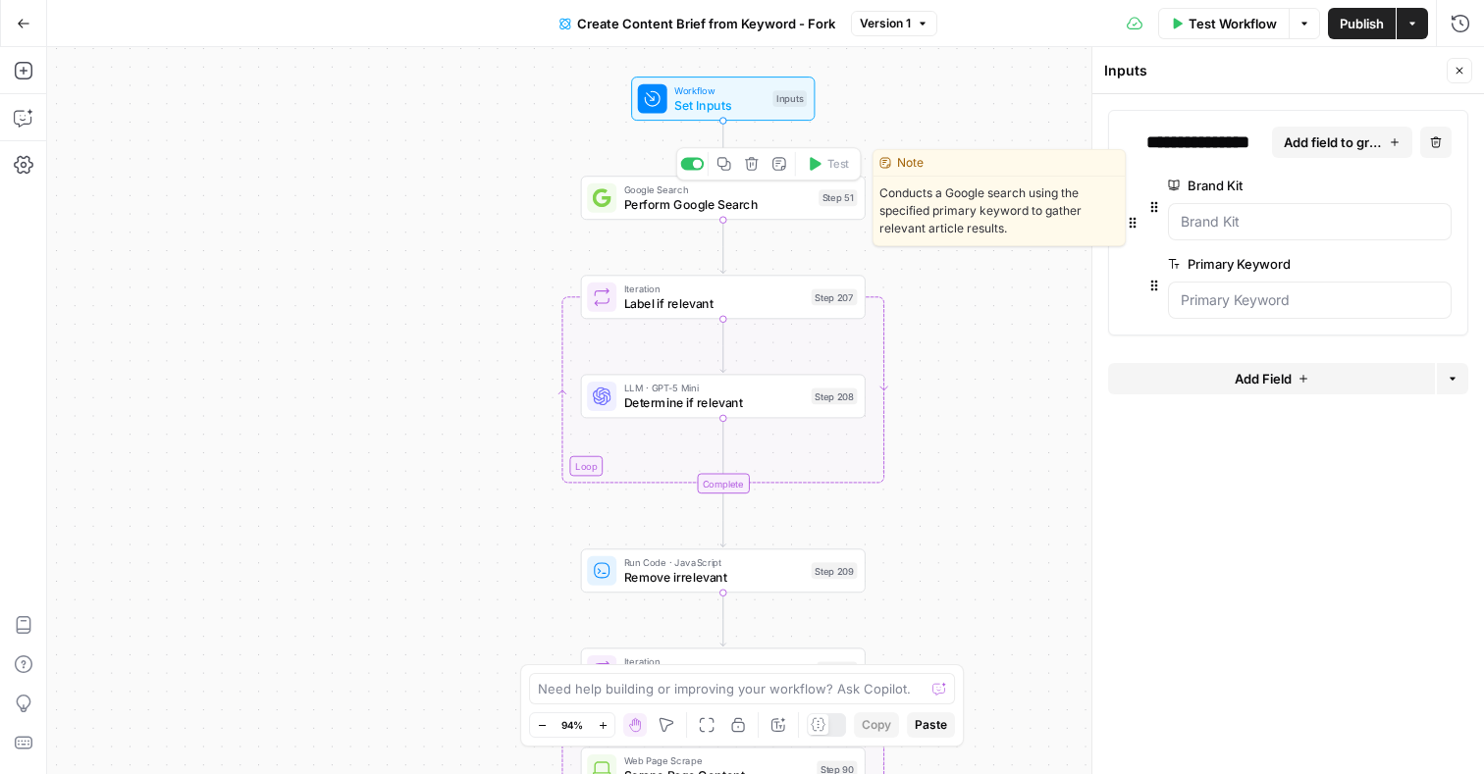
click at [748, 204] on span "Perform Google Search" at bounding box center [717, 204] width 187 height 19
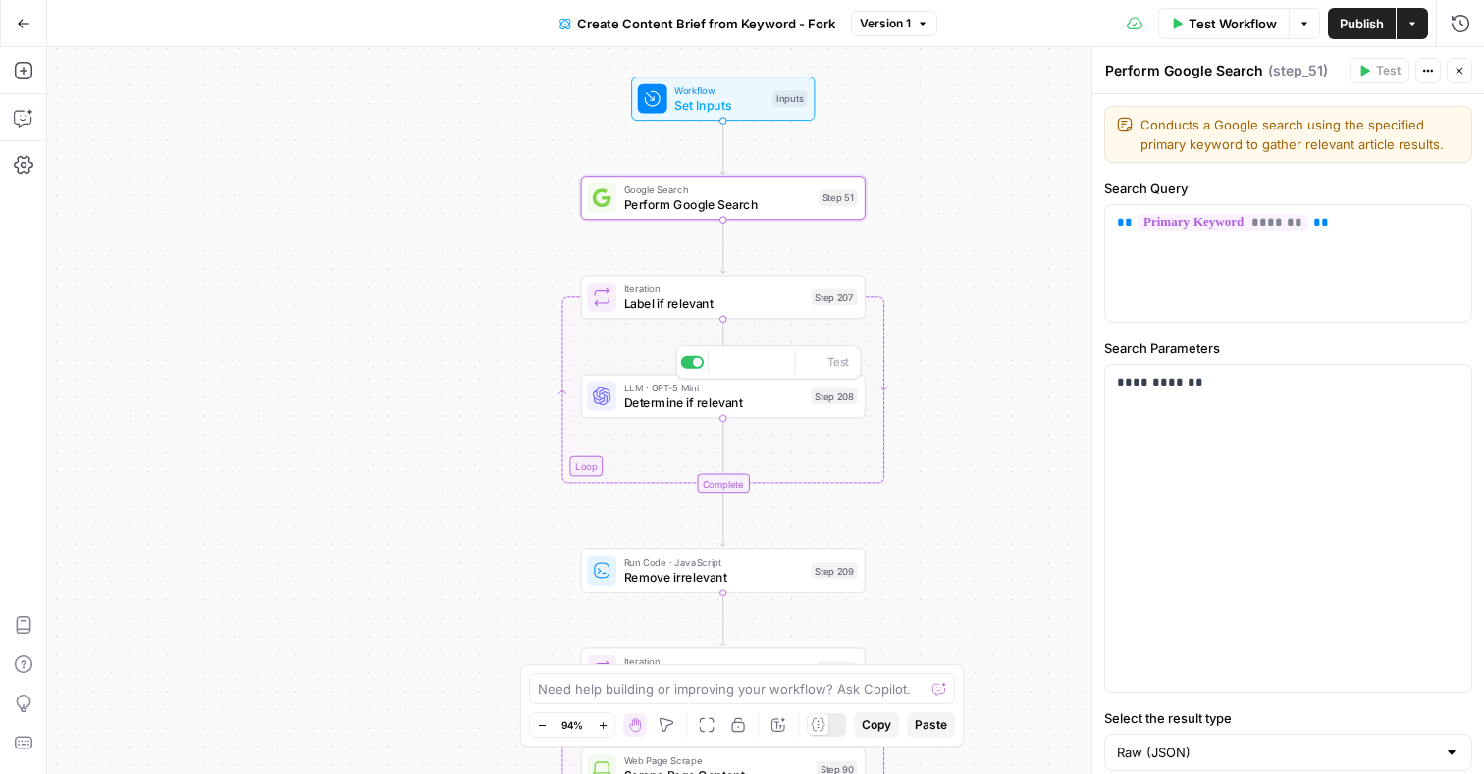
click at [761, 412] on div "LLM · GPT-5 Mini Determine if relevant Step 208 Copy step Delete step Add Note …" at bounding box center [723, 396] width 285 height 44
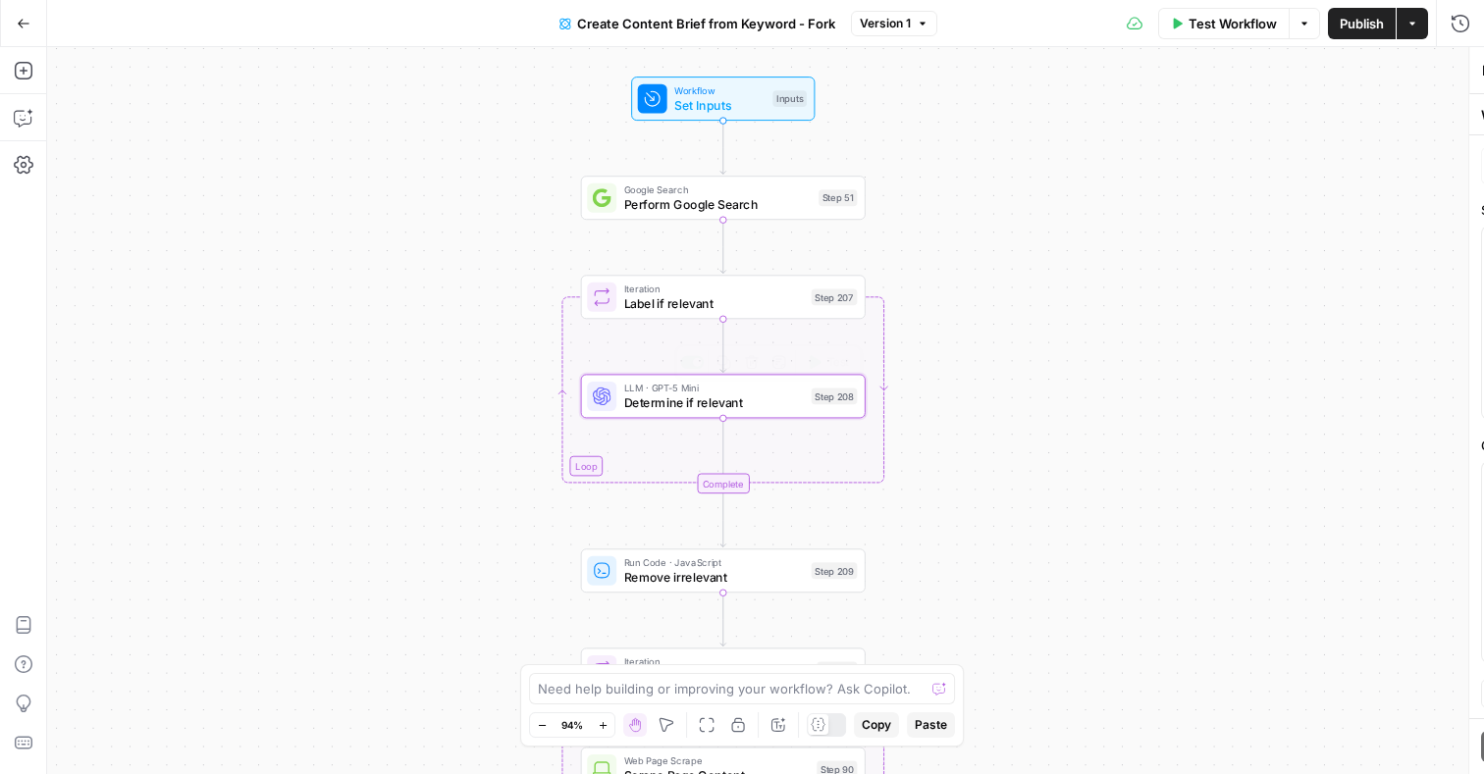
type textarea "Determine if relevant"
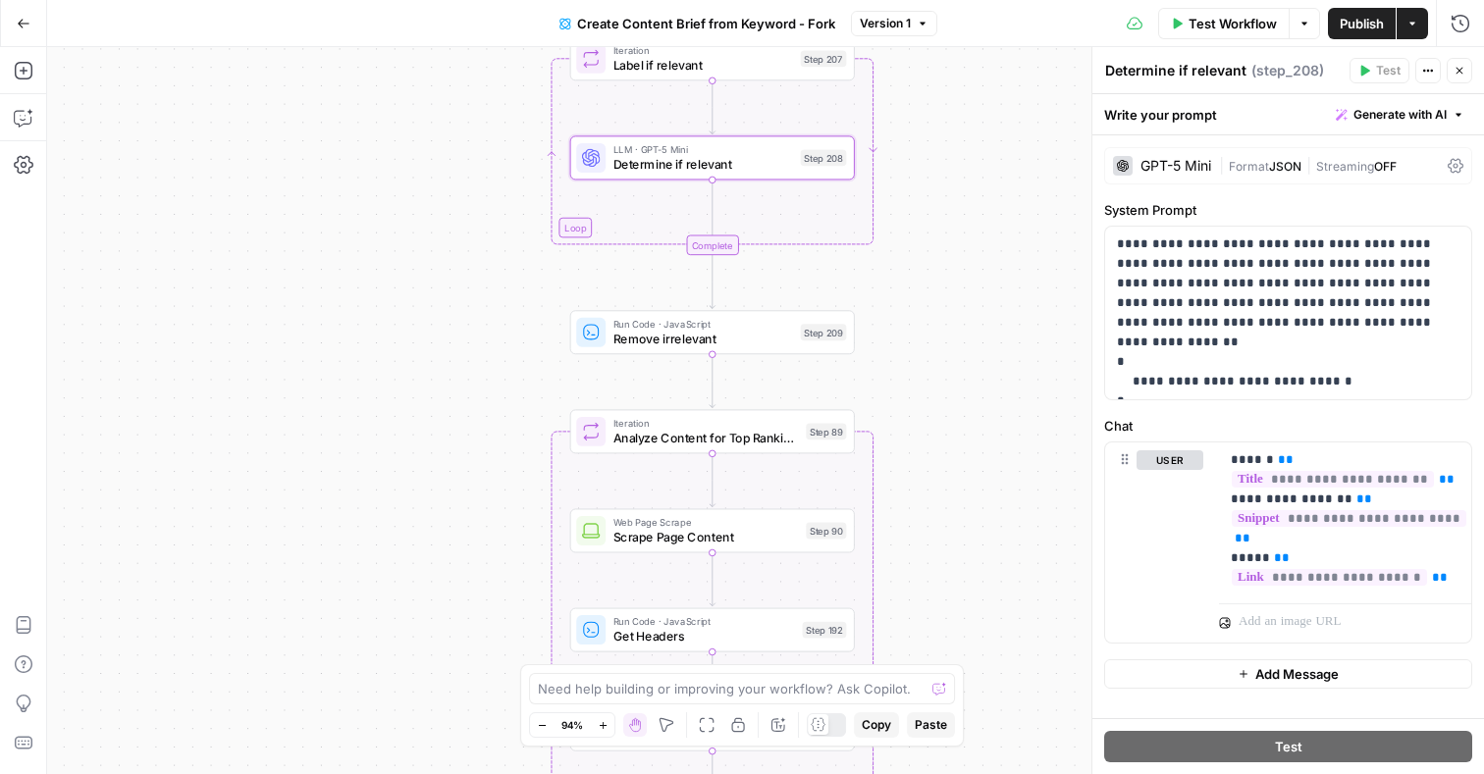
drag, startPoint x: 1019, startPoint y: 458, endPoint x: 1008, endPoint y: 220, distance: 238.7
click at [1008, 220] on div "Workflow Set Inputs Inputs Google Search Perform Google Search Step 51 Loop Ite…" at bounding box center [765, 410] width 1437 height 727
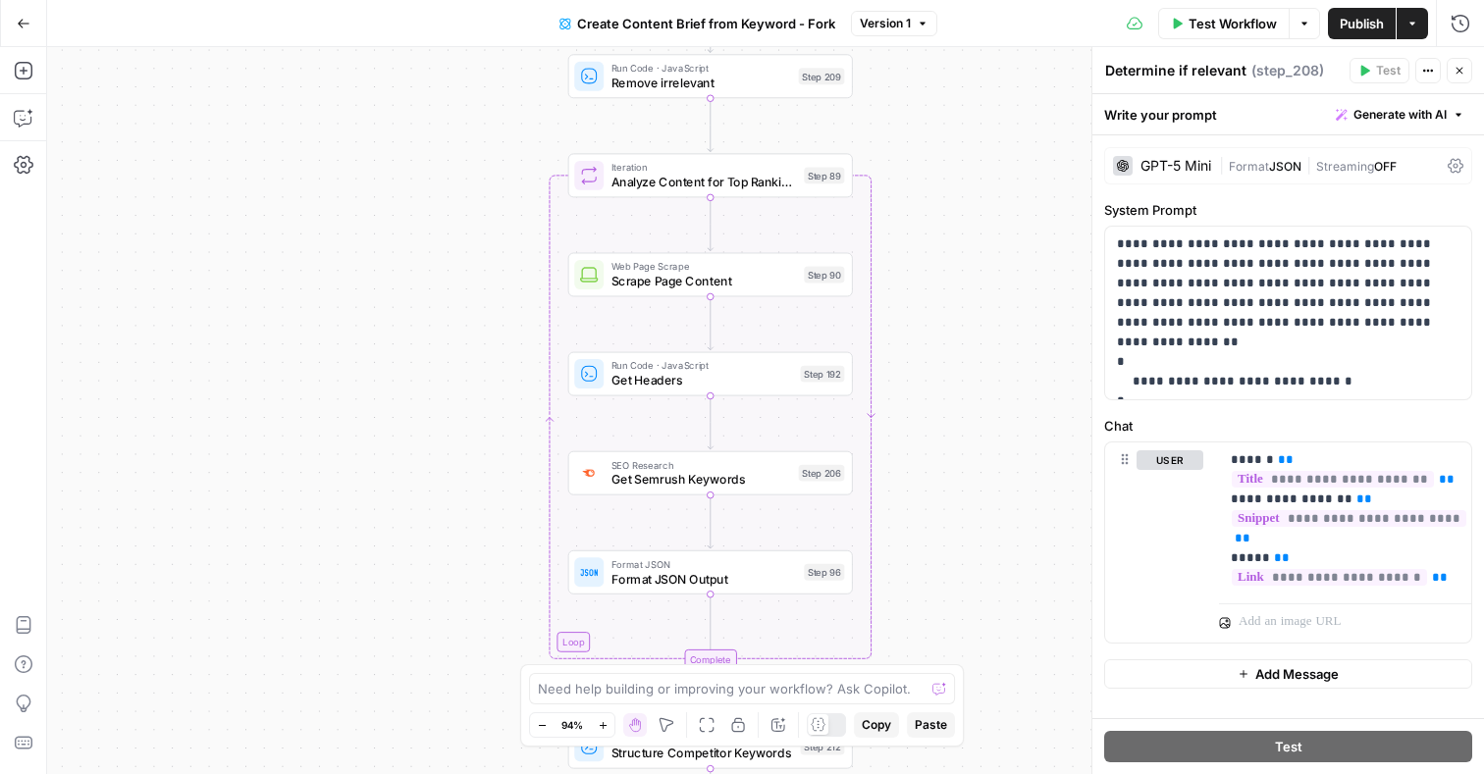
drag, startPoint x: 963, startPoint y: 471, endPoint x: 959, endPoint y: 201, distance: 269.9
click at [959, 200] on div "Workflow Set Inputs Inputs Google Search Perform Google Search Step 51 Loop Ite…" at bounding box center [765, 410] width 1437 height 727
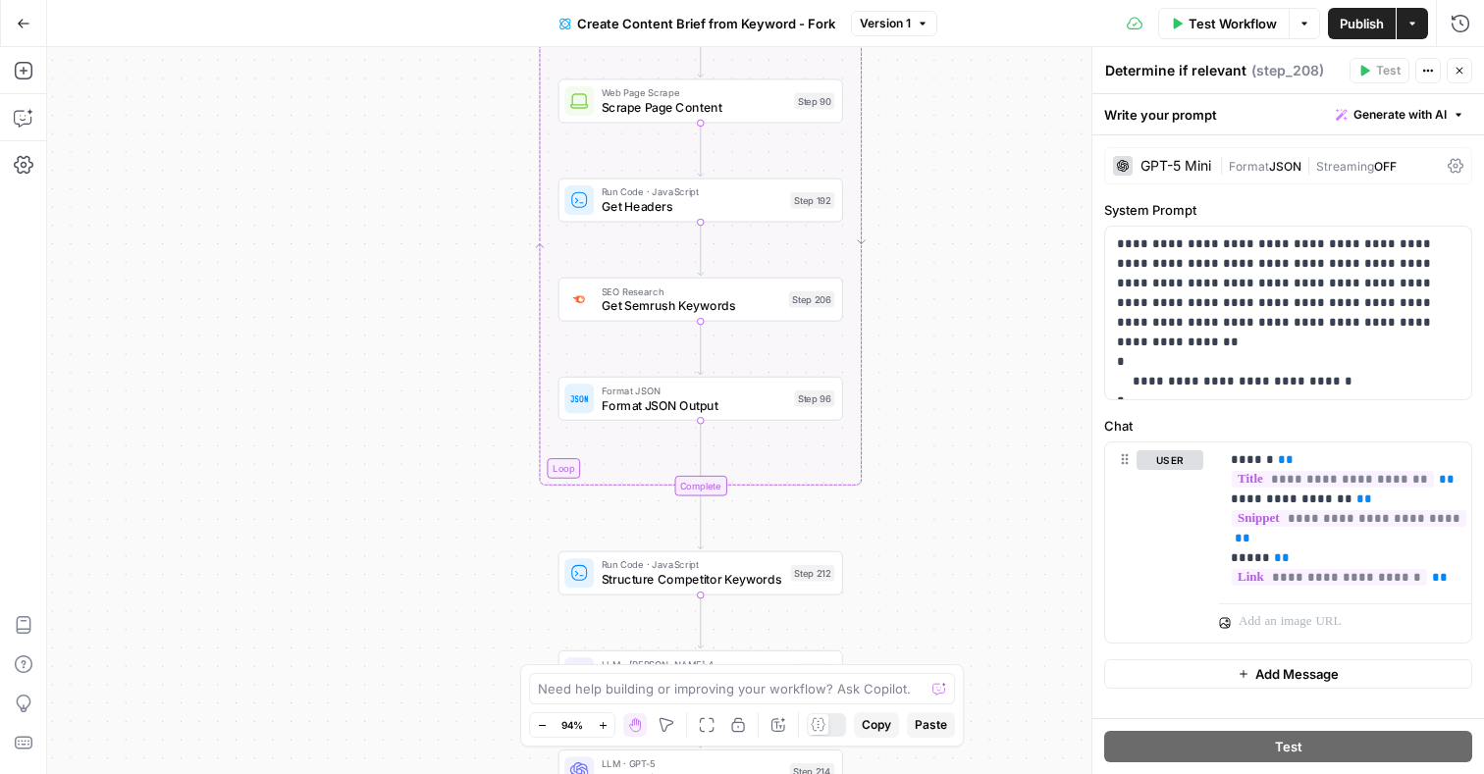
drag, startPoint x: 962, startPoint y: 511, endPoint x: 954, endPoint y: 351, distance: 160.2
click at [954, 351] on div "Workflow Set Inputs Inputs Google Search Perform Google Search Step 51 Loop Ite…" at bounding box center [765, 410] width 1437 height 727
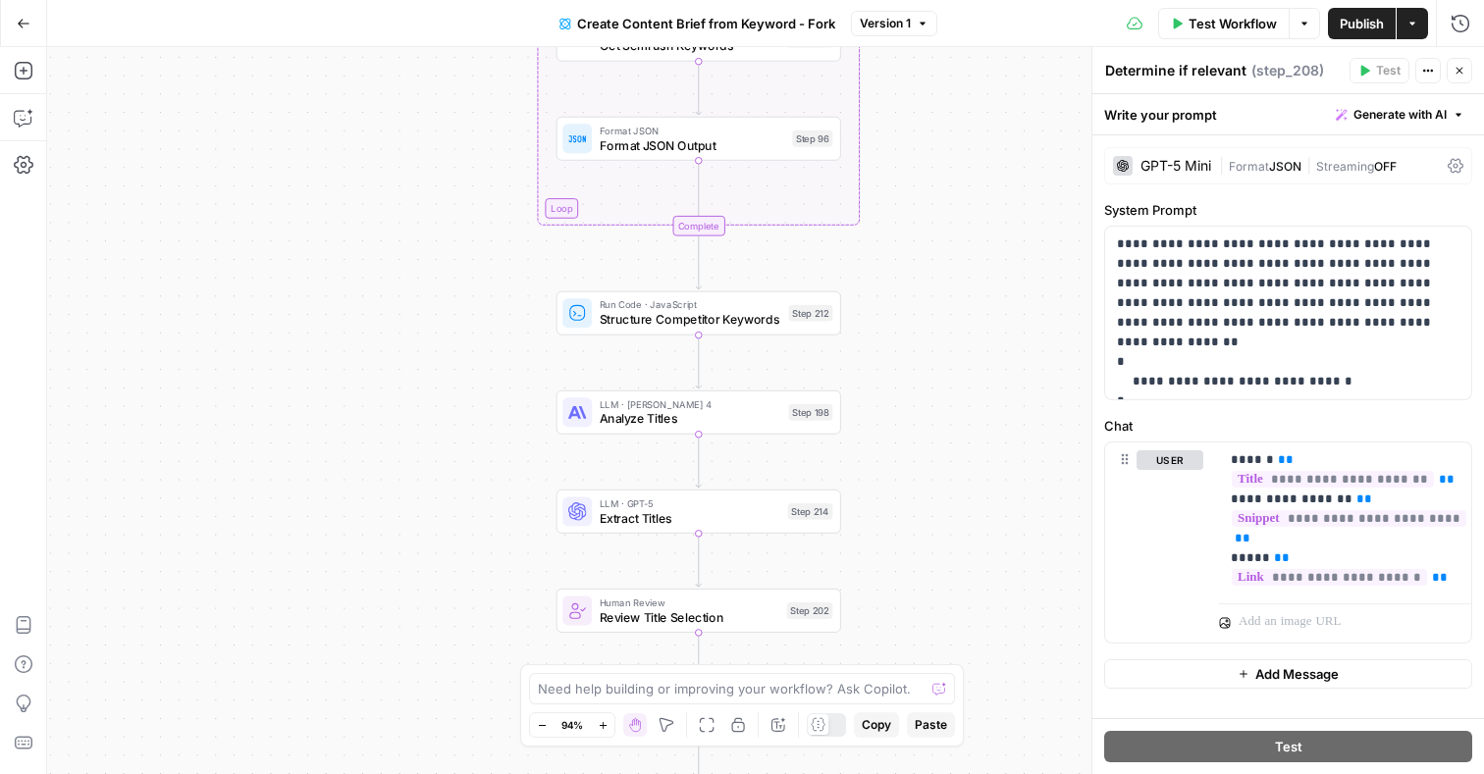
drag, startPoint x: 953, startPoint y: 536, endPoint x: 948, endPoint y: 277, distance: 259.1
click at [949, 276] on div "Workflow Set Inputs Inputs Google Search Perform Google Search Step 51 Loop Ite…" at bounding box center [765, 410] width 1437 height 727
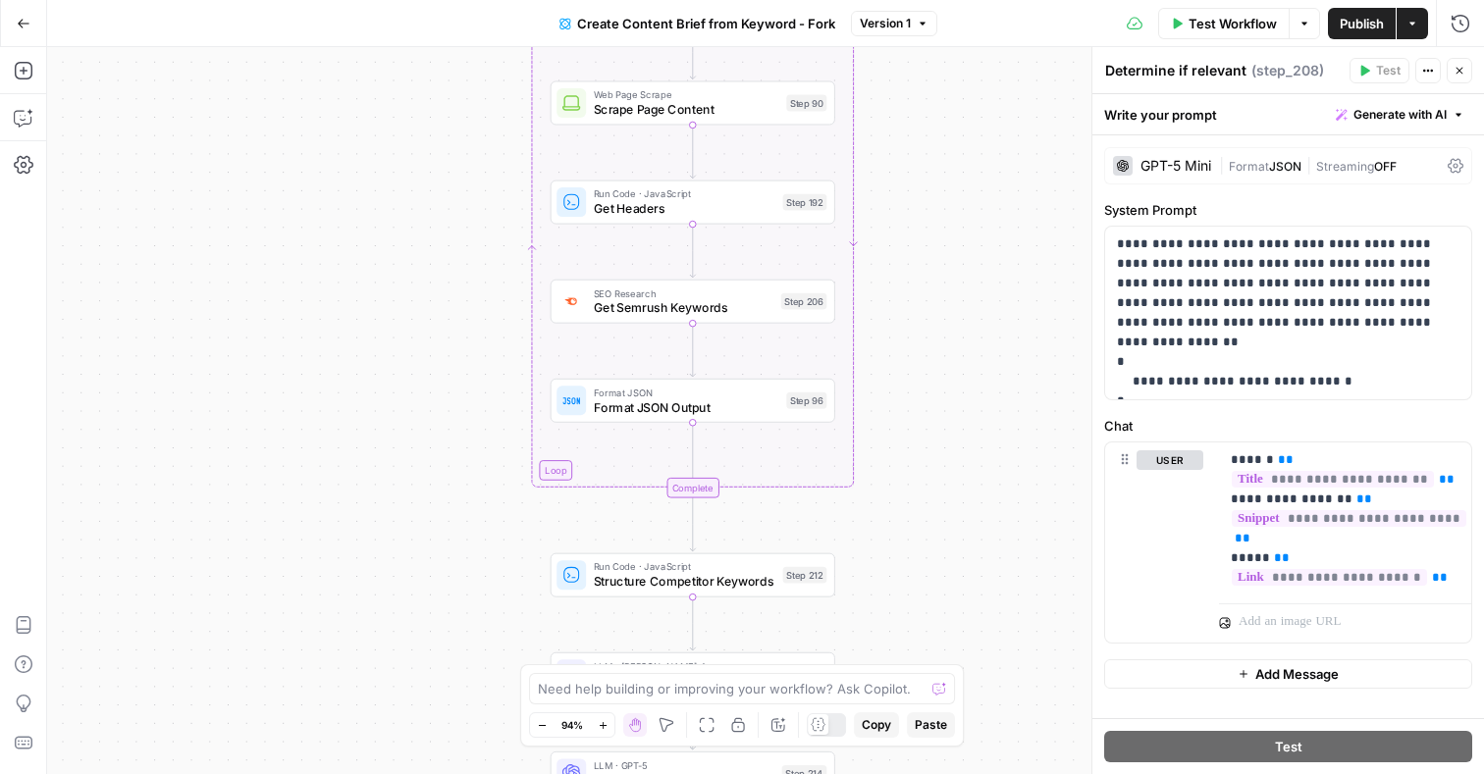
drag, startPoint x: 949, startPoint y: 246, endPoint x: 945, endPoint y: 505, distance: 259.1
click at [945, 505] on div "Workflow Set Inputs Inputs Google Search Perform Google Search Step 51 Loop Ite…" at bounding box center [765, 410] width 1437 height 727
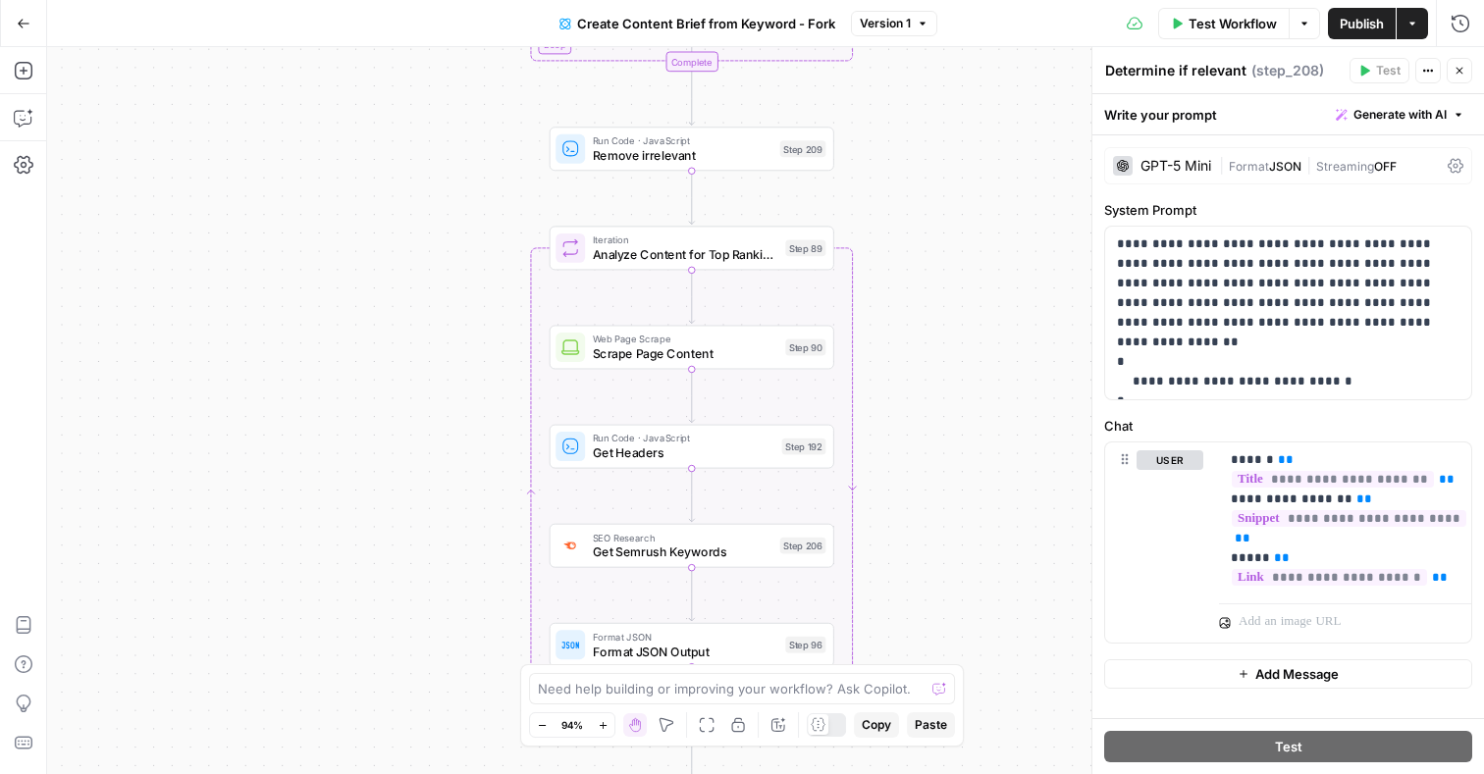
drag, startPoint x: 993, startPoint y: 188, endPoint x: 992, endPoint y: 524, distance: 335.6
click at [992, 525] on div "Workflow Set Inputs Inputs Google Search Perform Google Search Step 51 Loop Ite…" at bounding box center [765, 410] width 1437 height 727
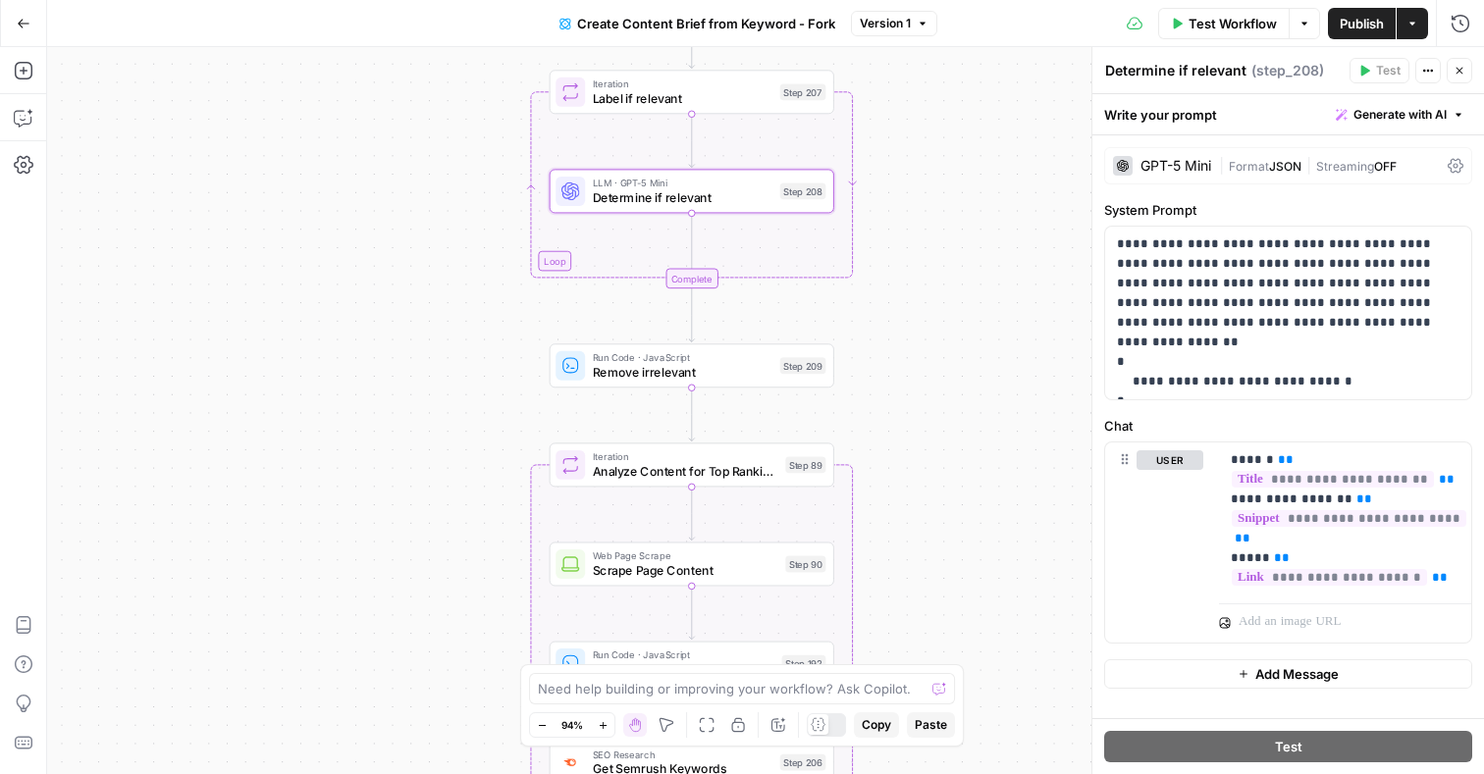
drag, startPoint x: 962, startPoint y: 279, endPoint x: 962, endPoint y: 540, distance: 261.1
click at [962, 540] on div "Workflow Set Inputs Inputs Google Search Perform Google Search Step 51 Loop Ite…" at bounding box center [765, 410] width 1437 height 727
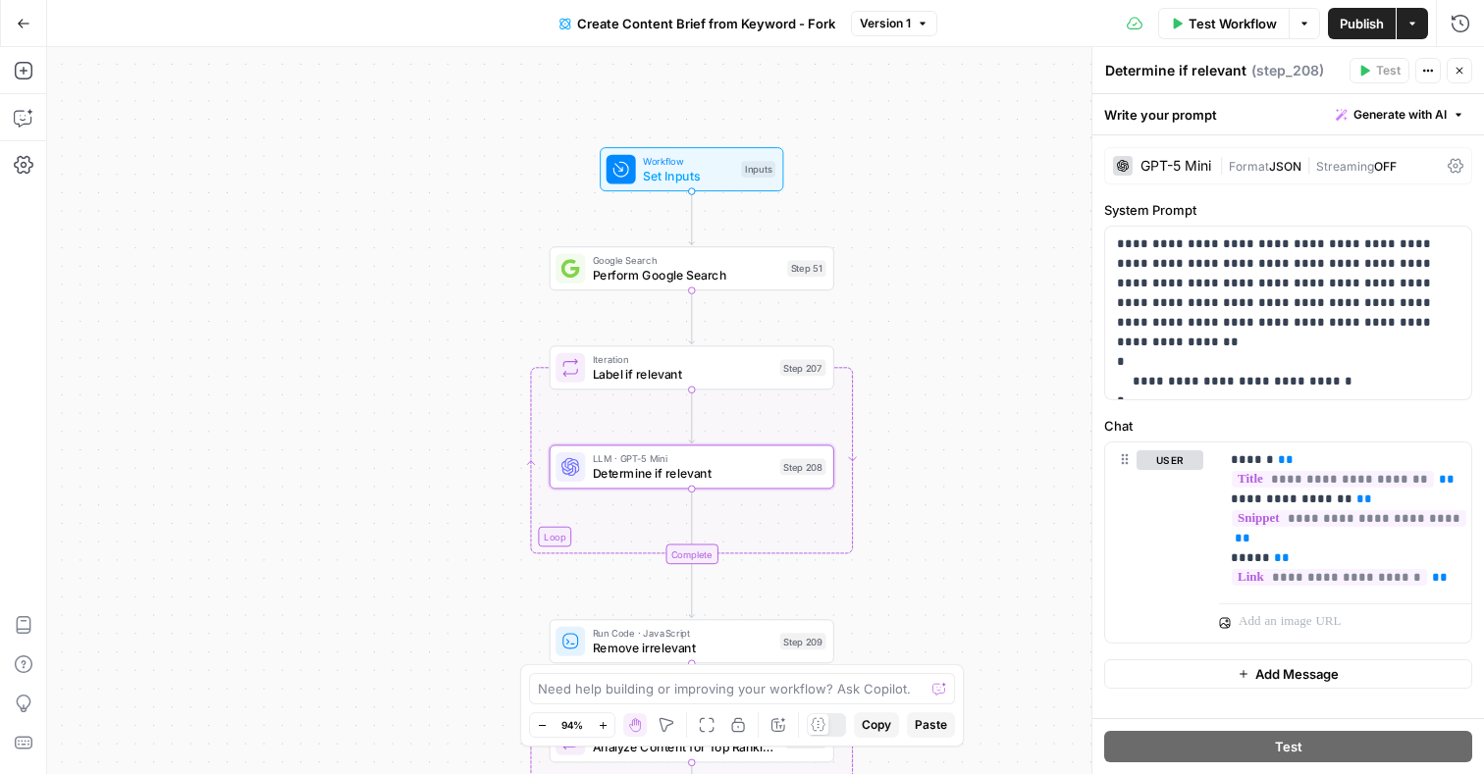
drag, startPoint x: 973, startPoint y: 360, endPoint x: 972, endPoint y: 505, distance: 145.3
click at [973, 506] on div "Workflow Set Inputs Inputs Google Search Perform Google Search Step 51 Loop Ite…" at bounding box center [765, 410] width 1437 height 727
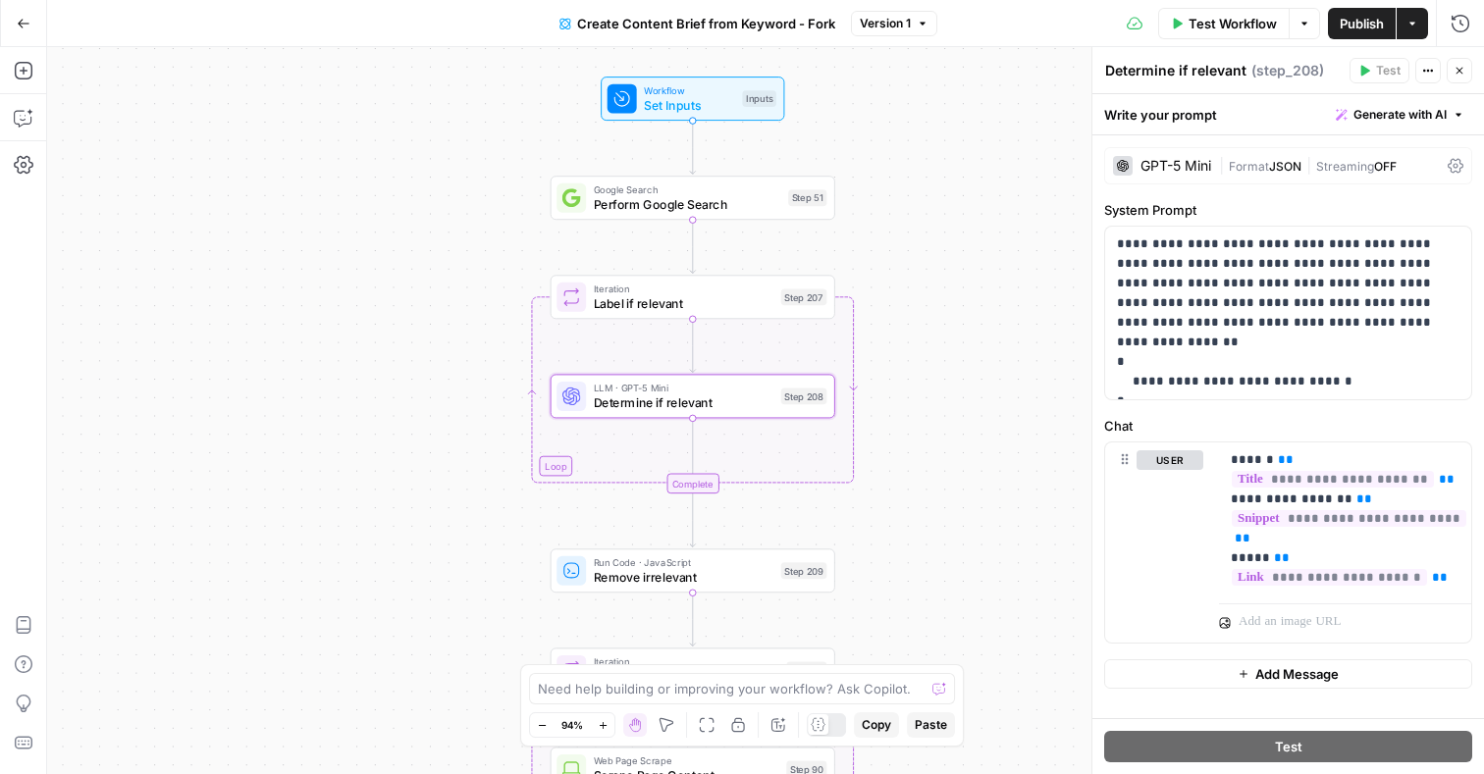
drag, startPoint x: 923, startPoint y: 472, endPoint x: 923, endPoint y: 151, distance: 320.9
click at [923, 151] on div "Workflow Set Inputs Inputs Google Search Perform Google Search Step 51 Loop Ite…" at bounding box center [765, 410] width 1437 height 727
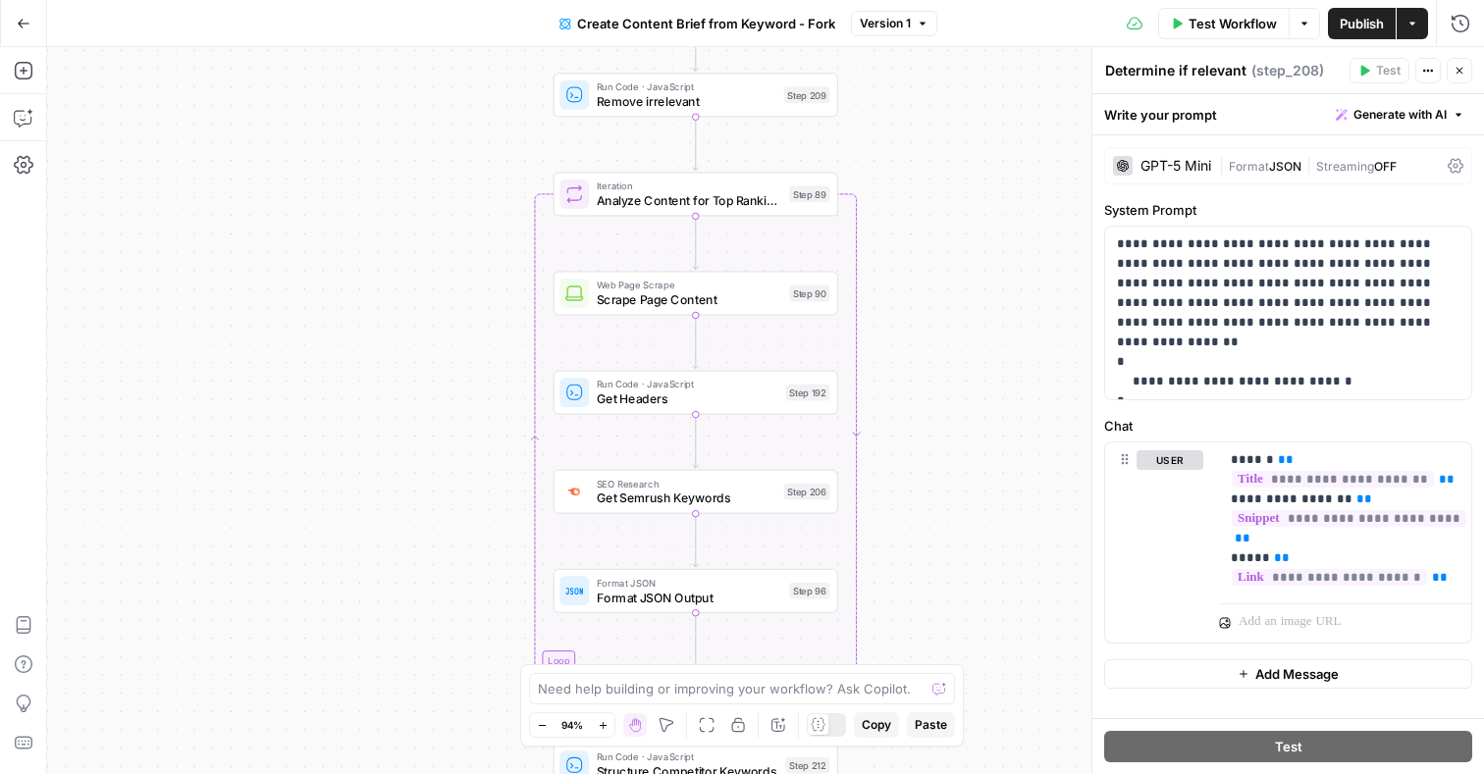
drag, startPoint x: 921, startPoint y: 389, endPoint x: 923, endPoint y: 125, distance: 264.0
click at [923, 125] on div "Workflow Set Inputs Inputs Google Search Perform Google Search Step 51 Loop Ite…" at bounding box center [765, 410] width 1437 height 727
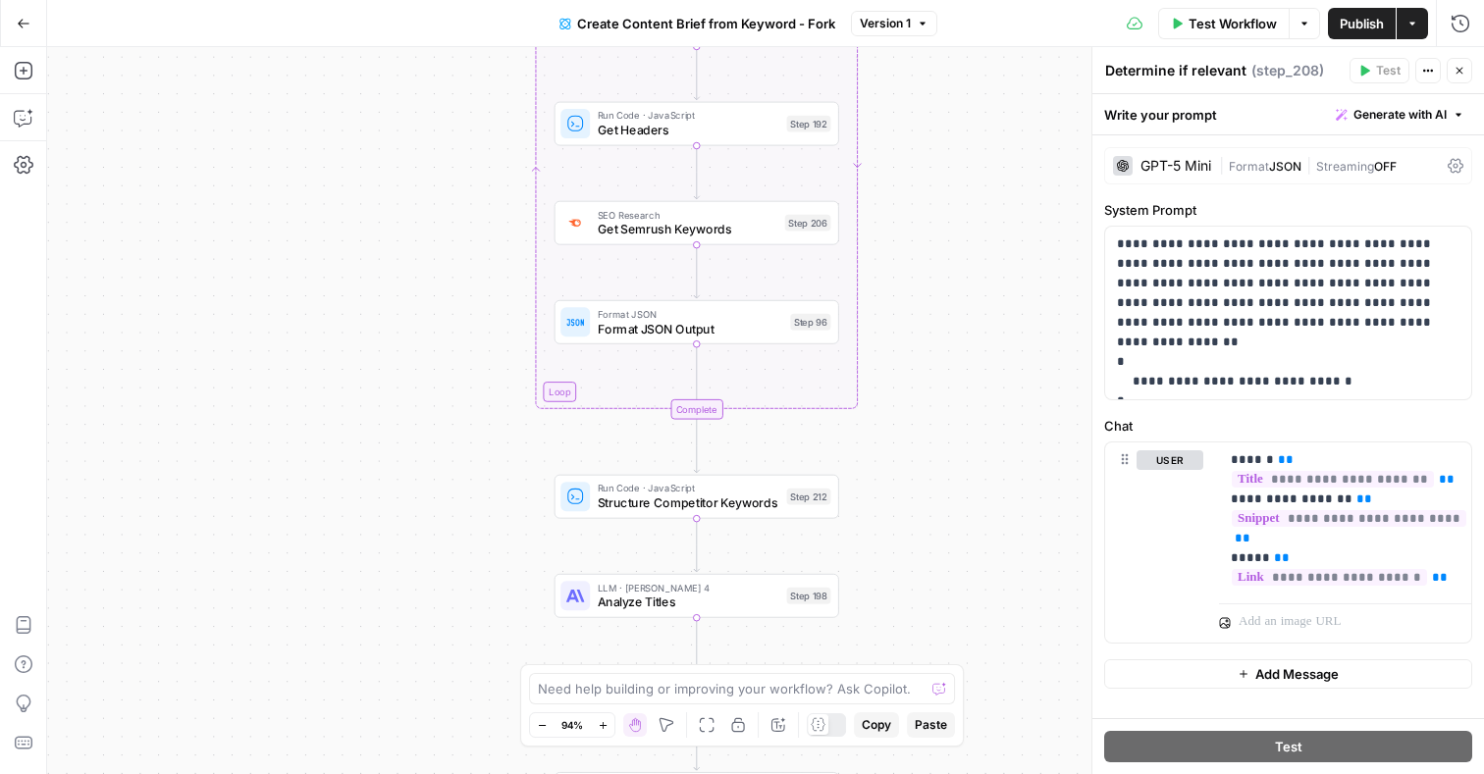
drag, startPoint x: 895, startPoint y: 523, endPoint x: 895, endPoint y: 244, distance: 278.7
click at [895, 244] on div "Workflow Set Inputs Inputs Google Search Perform Google Search Step 51 Loop Ite…" at bounding box center [765, 410] width 1437 height 727
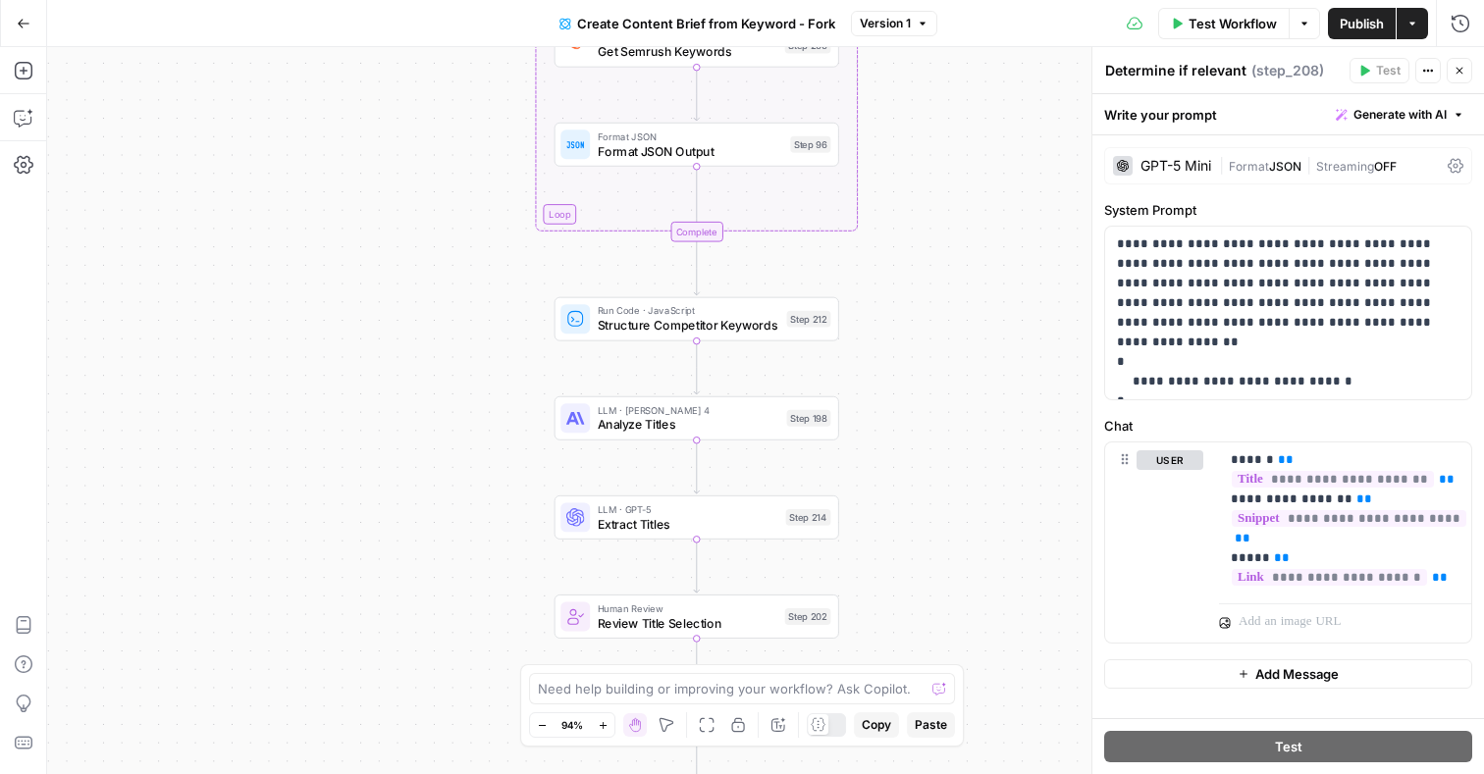
drag, startPoint x: 922, startPoint y: 515, endPoint x: 922, endPoint y: 381, distance: 134.5
click at [922, 380] on div "Workflow Set Inputs Inputs Google Search Perform Google Search Step 51 Loop Ite…" at bounding box center [765, 410] width 1437 height 727
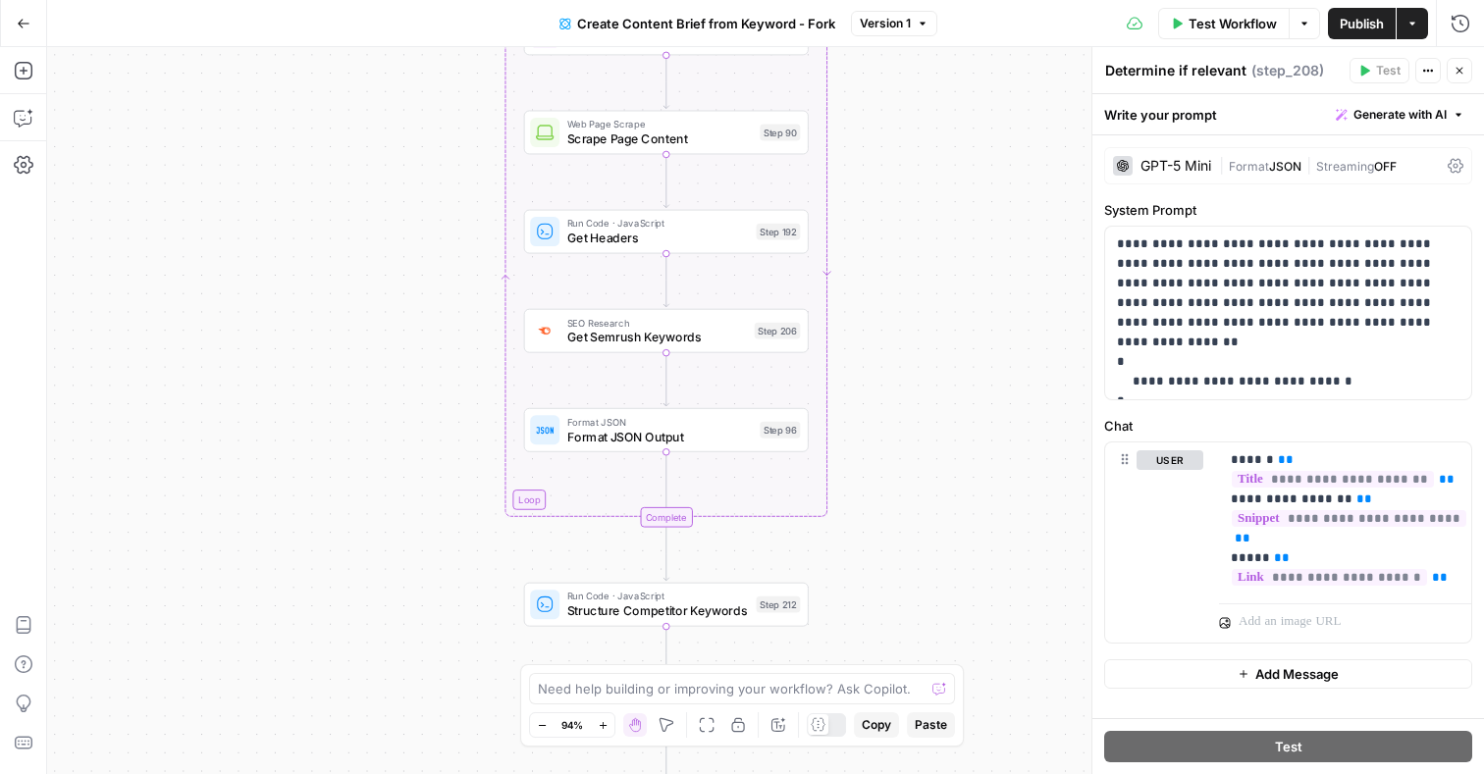
drag, startPoint x: 935, startPoint y: 229, endPoint x: 904, endPoint y: 513, distance: 286.3
click at [904, 515] on div "Workflow Set Inputs Inputs Google Search Perform Google Search Step 51 Loop Ite…" at bounding box center [765, 410] width 1437 height 727
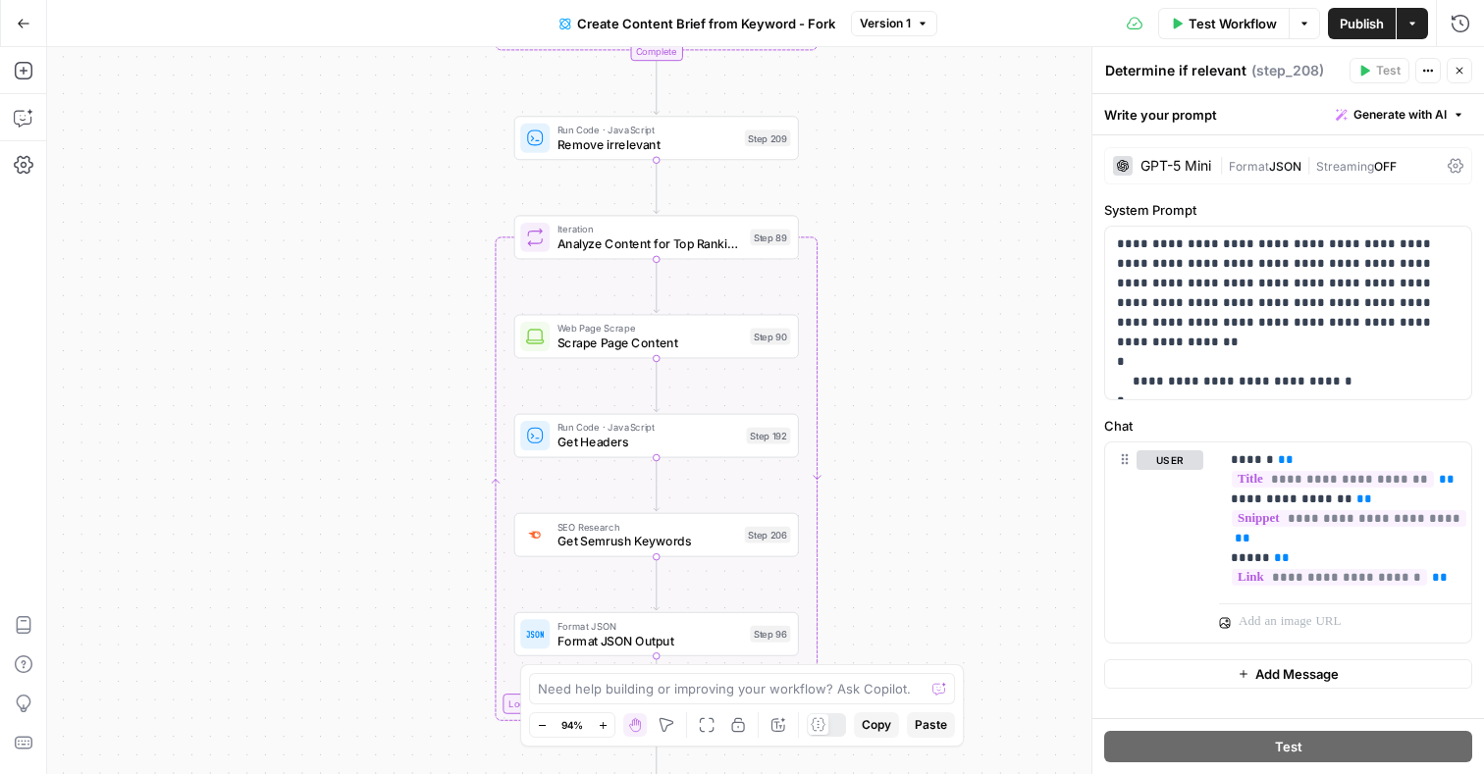
drag, startPoint x: 906, startPoint y: 276, endPoint x: 897, endPoint y: 474, distance: 198.4
click at [897, 476] on div "Workflow Set Inputs Inputs Google Search Perform Google Search Step 51 Loop Ite…" at bounding box center [765, 410] width 1437 height 727
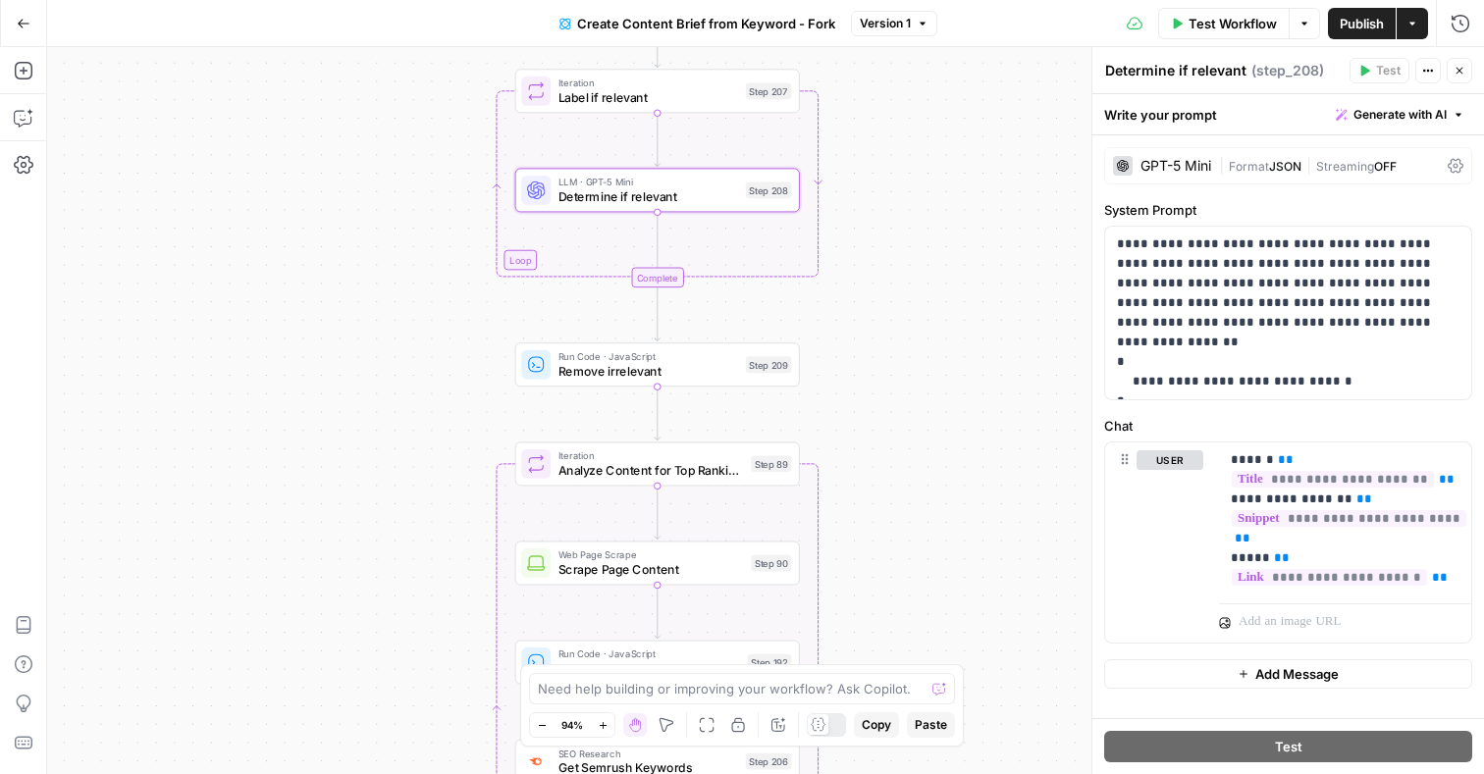
drag, startPoint x: 903, startPoint y: 327, endPoint x: 905, endPoint y: 554, distance: 227.7
click at [905, 554] on div "Workflow Set Inputs Inputs Google Search Perform Google Search Step 51 Loop Ite…" at bounding box center [765, 410] width 1437 height 727
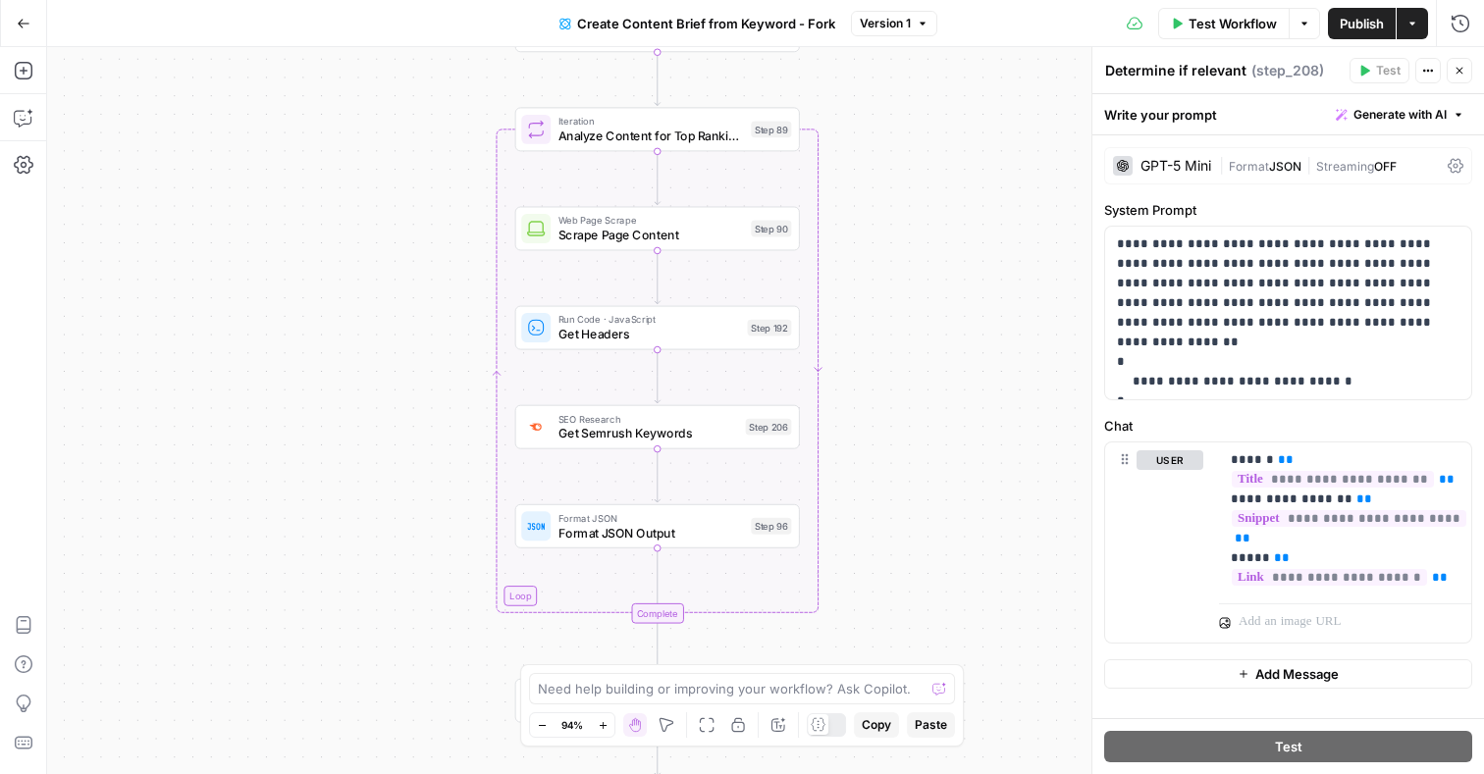
drag, startPoint x: 943, startPoint y: 525, endPoint x: 943, endPoint y: 189, distance: 335.6
click at [943, 189] on div "Workflow Set Inputs Inputs Google Search Perform Google Search Step 51 Loop Ite…" at bounding box center [765, 410] width 1437 height 727
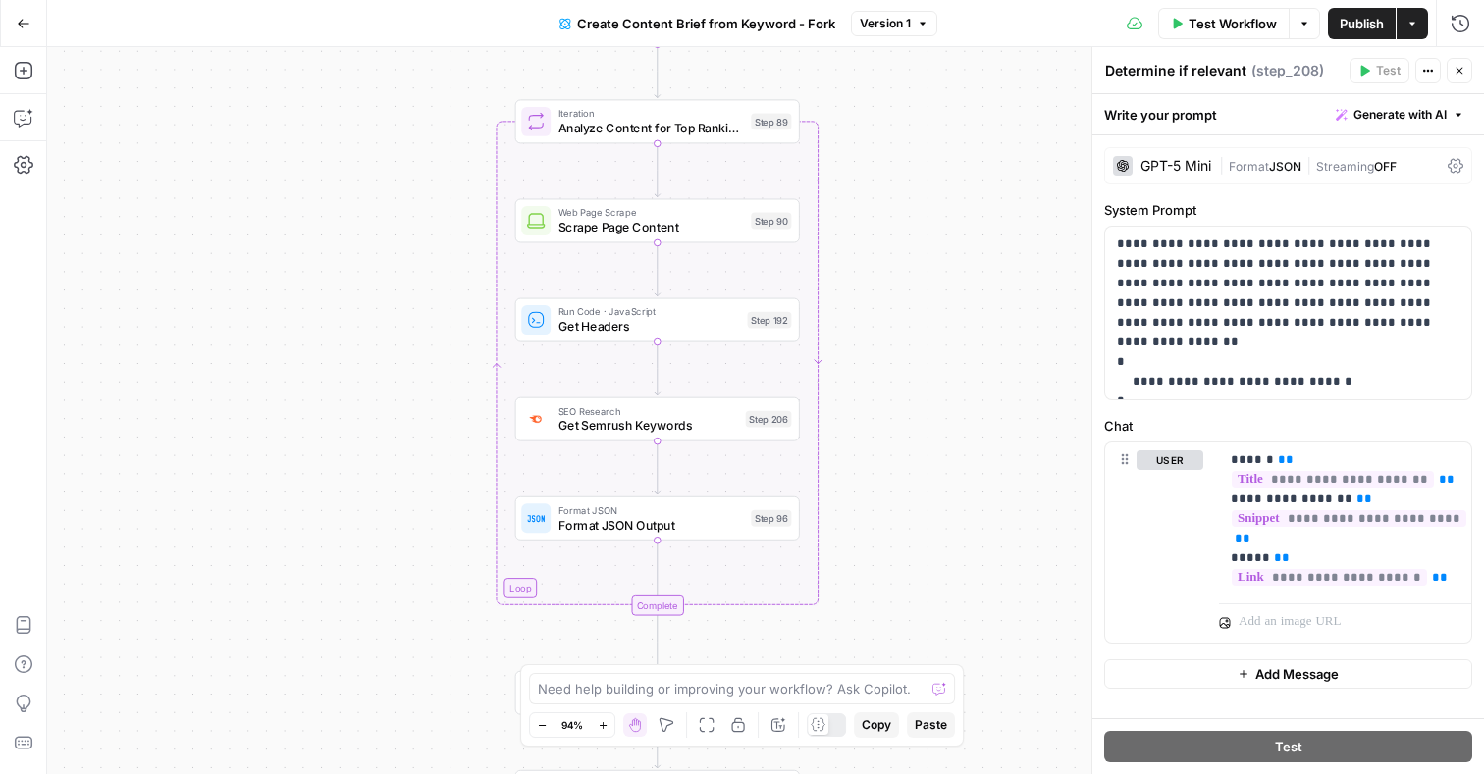
drag, startPoint x: 881, startPoint y: 480, endPoint x: 880, endPoint y: 165, distance: 315.0
click at [880, 165] on div "Workflow Set Inputs Inputs Google Search Perform Google Search Step 51 Loop Ite…" at bounding box center [765, 410] width 1437 height 727
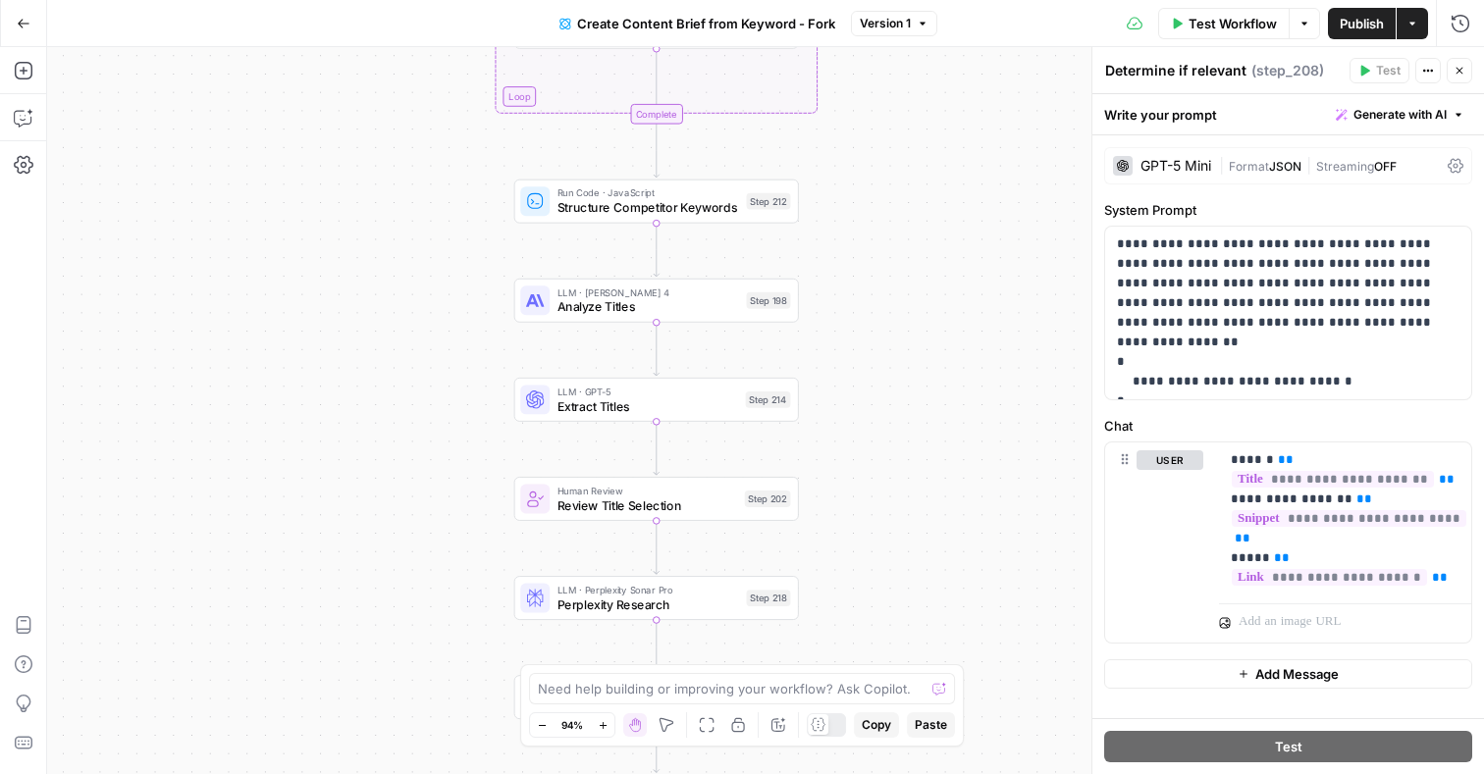
drag, startPoint x: 866, startPoint y: 596, endPoint x: 865, endPoint y: 415, distance: 180.6
click at [865, 415] on div "Workflow Set Inputs Inputs Google Search Perform Google Search Step 51 Loop Ite…" at bounding box center [765, 410] width 1437 height 727
click at [654, 306] on span "Analyze Titles" at bounding box center [647, 309] width 182 height 19
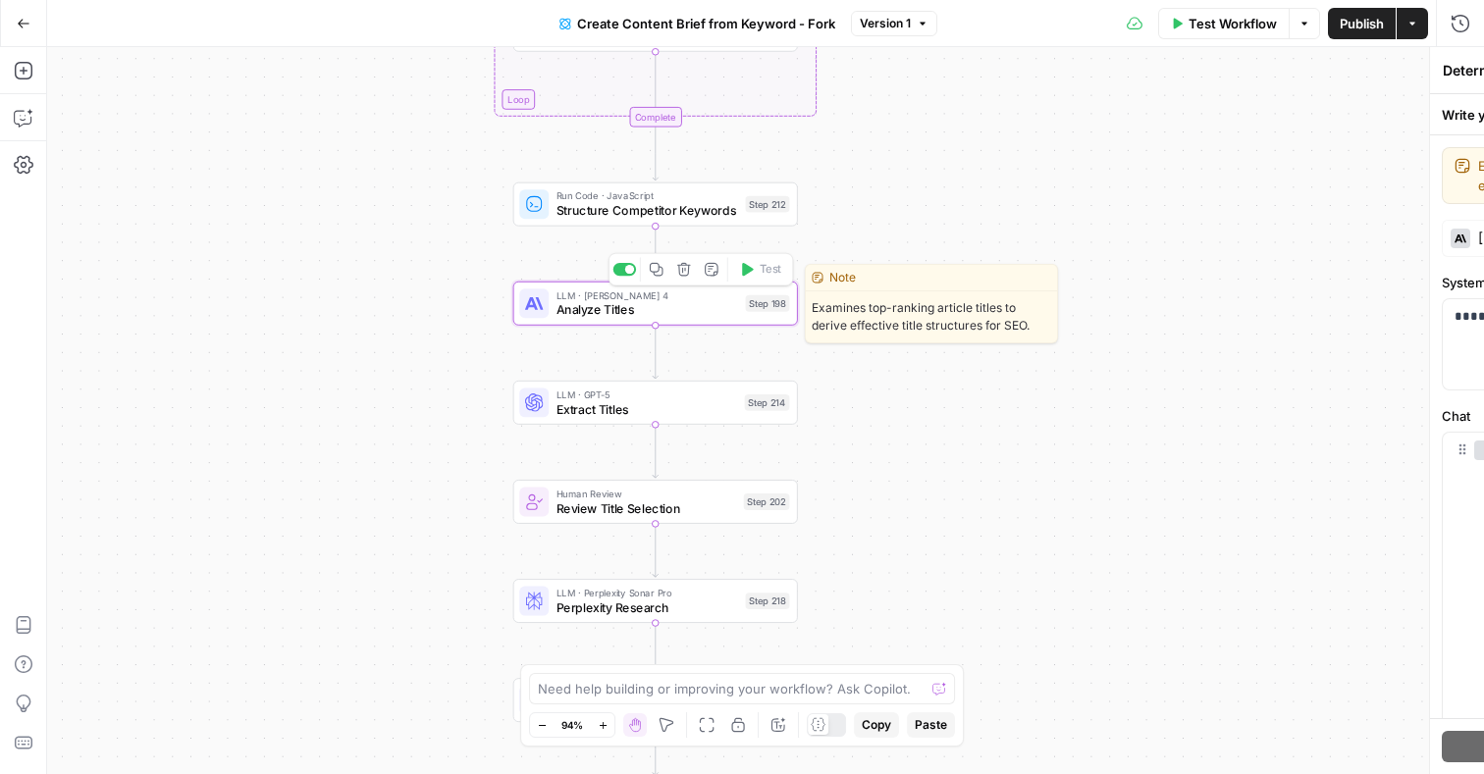
type textarea "Analyze Titles"
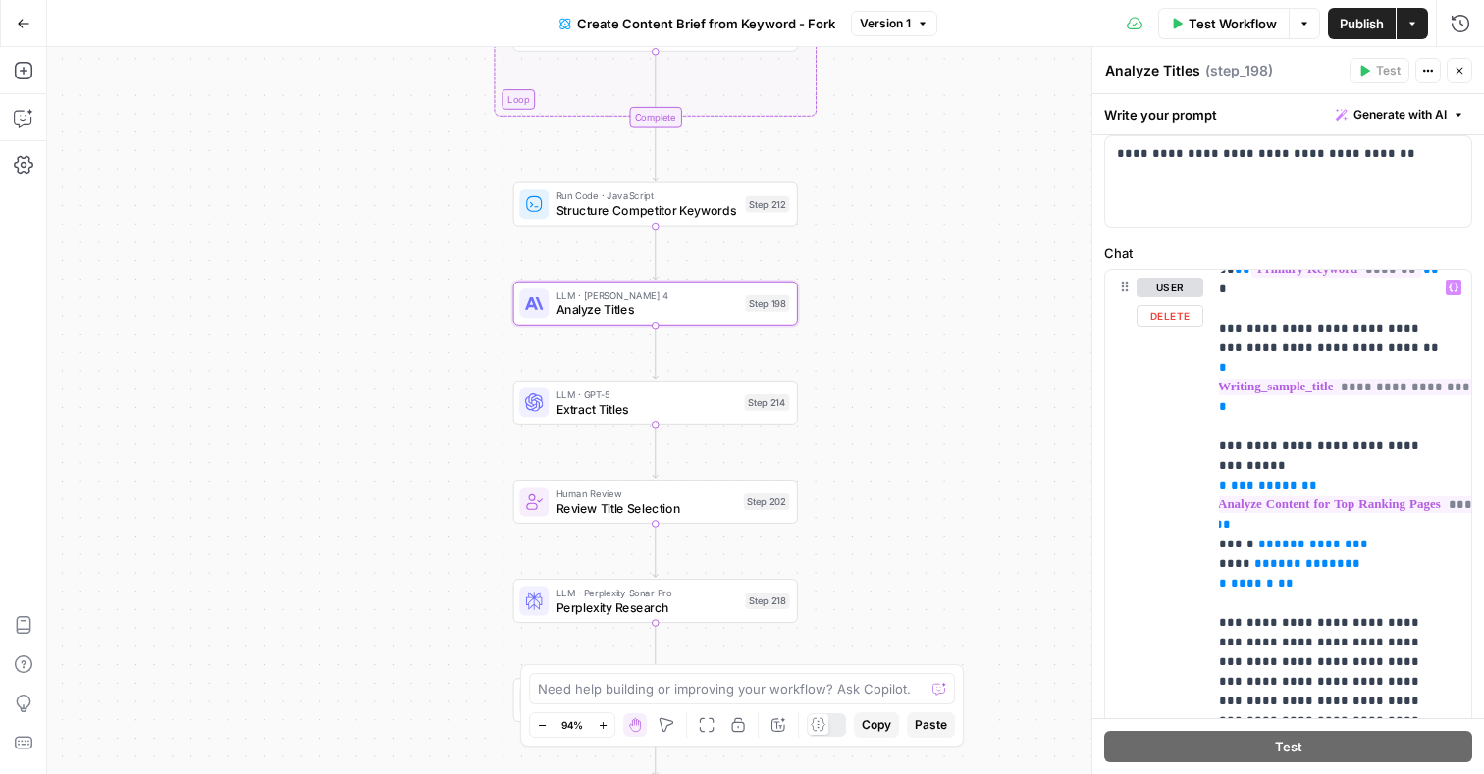
scroll to position [119, 20]
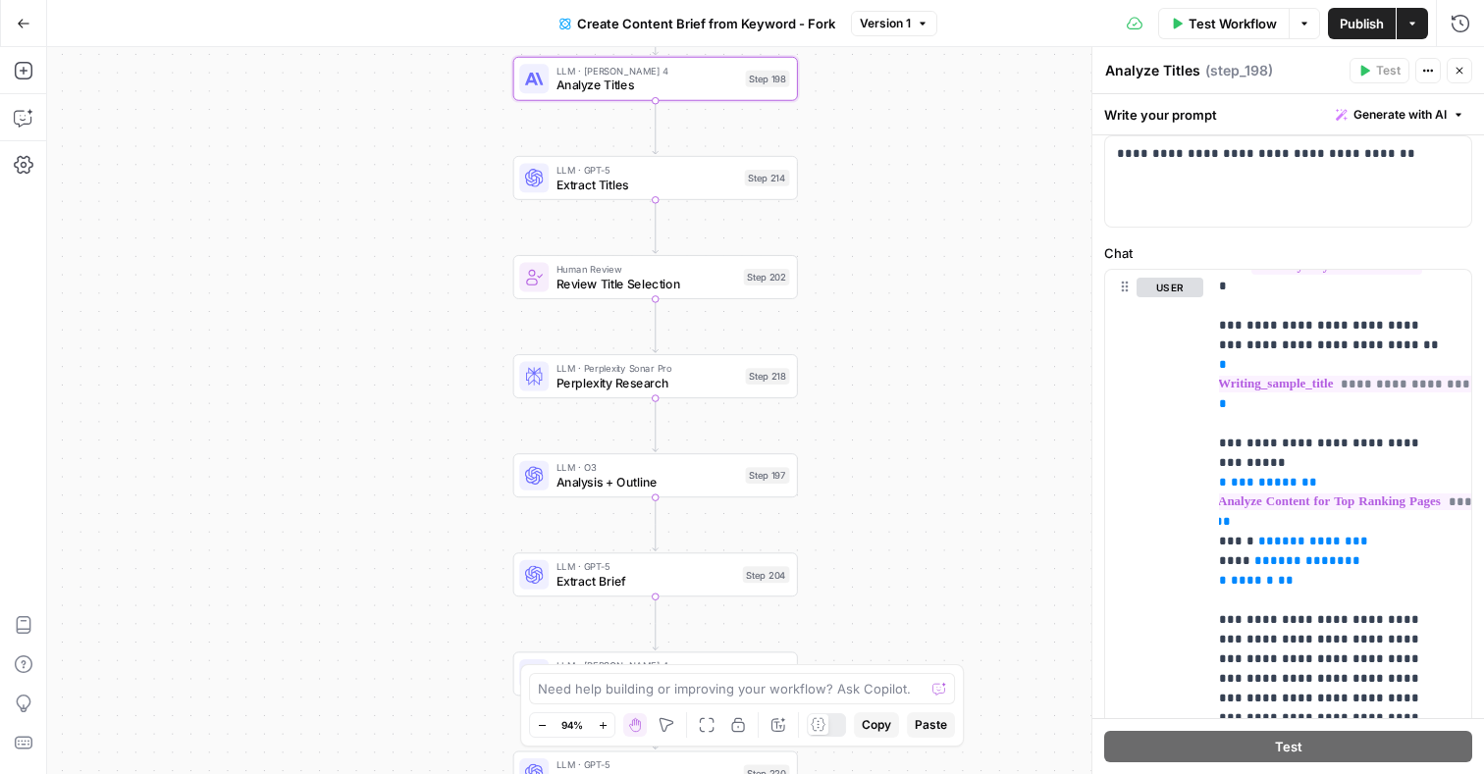
drag, startPoint x: 953, startPoint y: 515, endPoint x: 952, endPoint y: 280, distance: 235.5
click at [952, 280] on div "Workflow Set Inputs Inputs Google Search Perform Google Search Step 51 Loop Ite…" at bounding box center [765, 410] width 1437 height 727
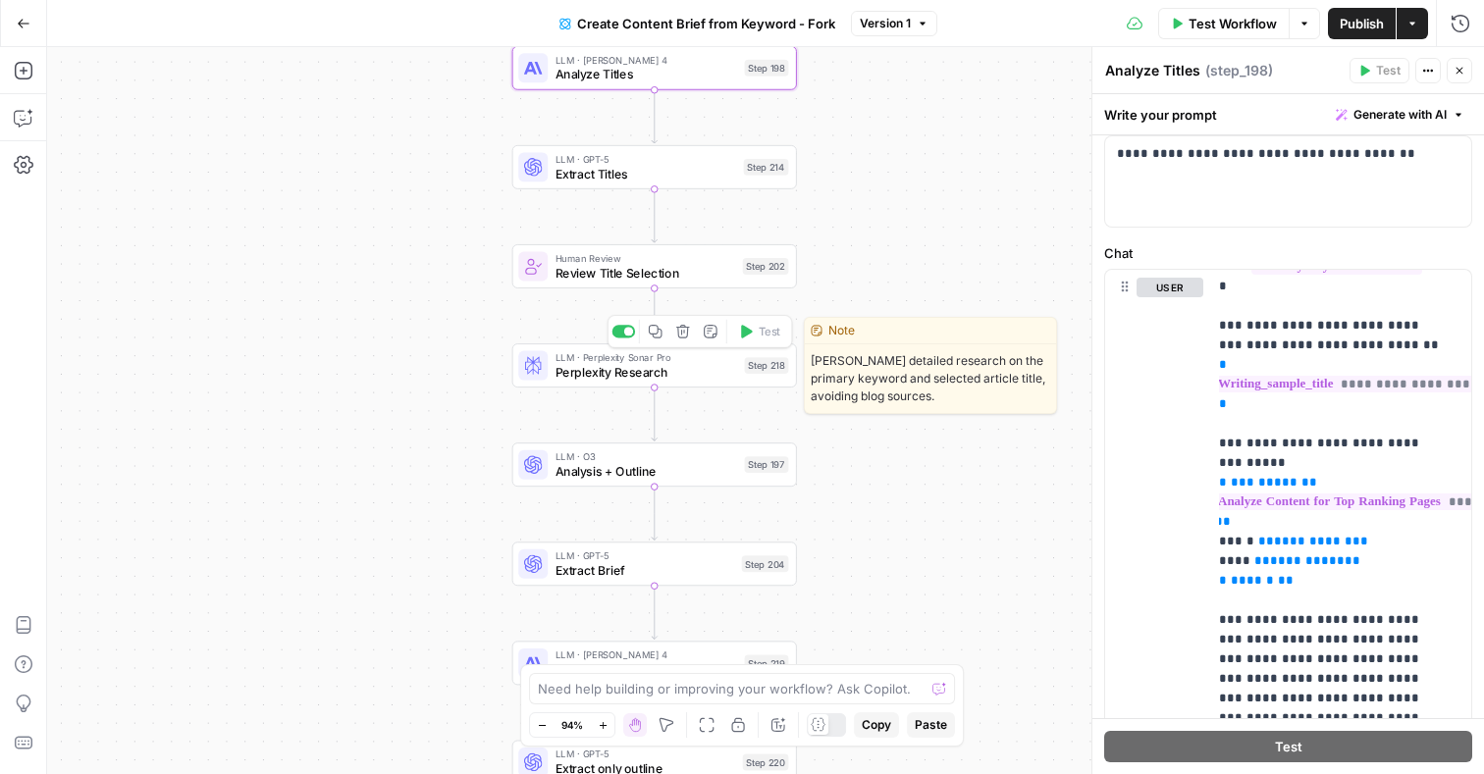
click at [629, 379] on span "Perplexity Research" at bounding box center [646, 372] width 182 height 19
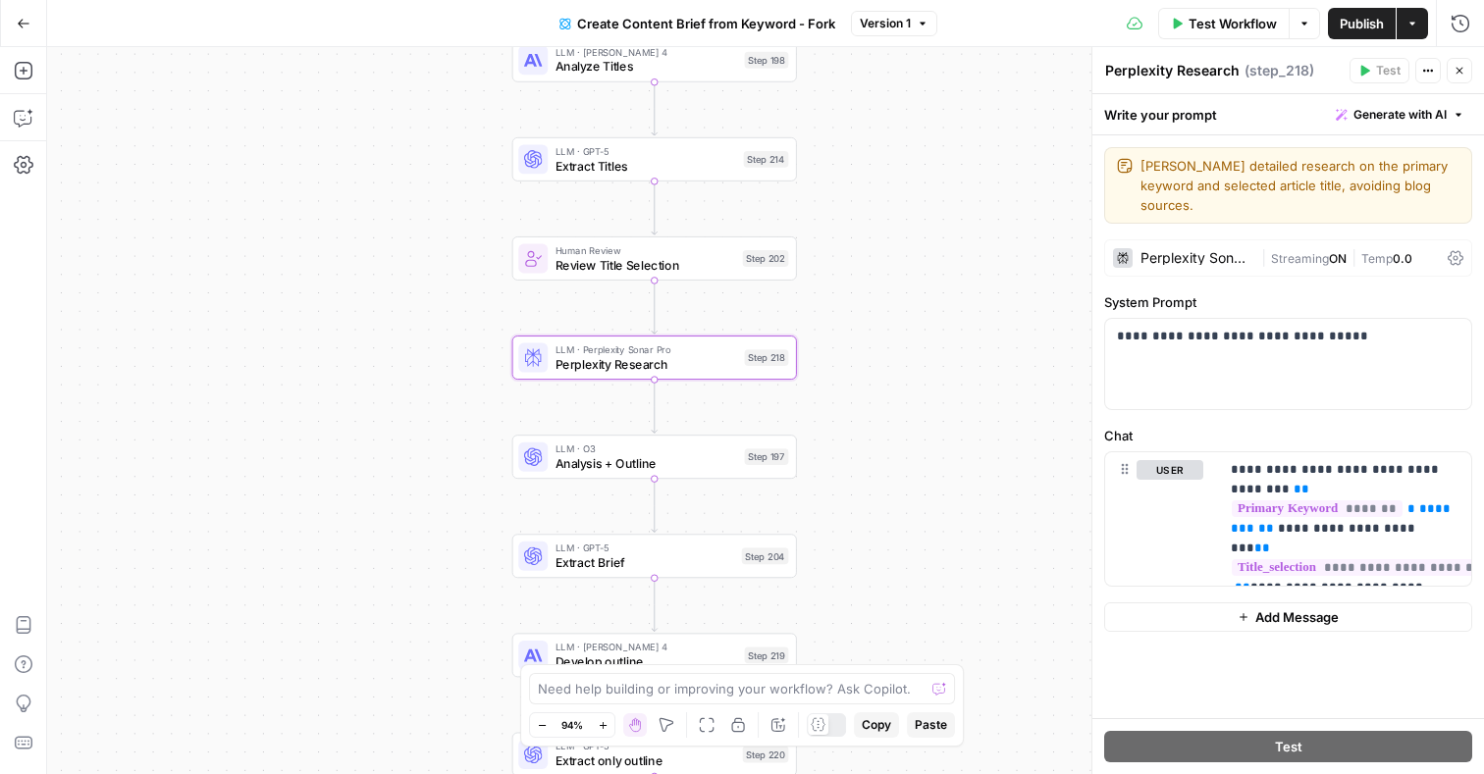
drag, startPoint x: 970, startPoint y: 438, endPoint x: 970, endPoint y: 210, distance: 227.7
click at [970, 209] on div "Workflow Set Inputs Inputs Google Search Perform Google Search Step 51 Loop Ite…" at bounding box center [765, 410] width 1437 height 727
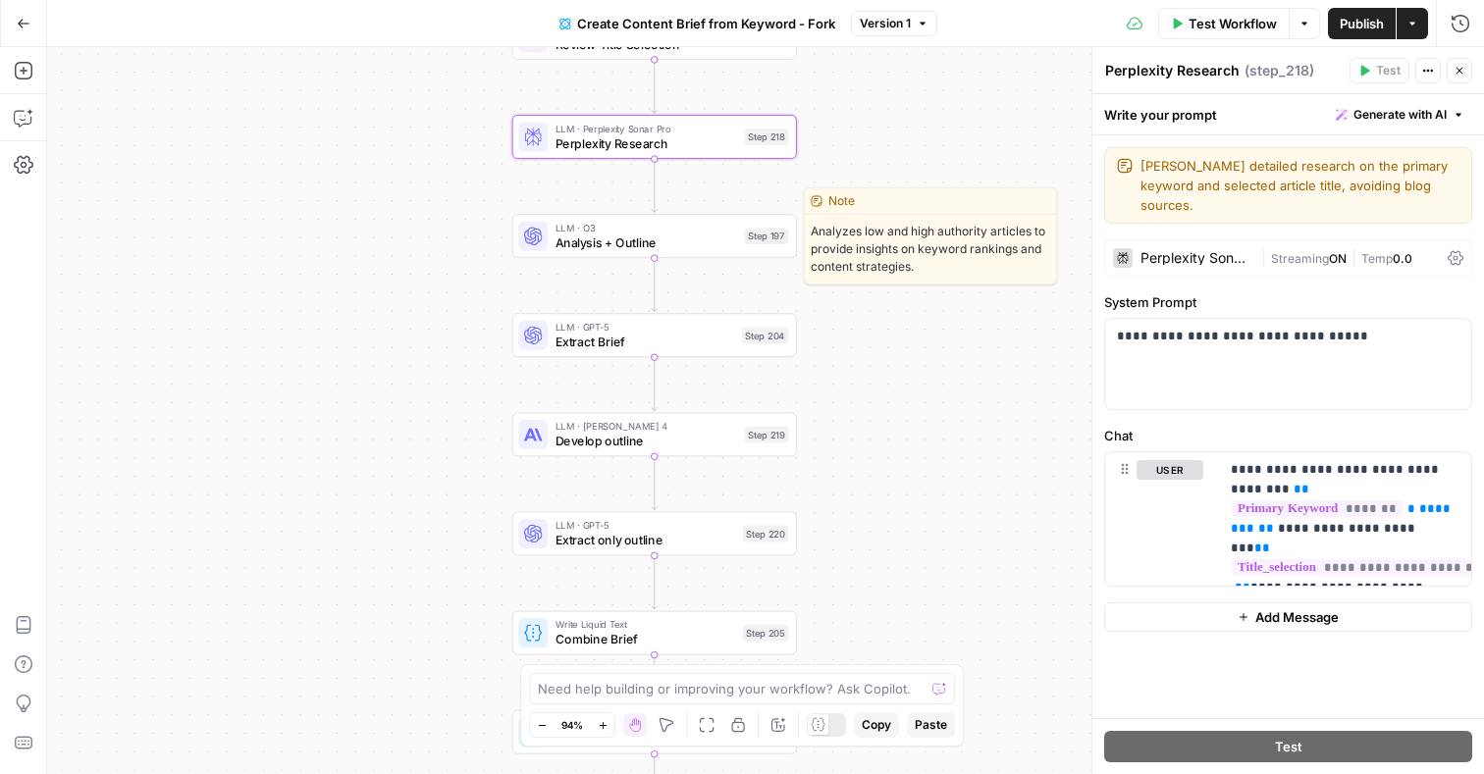
click at [675, 234] on span "Analysis + Outline" at bounding box center [646, 243] width 182 height 19
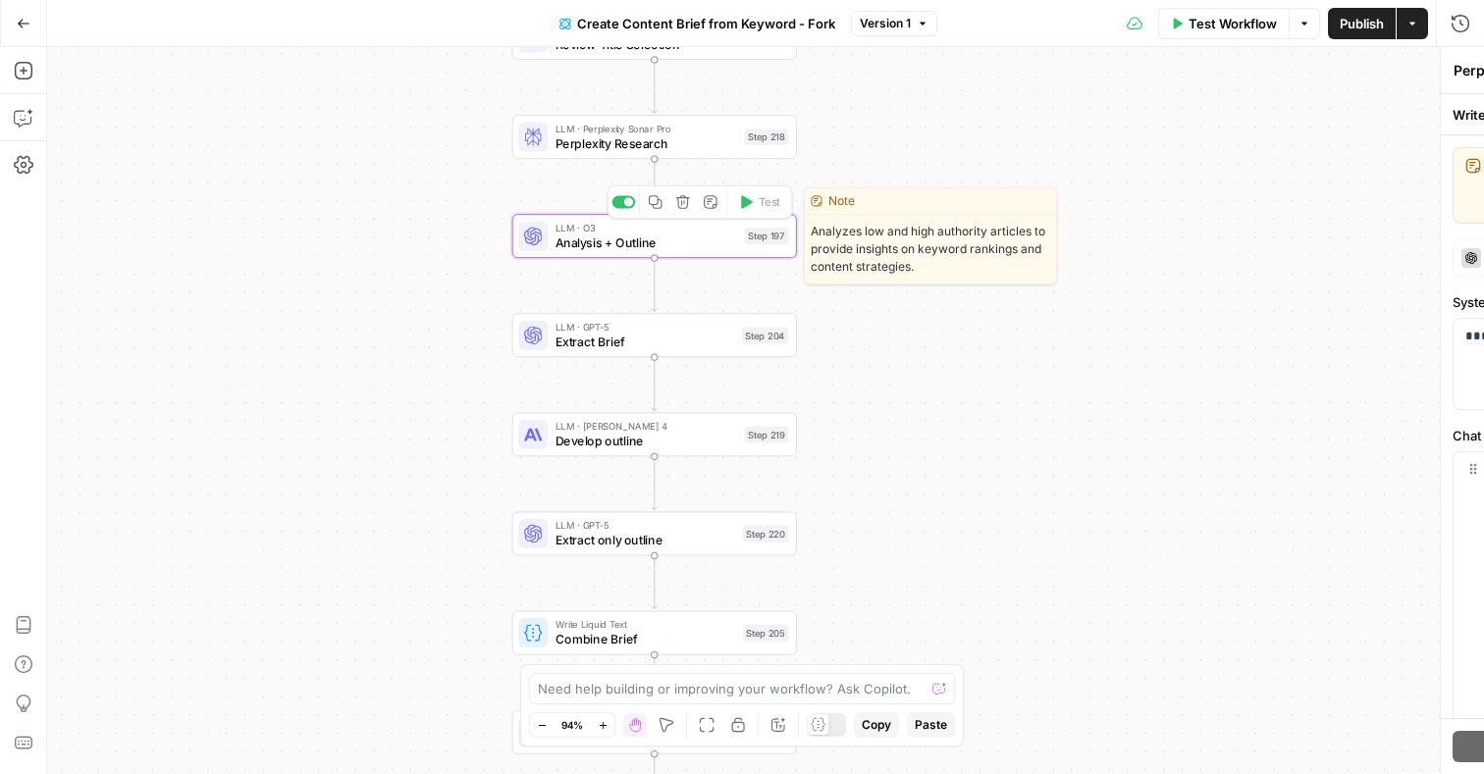
type textarea "Analysis + Outline"
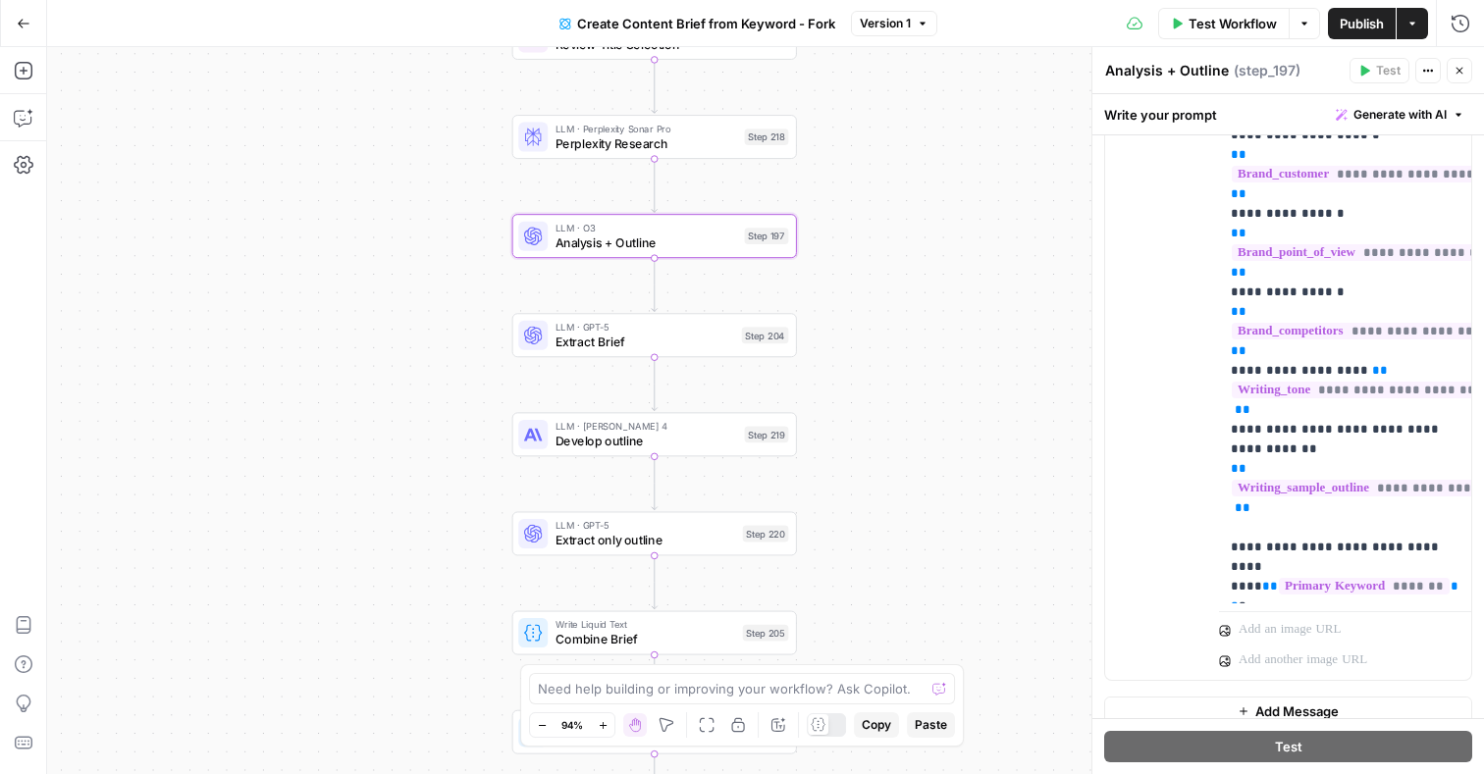
scroll to position [648, 0]
click at [712, 345] on span "Extract Brief" at bounding box center [645, 342] width 180 height 19
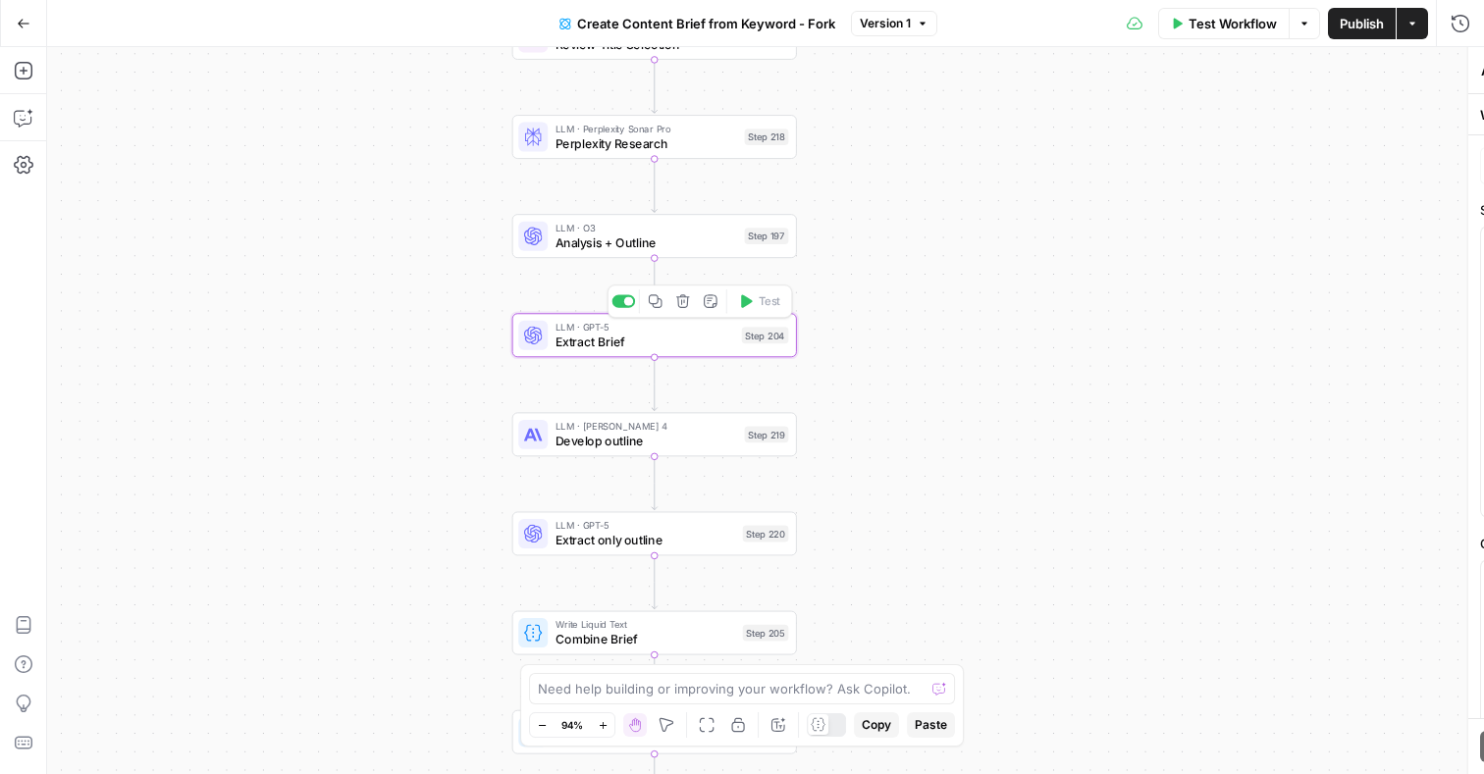
type textarea "Extract Brief"
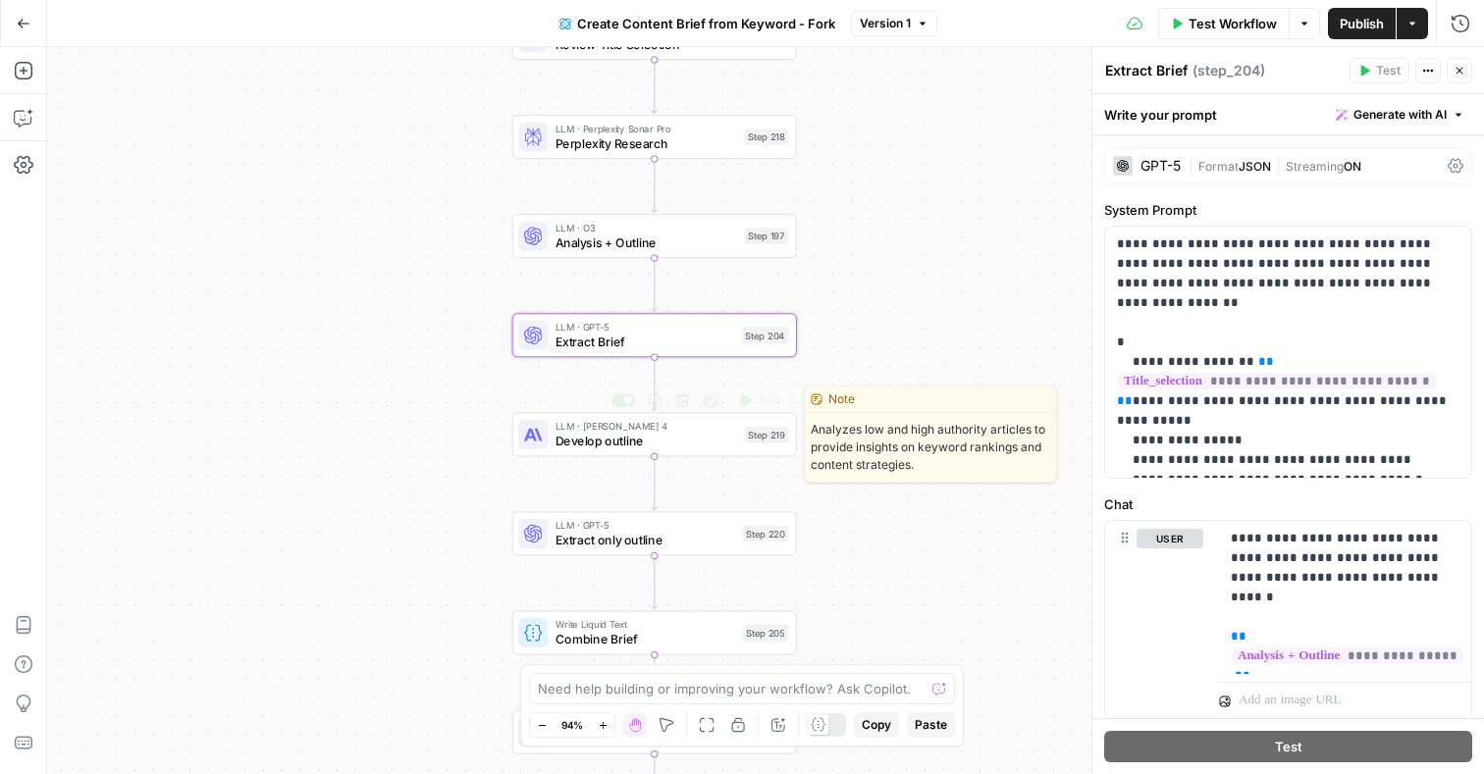
click at [695, 443] on span "Develop outline" at bounding box center [646, 441] width 182 height 19
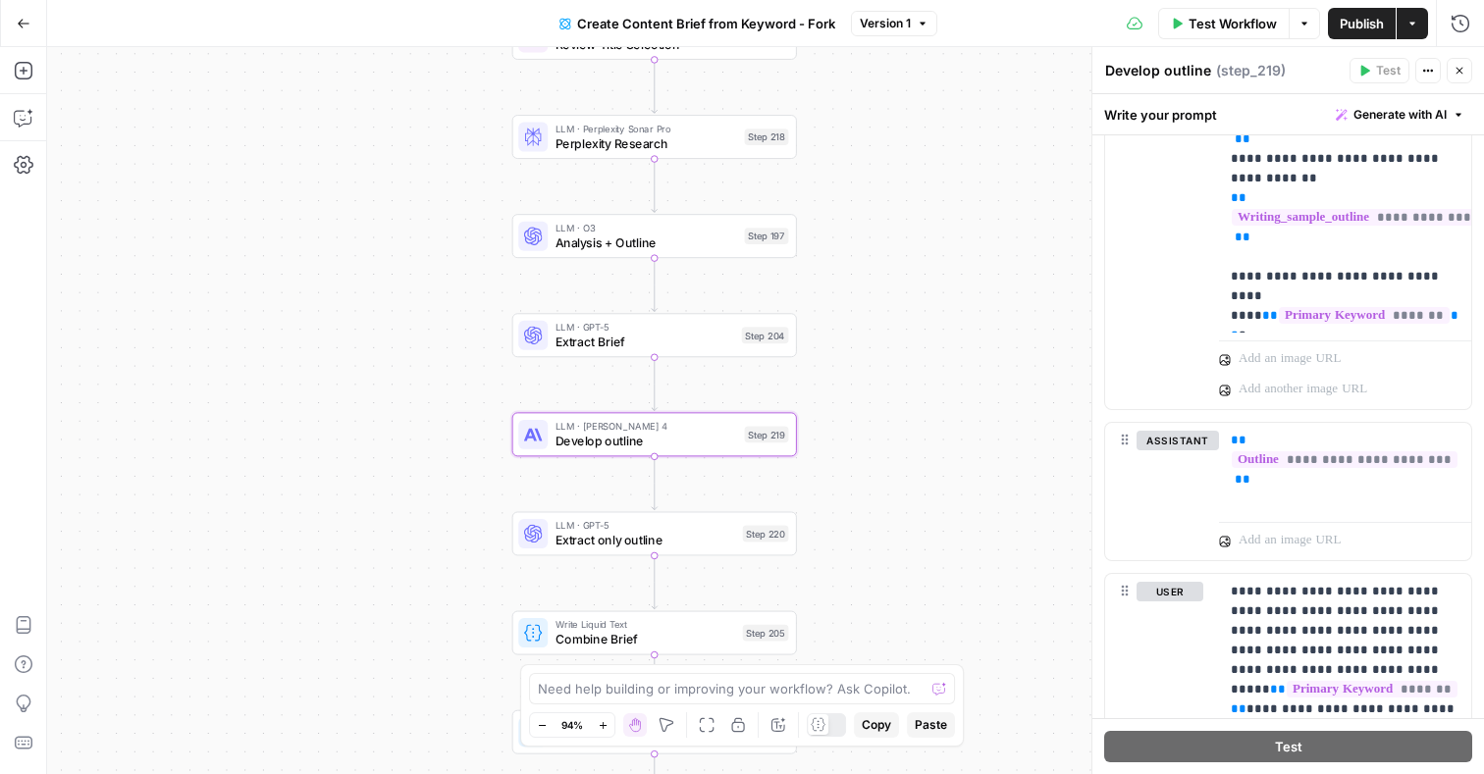
scroll to position [929, 0]
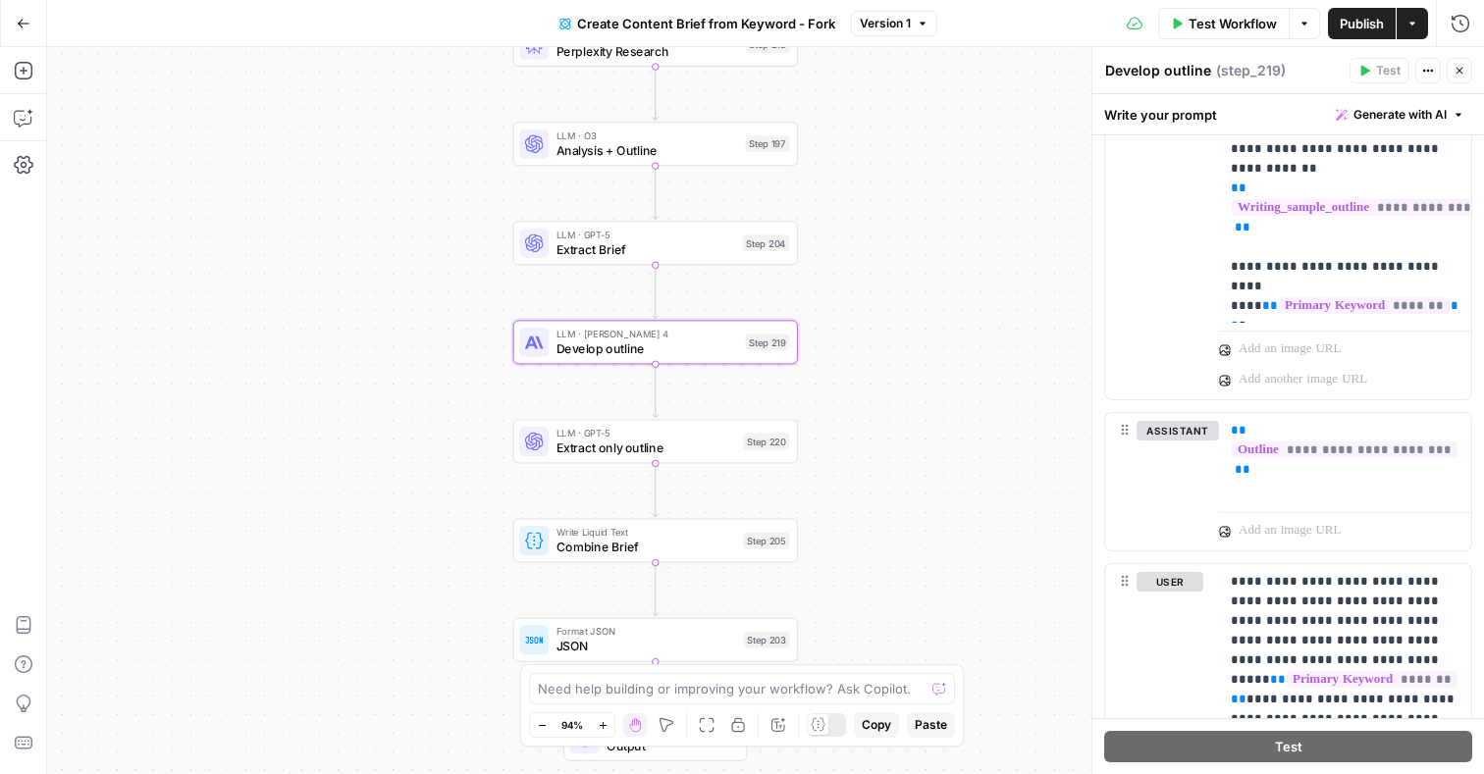
drag, startPoint x: 918, startPoint y: 574, endPoint x: 918, endPoint y: 395, distance: 179.6
click at [918, 395] on div "Workflow Set Inputs Inputs Google Search Perform Google Search Step 51 Loop Ite…" at bounding box center [765, 410] width 1437 height 727
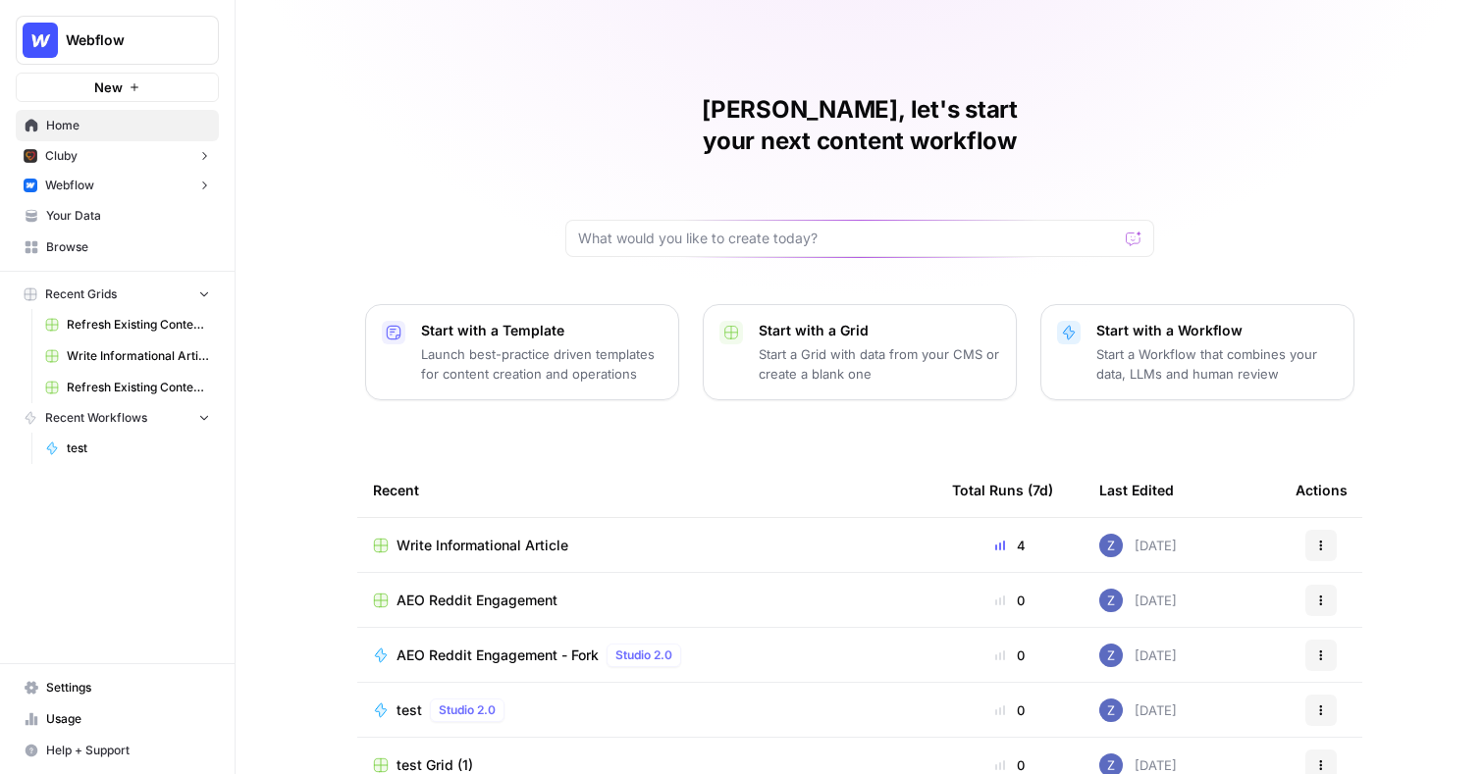
click at [133, 46] on span "Webflow" at bounding box center [125, 40] width 119 height 20
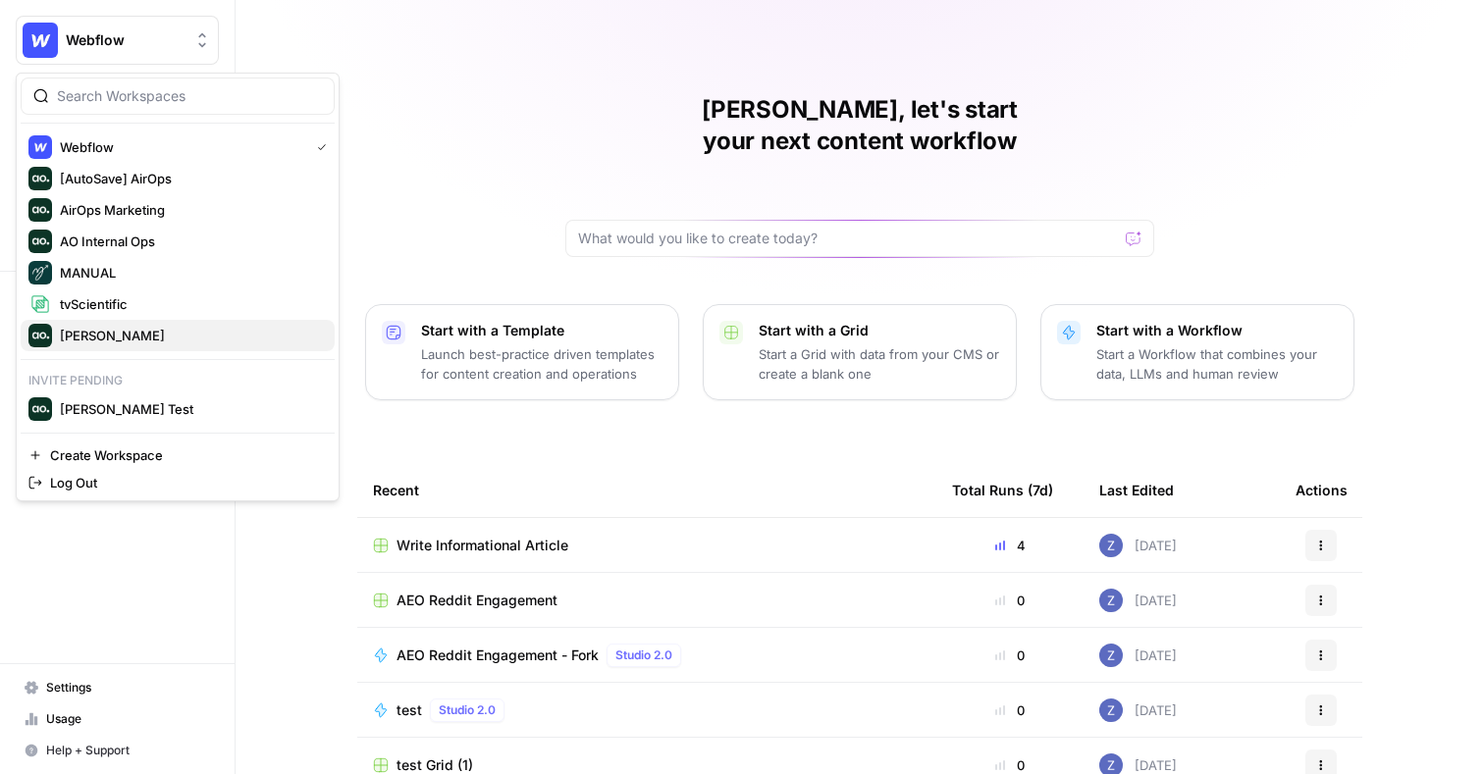
click at [126, 327] on span "[PERSON_NAME]" at bounding box center [189, 336] width 259 height 20
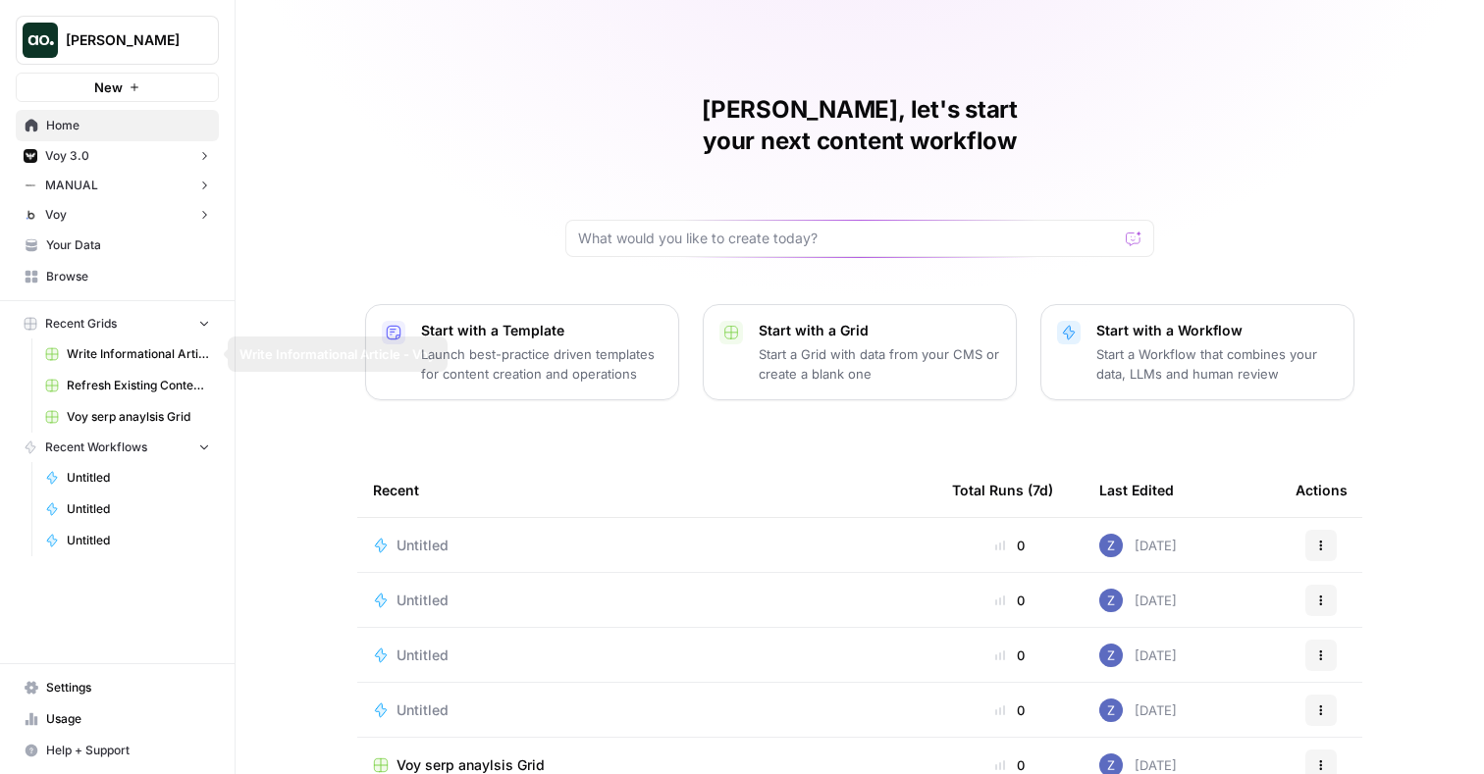
click at [135, 386] on span "Refresh Existing Content - Voy" at bounding box center [138, 386] width 143 height 18
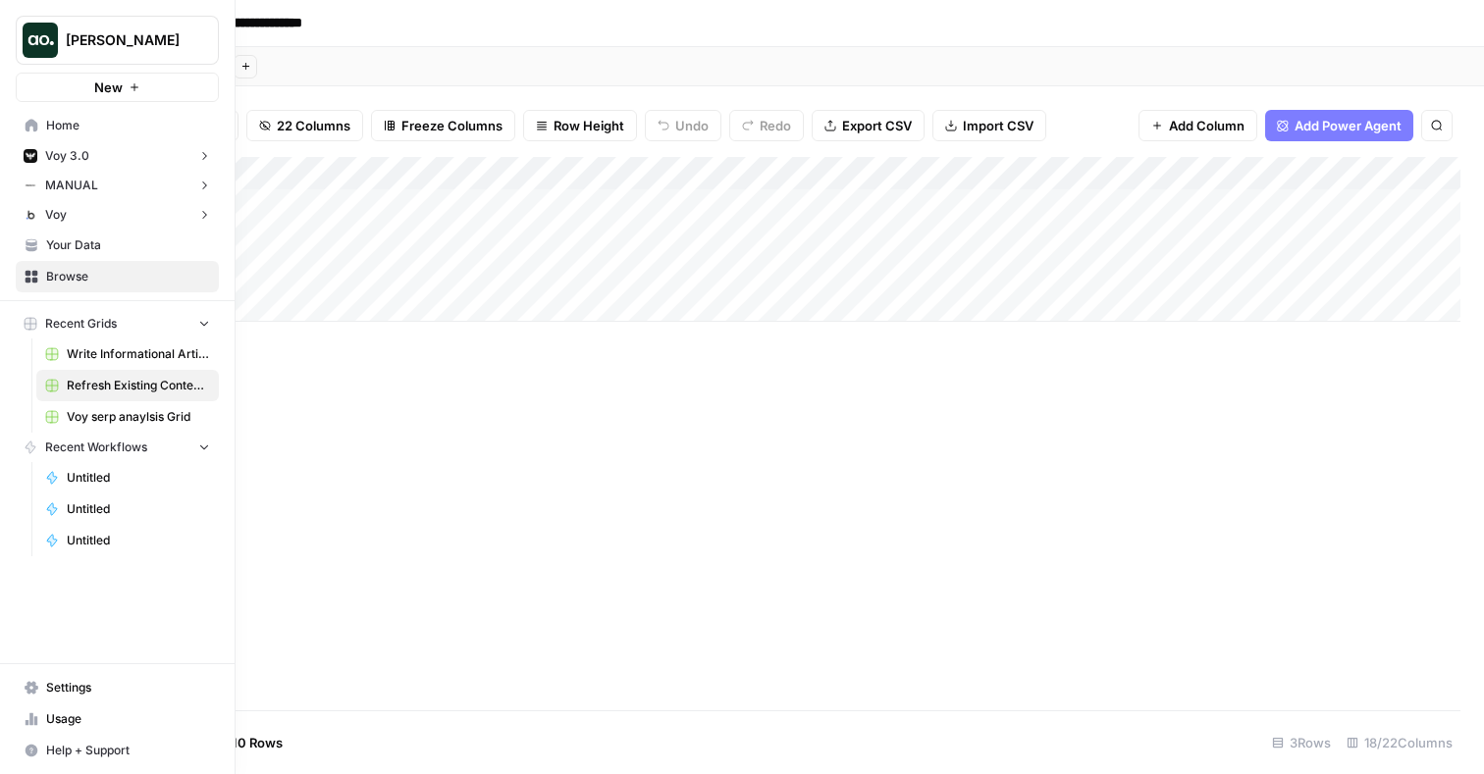
click at [129, 324] on button "Recent Grids" at bounding box center [117, 323] width 203 height 29
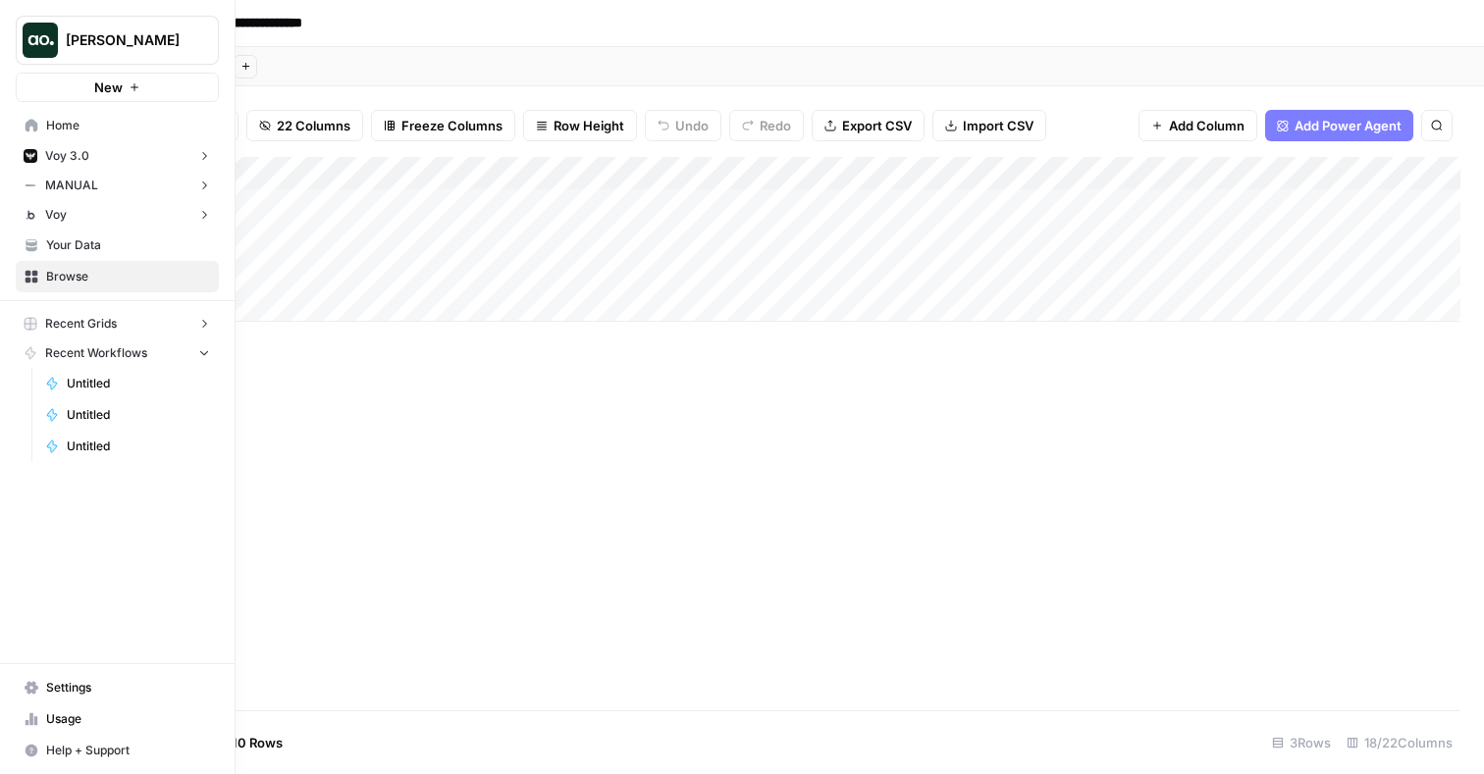
click at [112, 275] on span "Browse" at bounding box center [128, 277] width 164 height 18
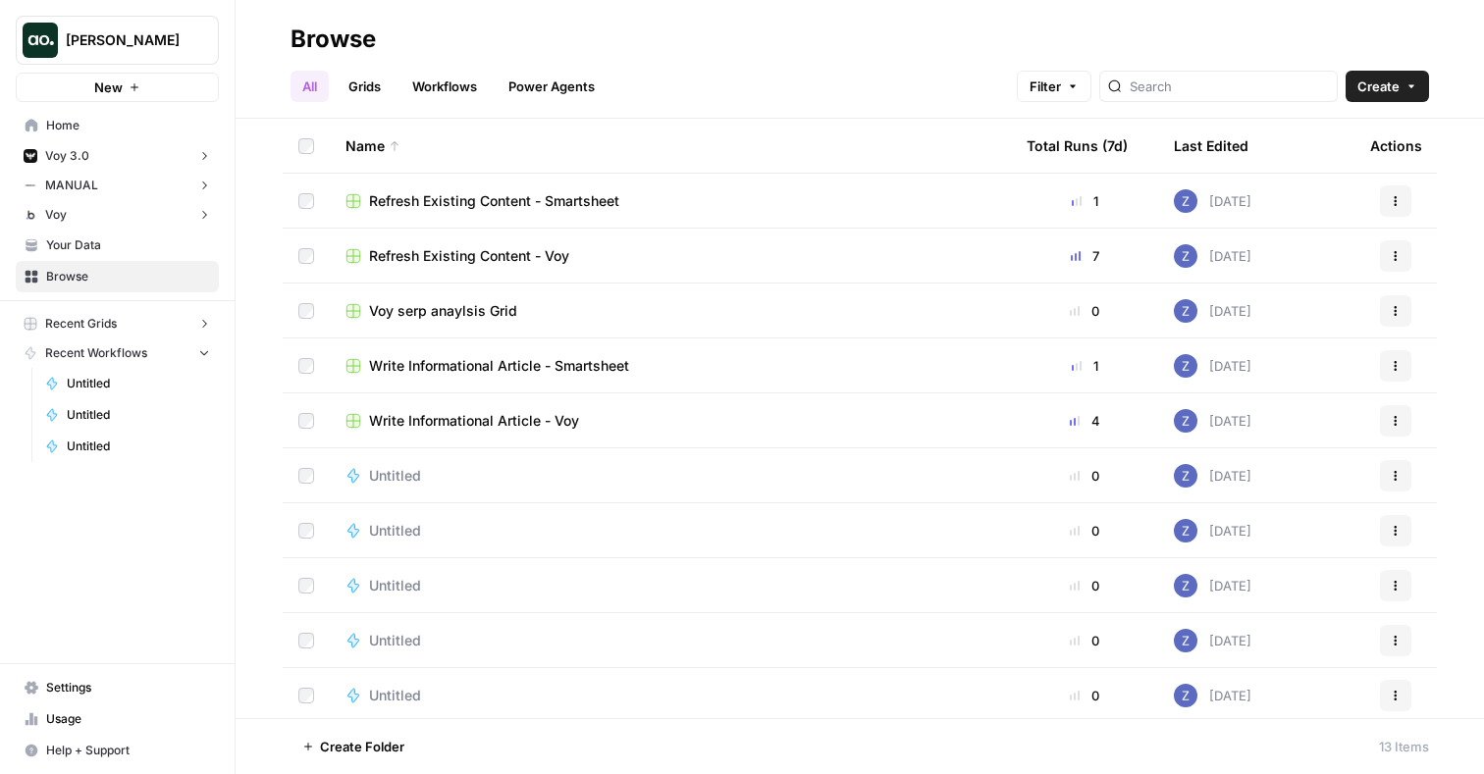
click at [519, 369] on span "Write Informational Article - Smartsheet" at bounding box center [499, 366] width 260 height 20
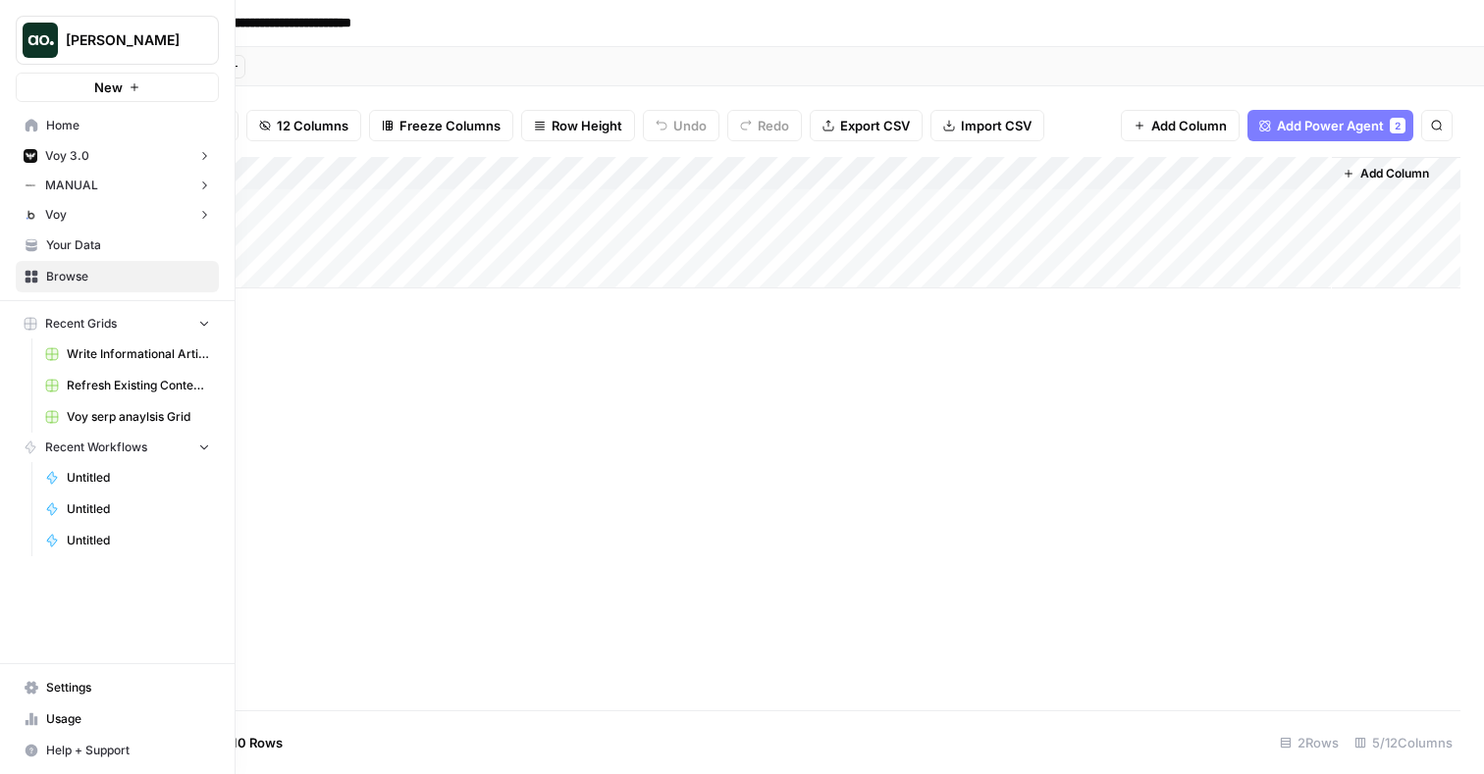
click at [60, 275] on span "Browse" at bounding box center [128, 277] width 164 height 18
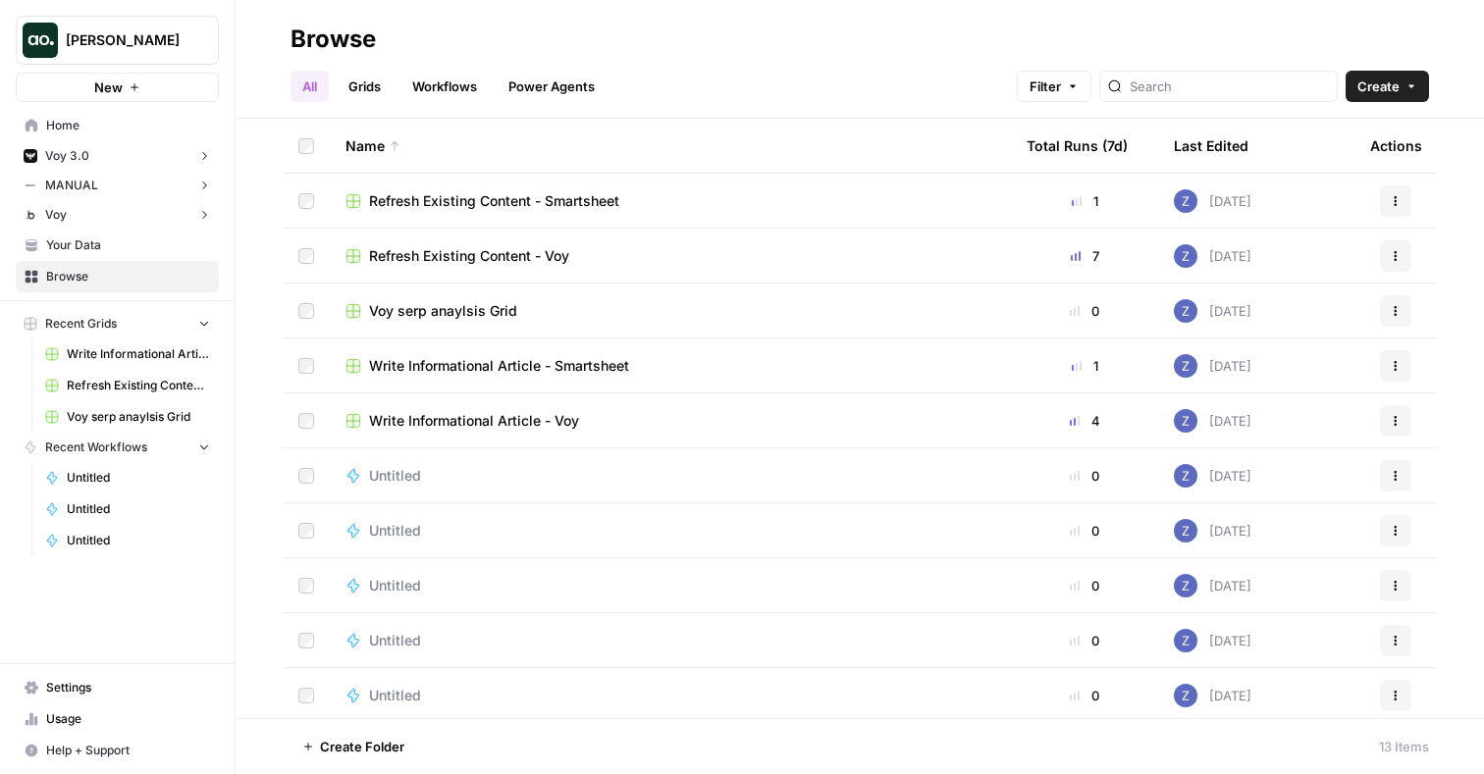
click at [502, 200] on span "Refresh Existing Content - Smartsheet" at bounding box center [494, 201] width 250 height 20
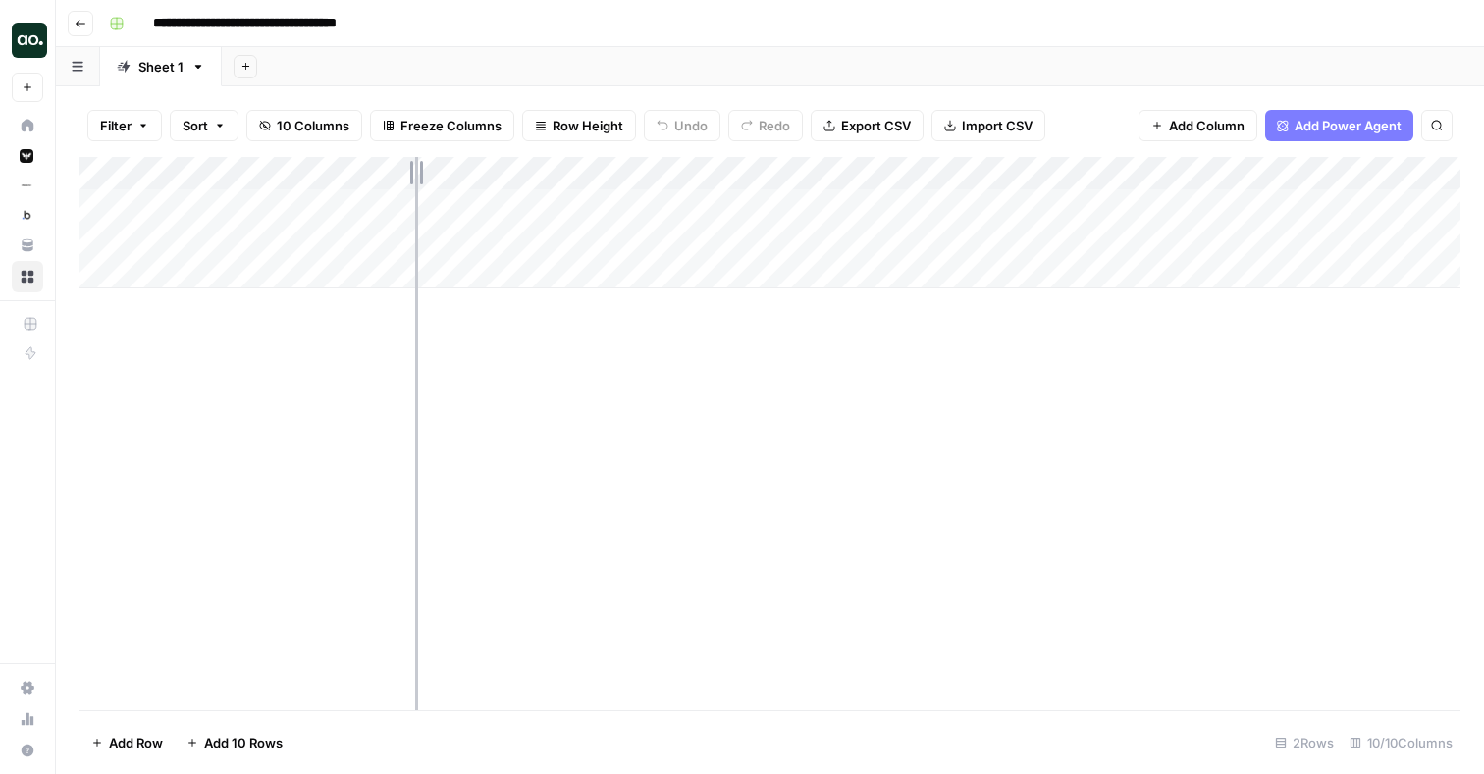
drag, startPoint x: 324, startPoint y: 169, endPoint x: 415, endPoint y: 169, distance: 91.3
click at [416, 169] on div "Add Column" at bounding box center [769, 223] width 1381 height 132
click at [859, 203] on div "Add Column" at bounding box center [769, 223] width 1381 height 132
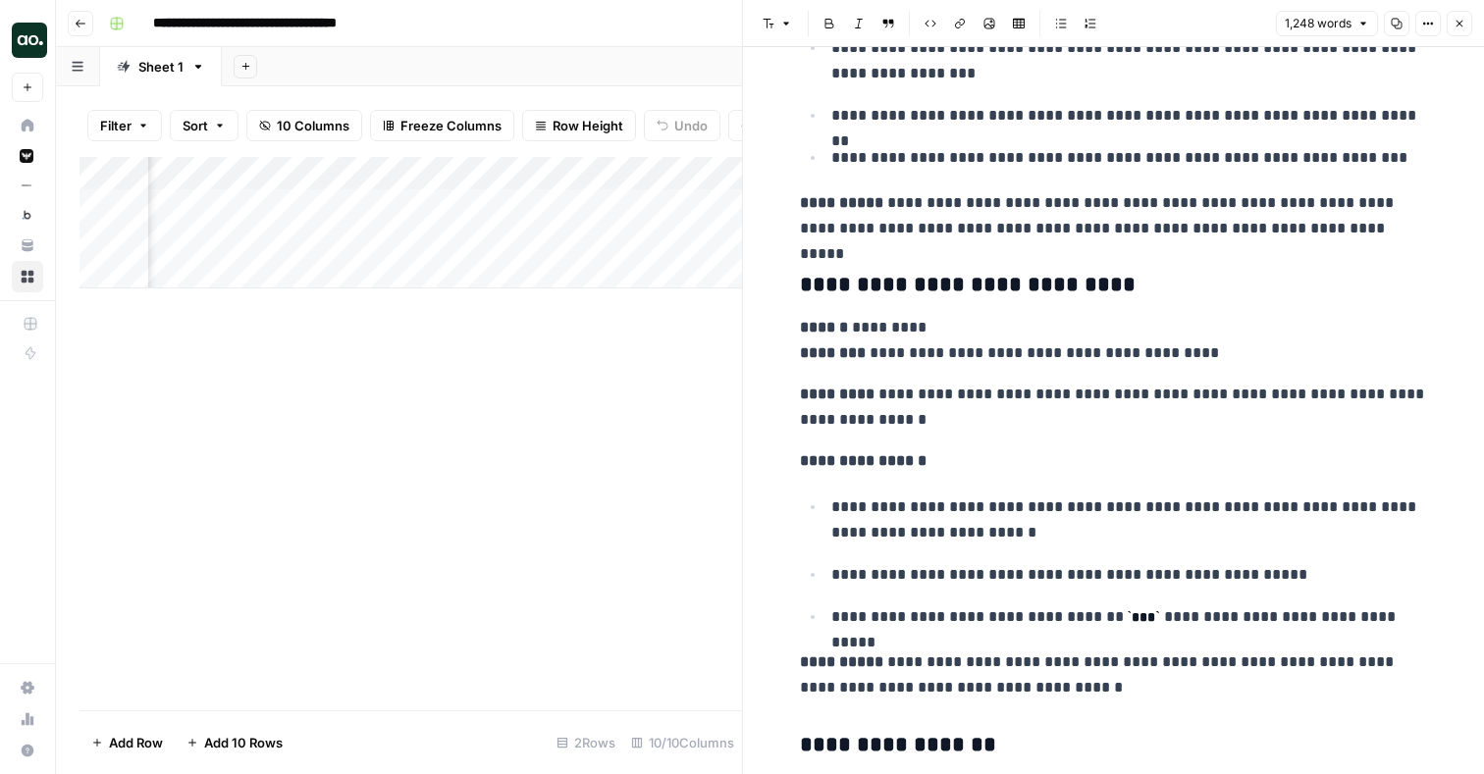
scroll to position [5529, 0]
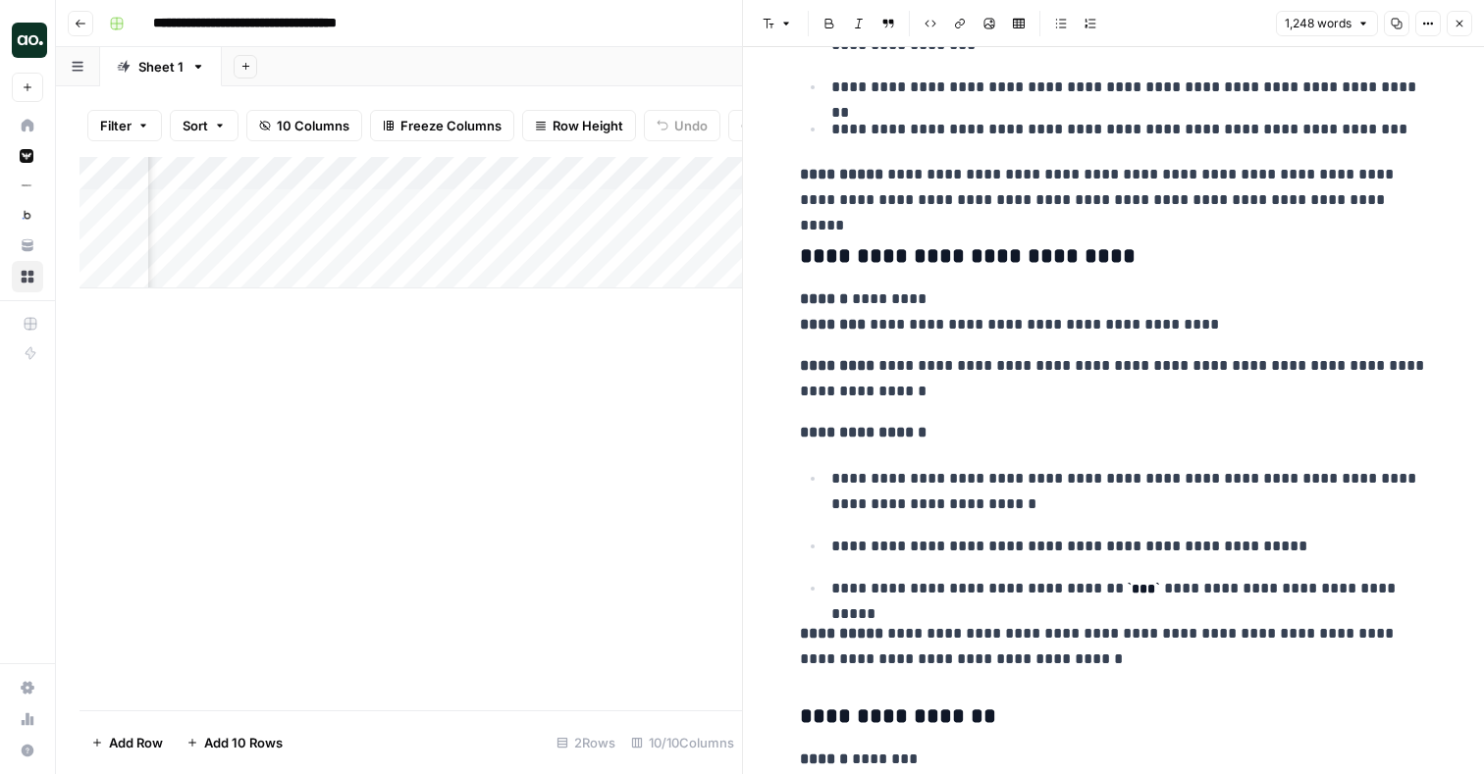
click at [1459, 25] on icon "button" at bounding box center [1459, 24] width 12 height 12
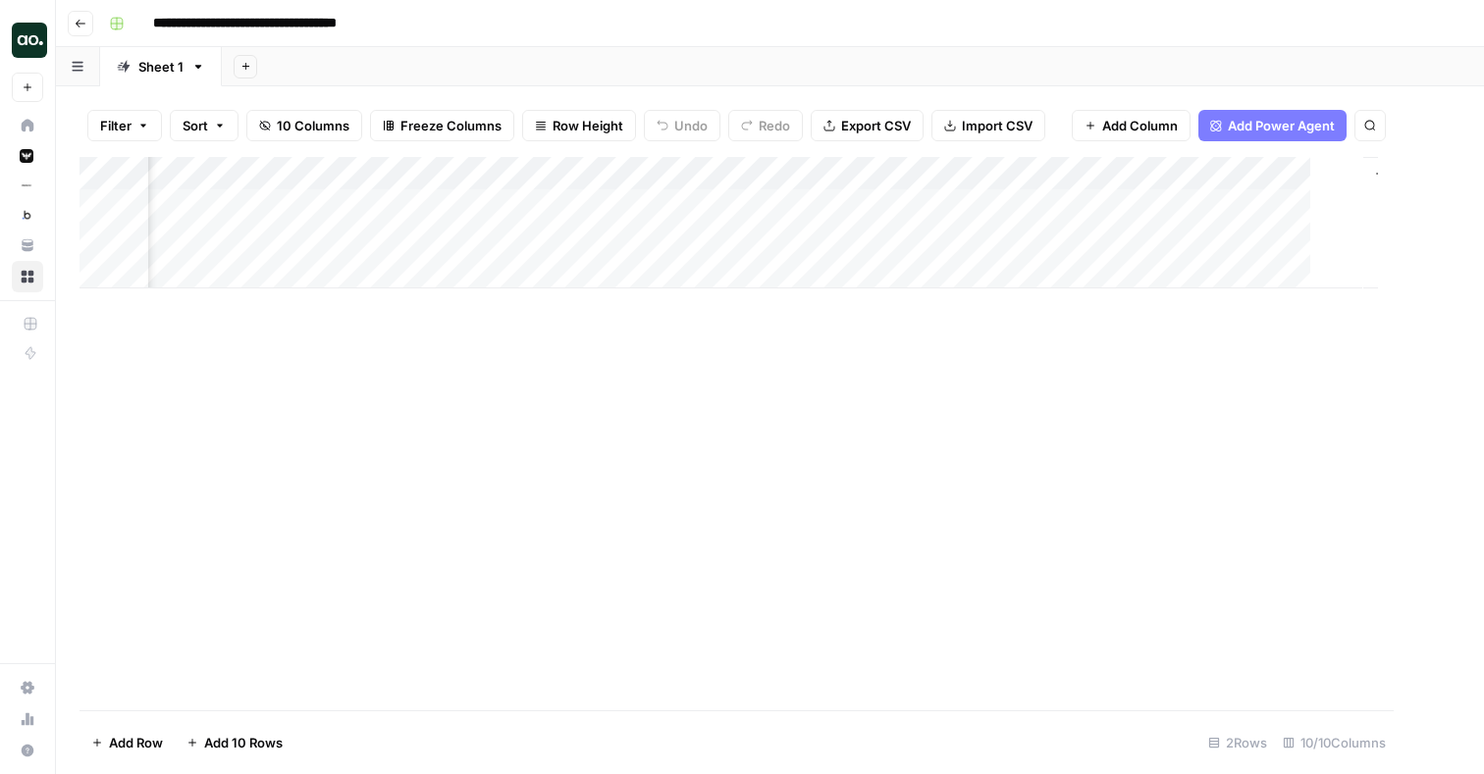
scroll to position [0, 726]
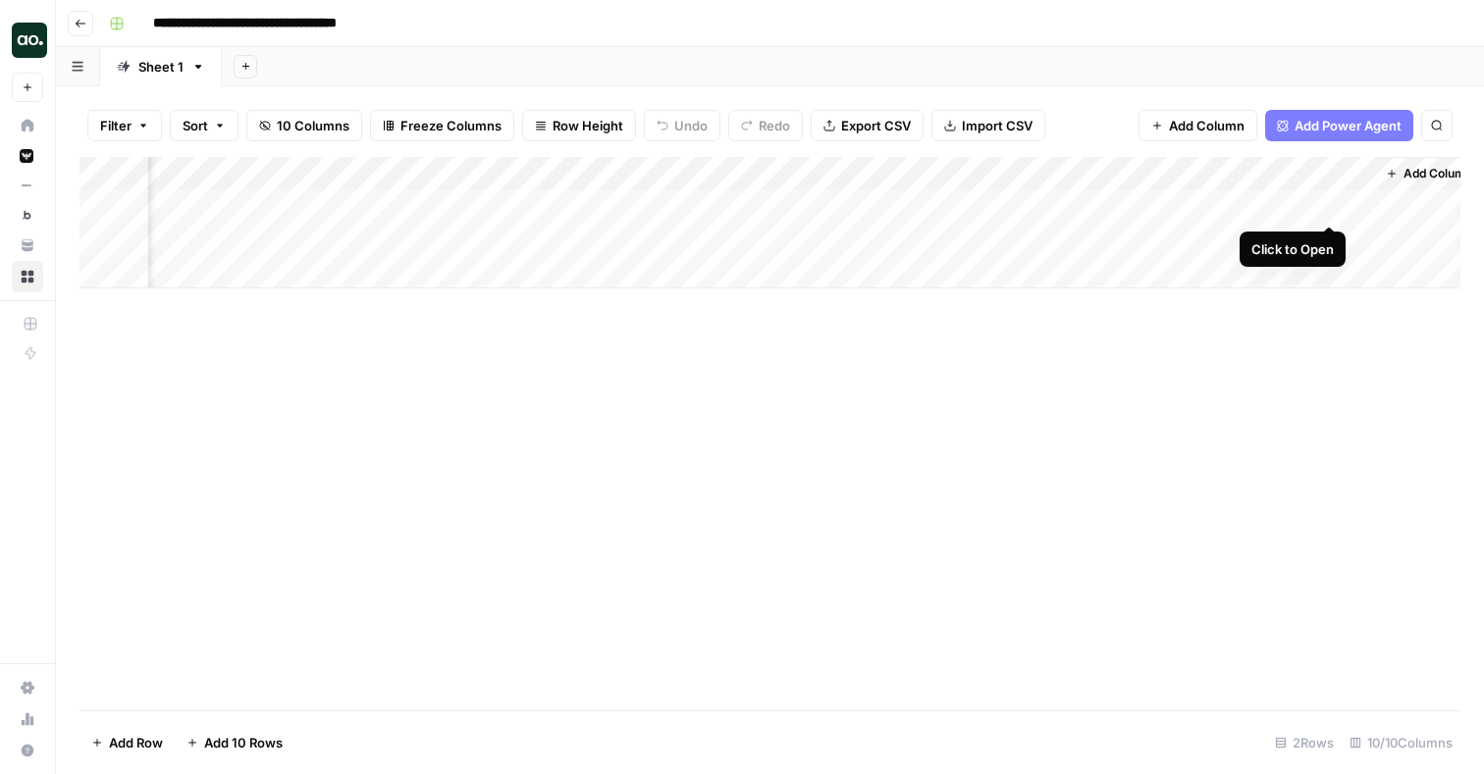
click at [1327, 204] on div "Add Column" at bounding box center [769, 223] width 1381 height 132
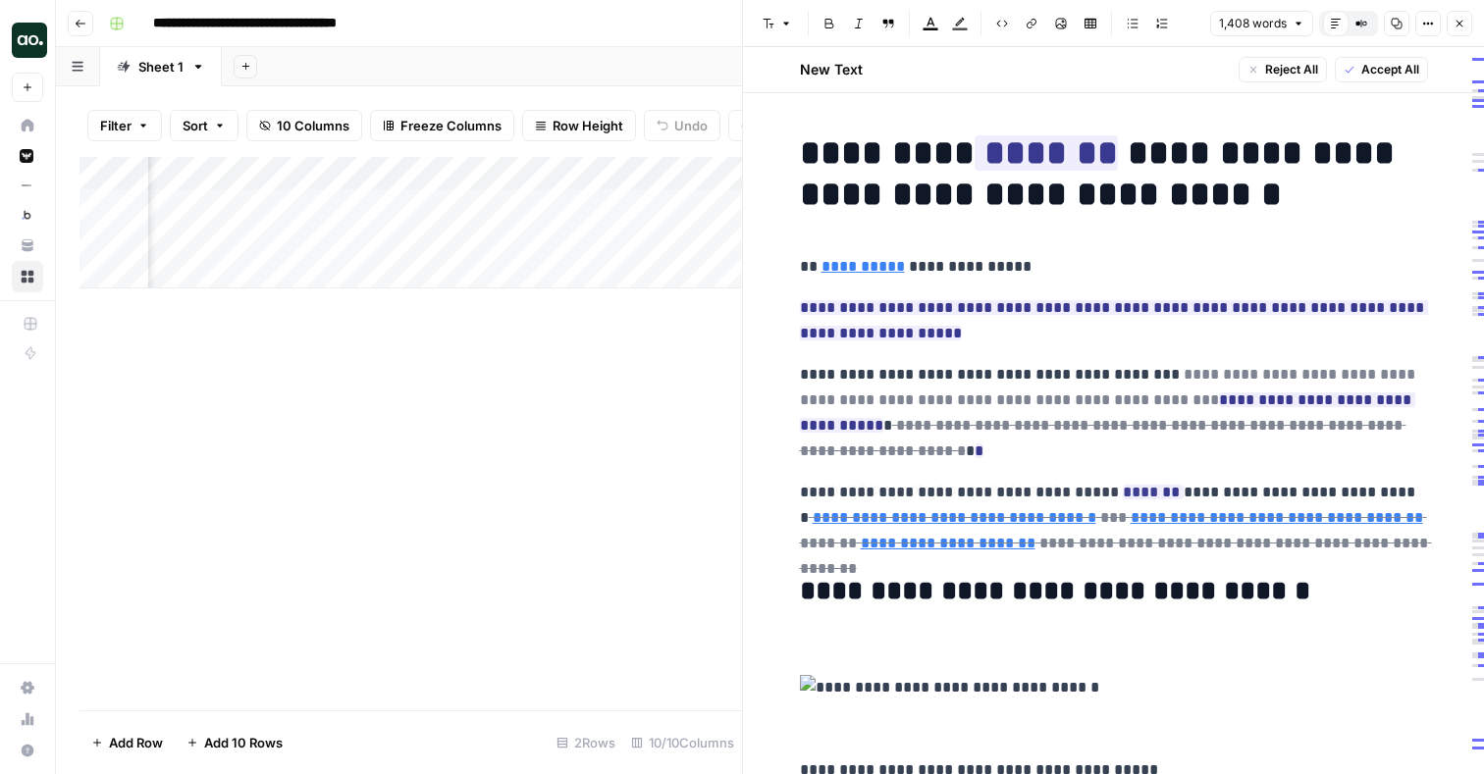
type input "/content/blog-content-calendar-template#food-blog-editorial-calendar-template"
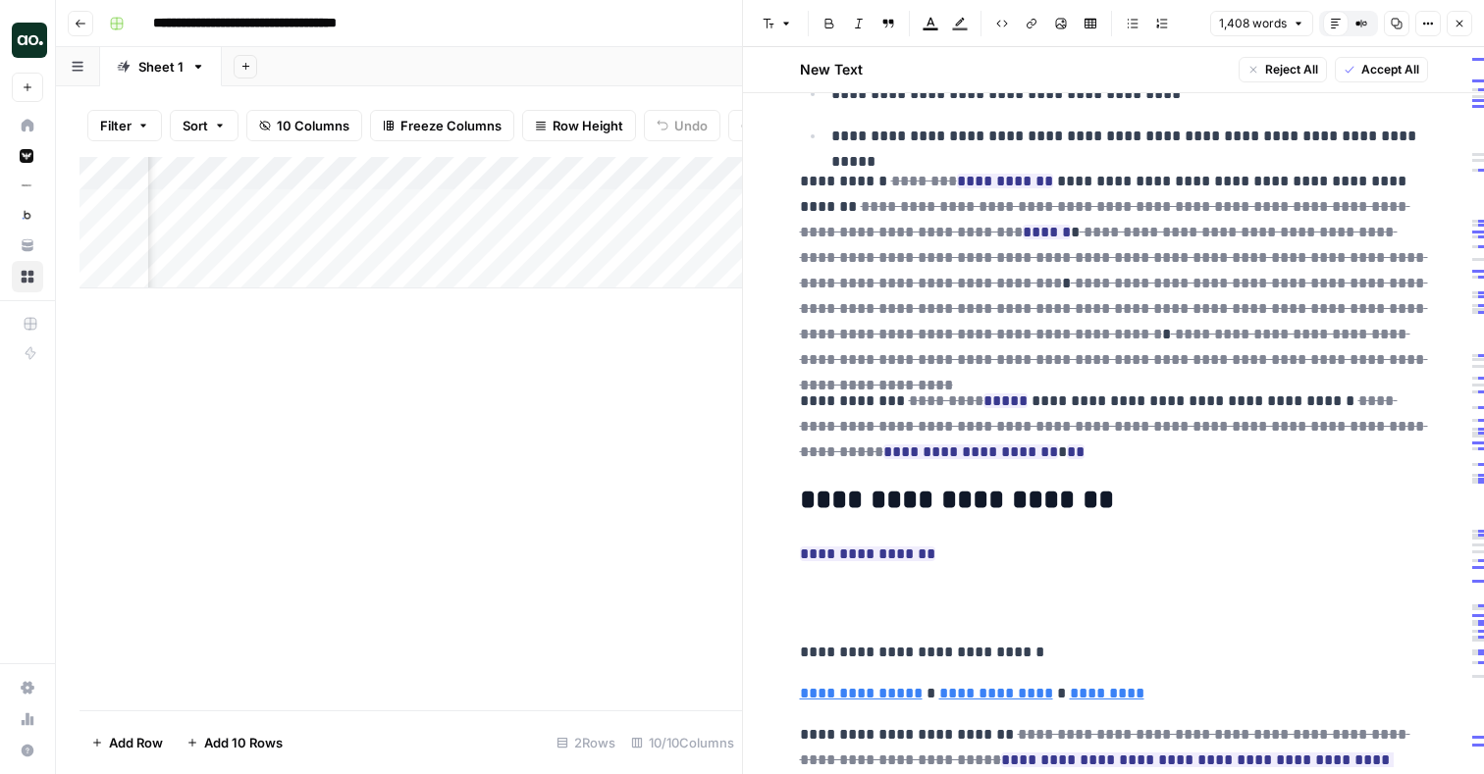
scroll to position [3623, 0]
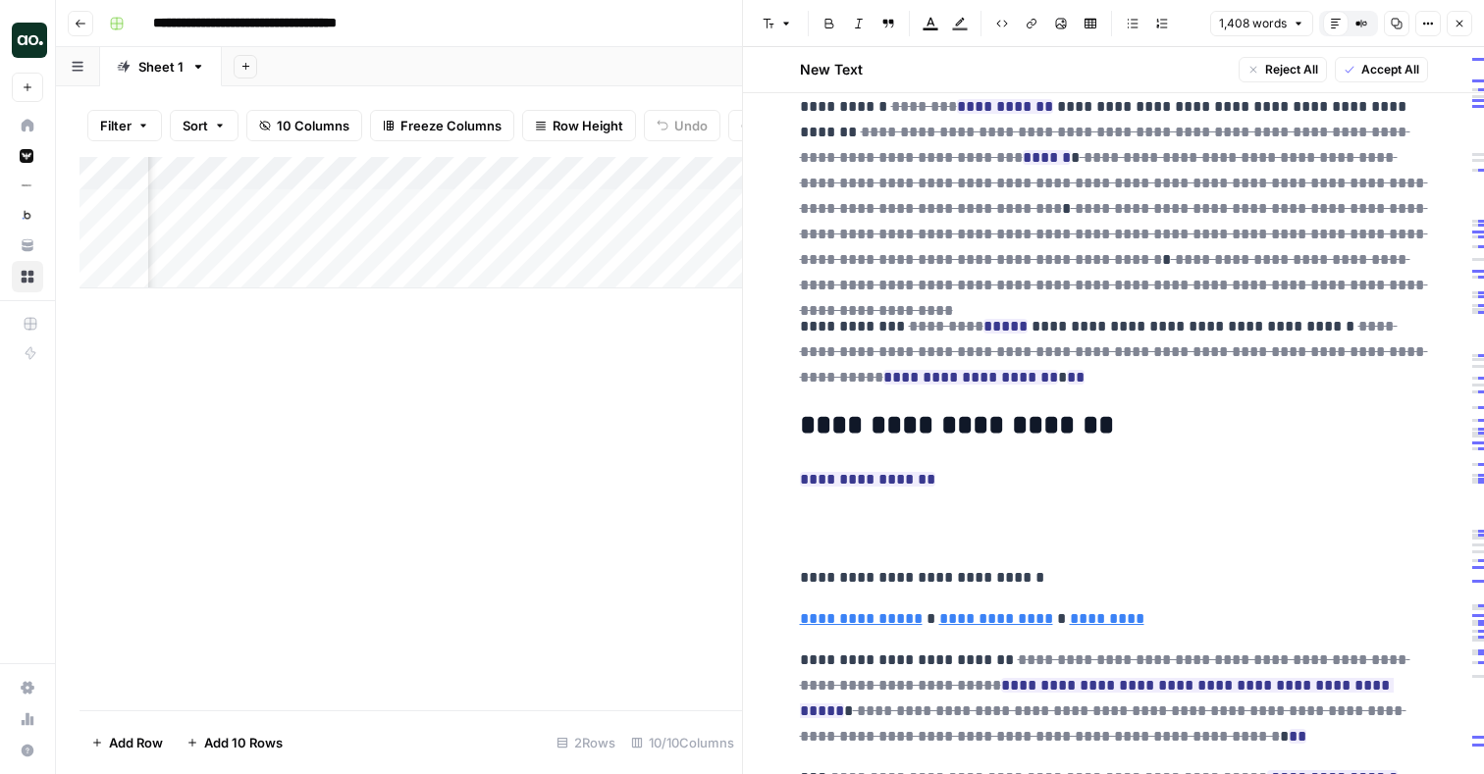
click at [1457, 26] on icon "button" at bounding box center [1459, 24] width 12 height 12
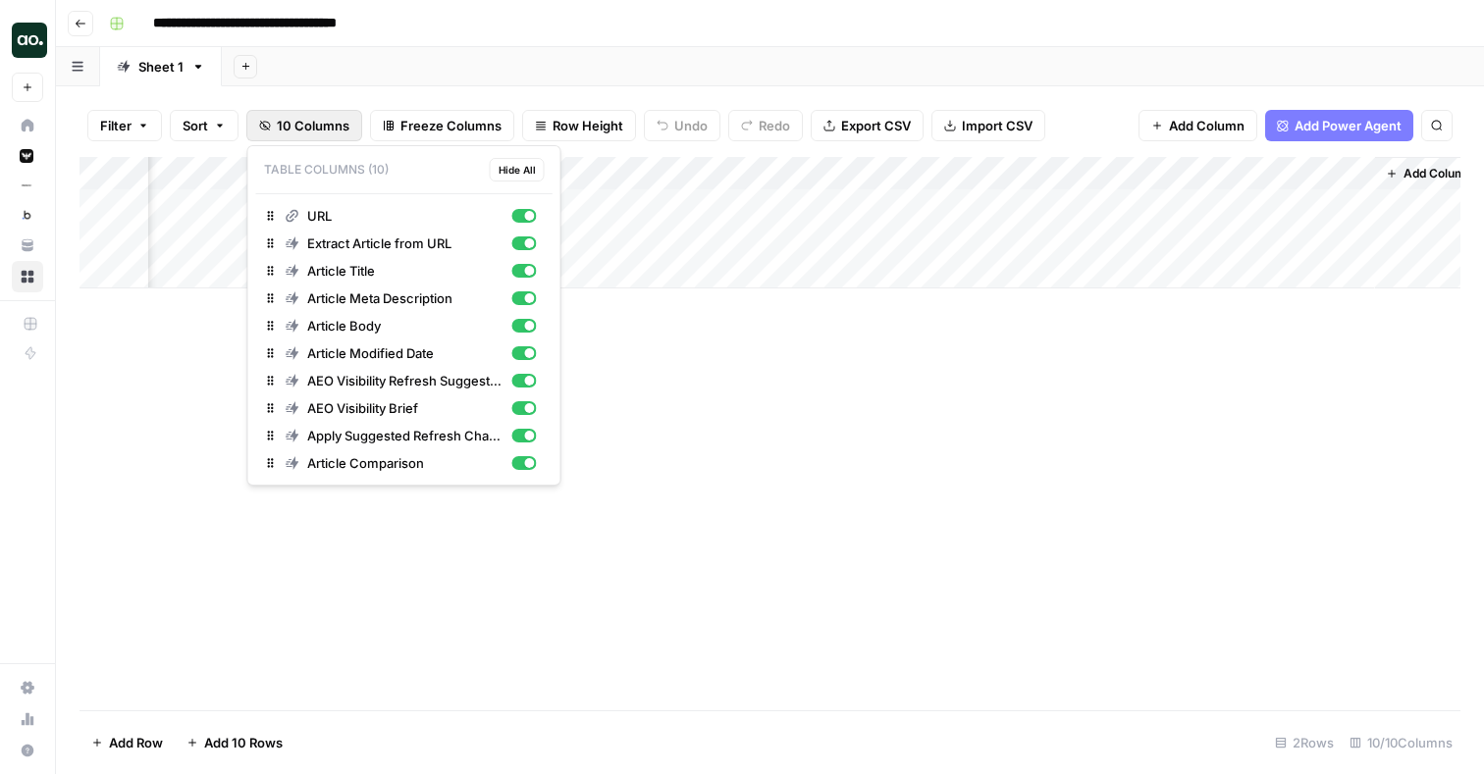
click at [328, 123] on span "10 Columns" at bounding box center [313, 126] width 73 height 20
click at [773, 38] on div "**********" at bounding box center [782, 23] width 1363 height 31
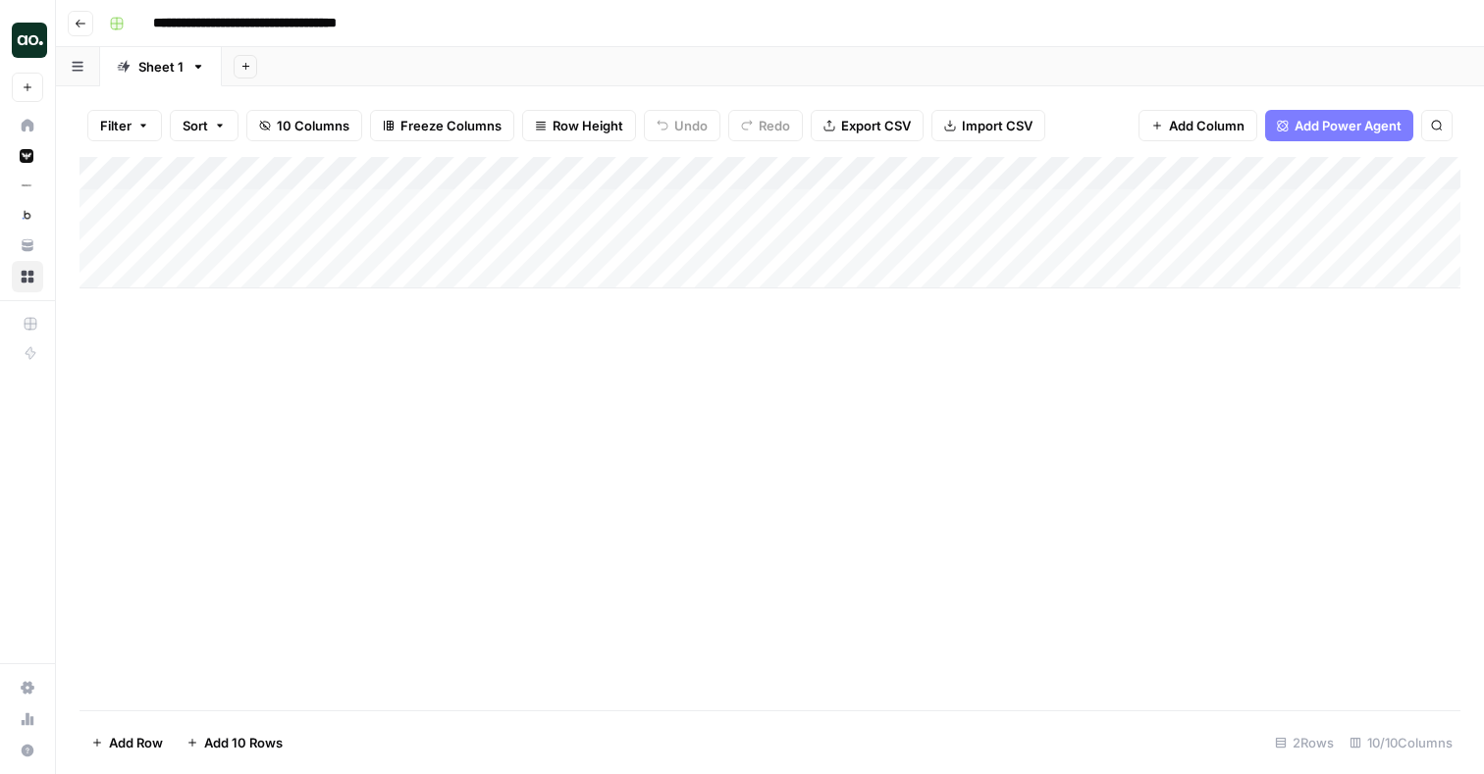
click at [191, 266] on div "Add Column" at bounding box center [769, 223] width 1381 height 132
click at [191, 291] on div "Add Column" at bounding box center [769, 239] width 1381 height 165
click at [192, 343] on div "Add Column" at bounding box center [769, 256] width 1381 height 198
